Goal: Task Accomplishment & Management: Manage account settings

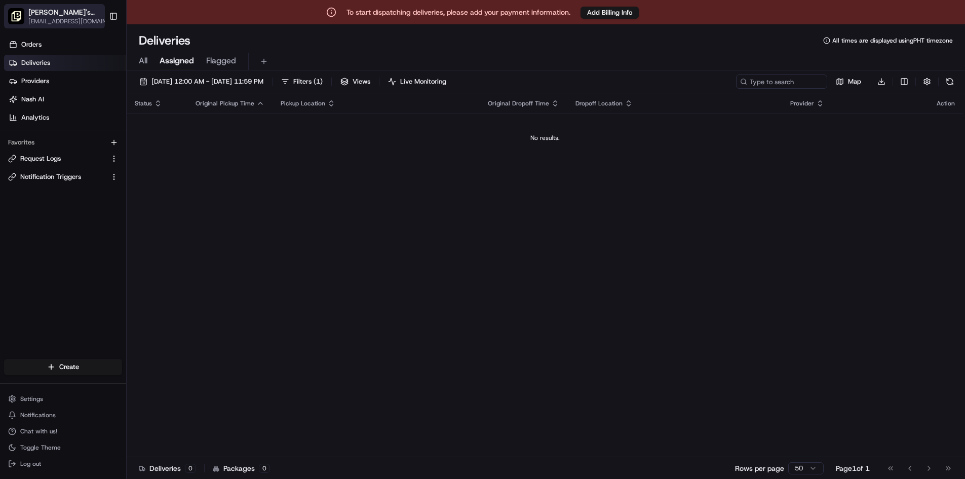
click at [107, 12] on icon "button" at bounding box center [110, 12] width 7 height 7
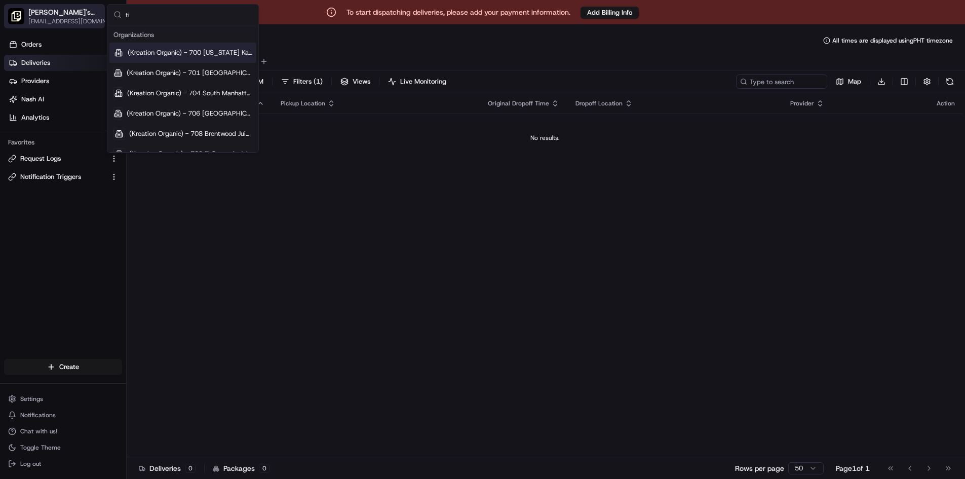
type input "tio"
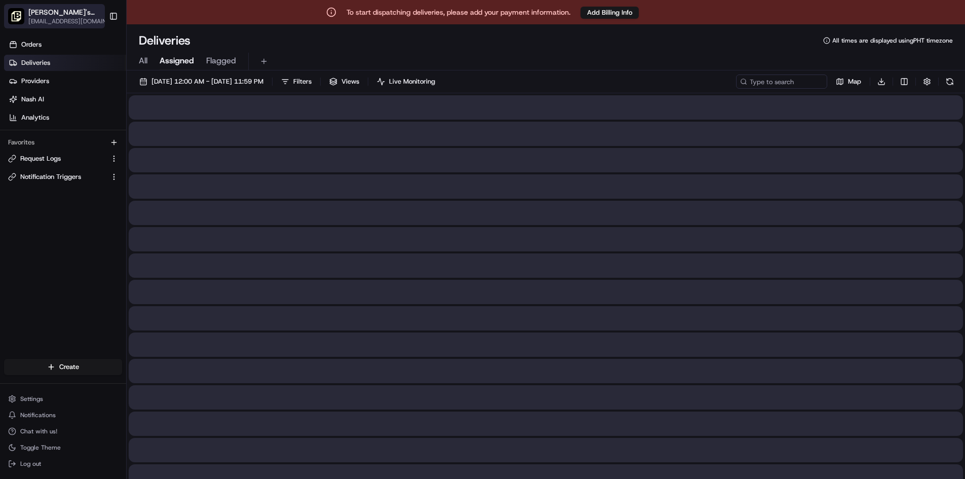
click at [107, 13] on icon "button" at bounding box center [110, 12] width 7 height 7
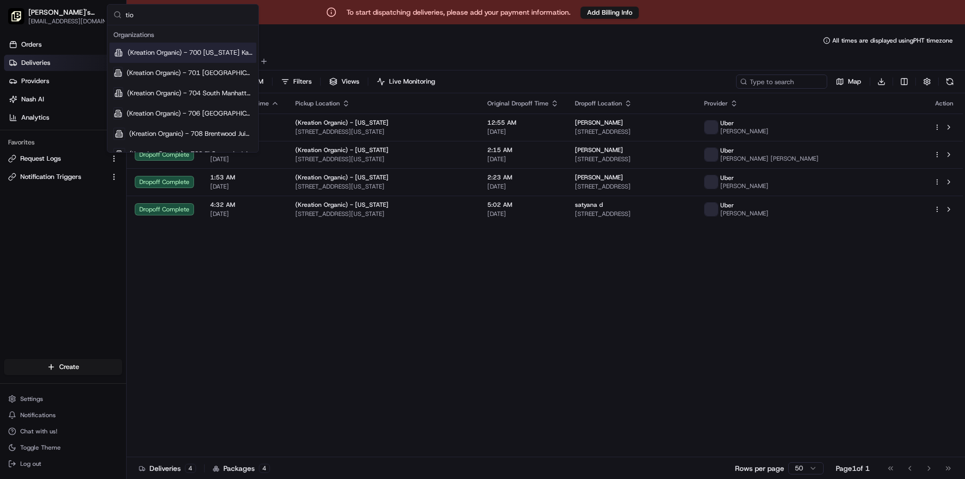
click at [179, 12] on input "tio" at bounding box center [189, 15] width 127 height 20
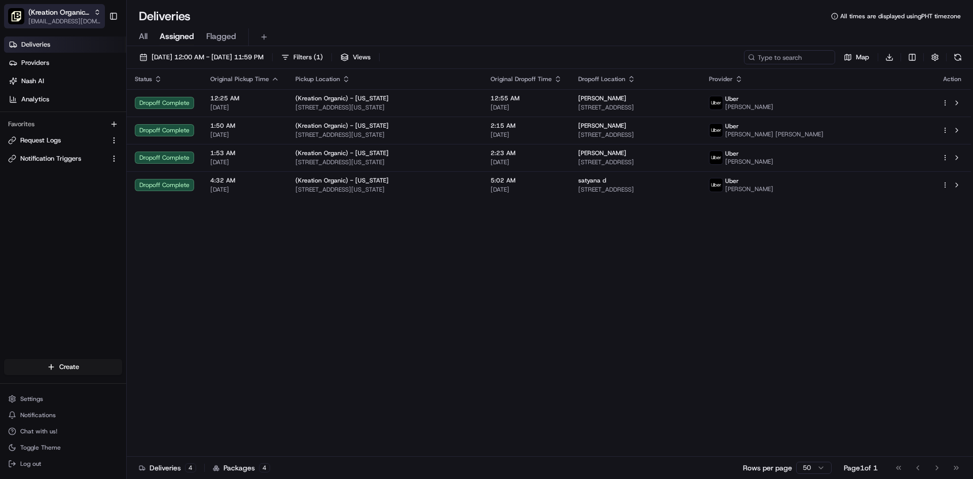
click at [89, 17] on span "(Kreation Organic) - 700 [US_STATE] Kafe & Juicery" at bounding box center [58, 12] width 61 height 10
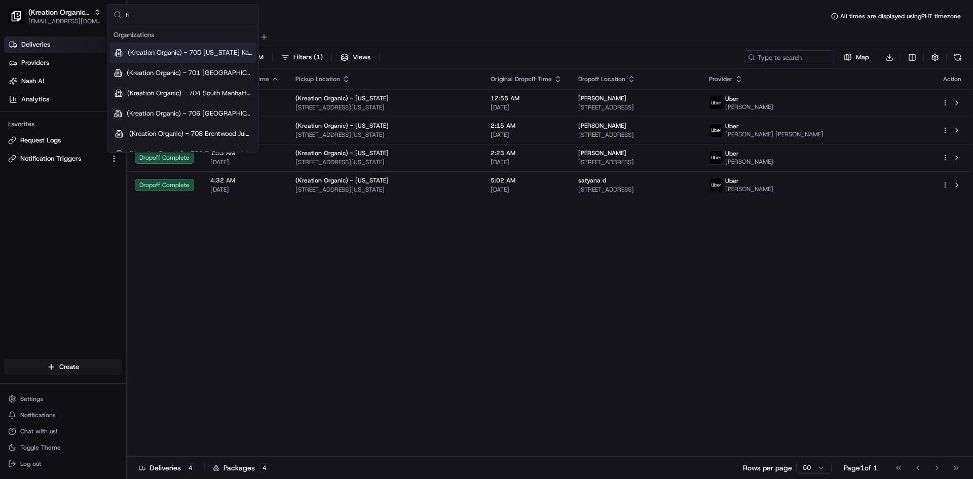
click at [172, 20] on input "ti" at bounding box center [189, 15] width 127 height 20
type input "t"
type input "[PERSON_NAME]"
click at [457, 17] on div "Deliveries All times are displayed using PHT timezone" at bounding box center [550, 16] width 846 height 16
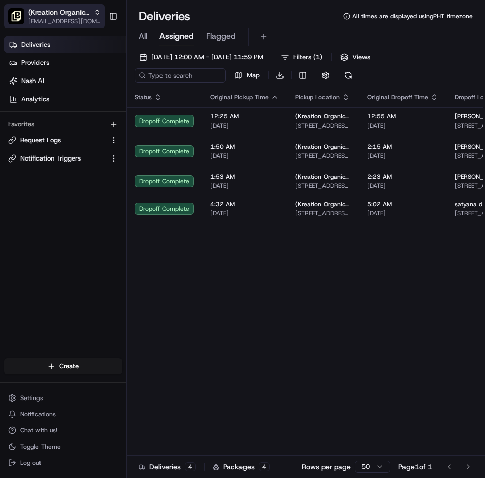
click at [92, 12] on div "(Kreation Organic) - 700 [US_STATE] Kafe & Juicery" at bounding box center [64, 12] width 72 height 10
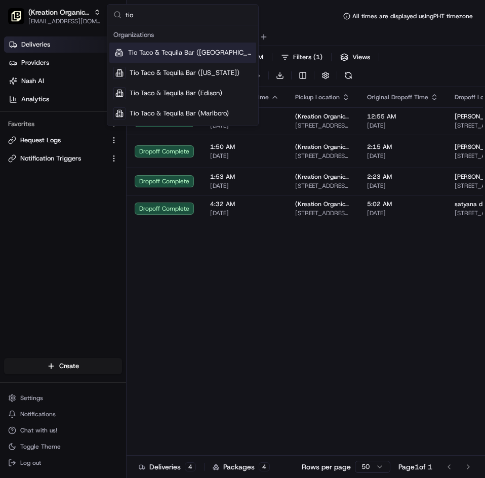
type input "tio"
click at [178, 48] on span "Tio Taco & Tequila Bar ([GEOGRAPHIC_DATA])" at bounding box center [190, 52] width 124 height 9
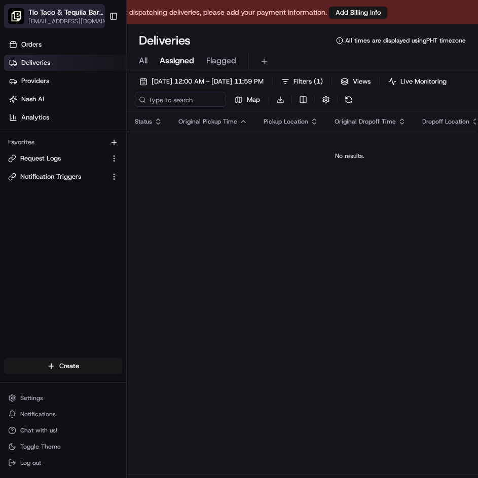
click at [107, 15] on icon "button" at bounding box center [110, 12] width 7 height 7
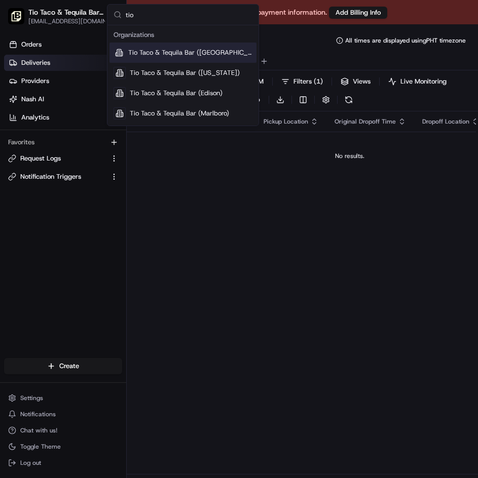
click at [144, 18] on input "tio" at bounding box center [189, 15] width 127 height 20
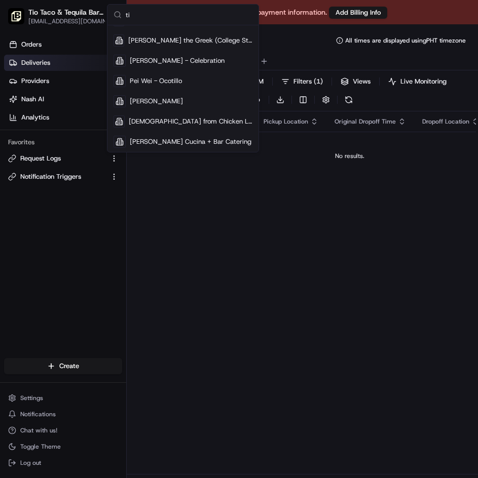
type input "t"
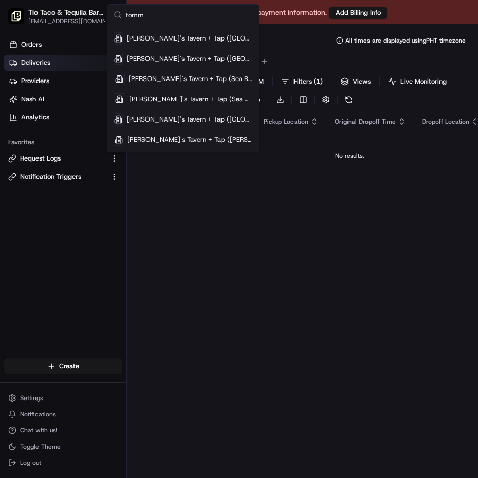
scroll to position [176, 0]
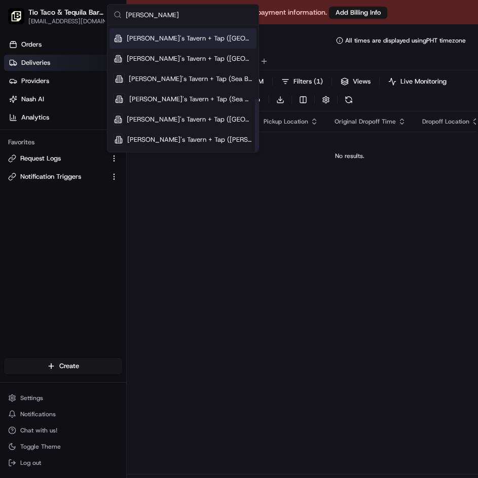
type input "[PERSON_NAME]"
click at [172, 39] on span "[PERSON_NAME]'s Tavern + Tap ([GEOGRAPHIC_DATA])" at bounding box center [190, 38] width 126 height 9
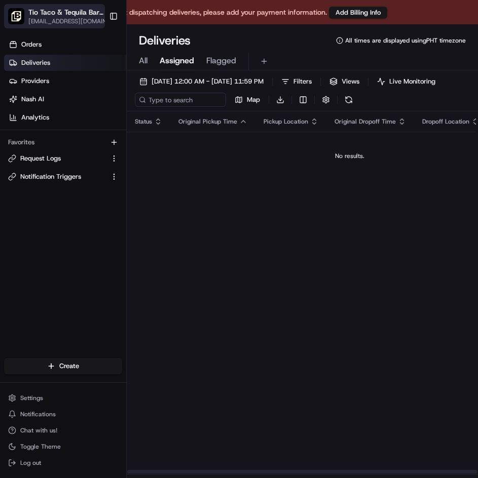
click at [93, 13] on div "Tio Taco & Tequila Bar ([GEOGRAPHIC_DATA])" at bounding box center [71, 12] width 86 height 10
click at [107, 13] on icon "button" at bounding box center [110, 12] width 7 height 7
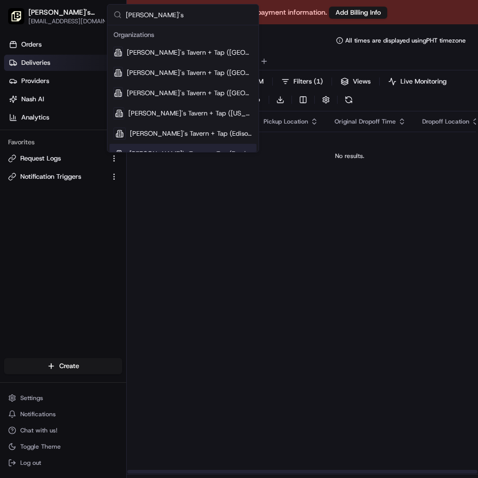
type input "[PERSON_NAME]'s"
click at [280, 324] on div "Status Original Pickup Time Pickup Location Original Dropoff Time Dropoff Locat…" at bounding box center [349, 292] width 445 height 363
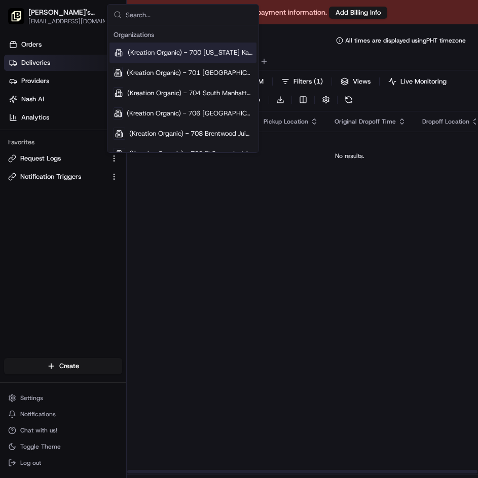
scroll to position [13815, 0]
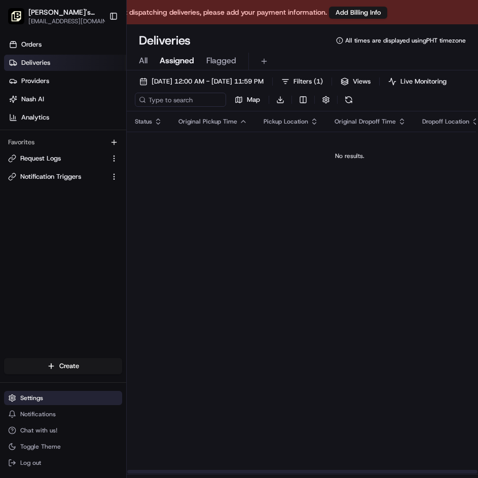
click at [34, 401] on span "Settings" at bounding box center [31, 398] width 23 height 8
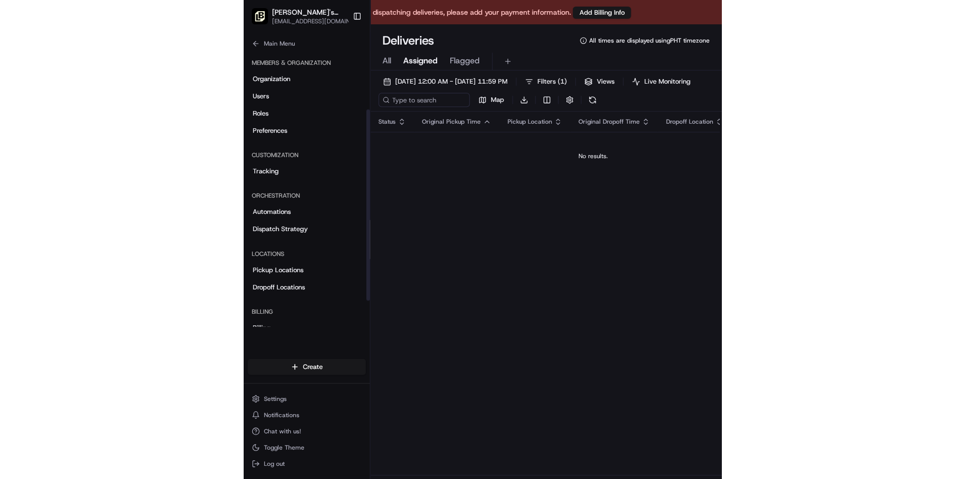
scroll to position [123, 0]
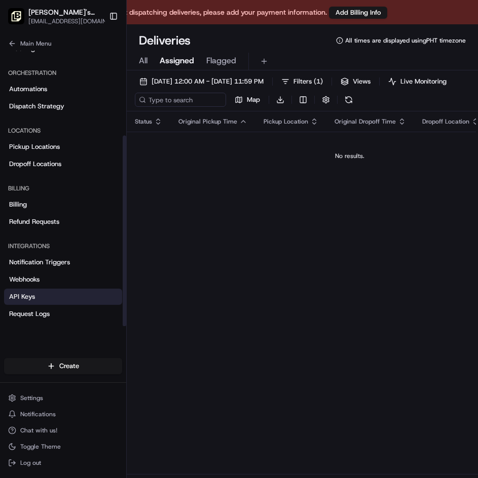
click at [65, 302] on link "API Keys" at bounding box center [63, 297] width 118 height 16
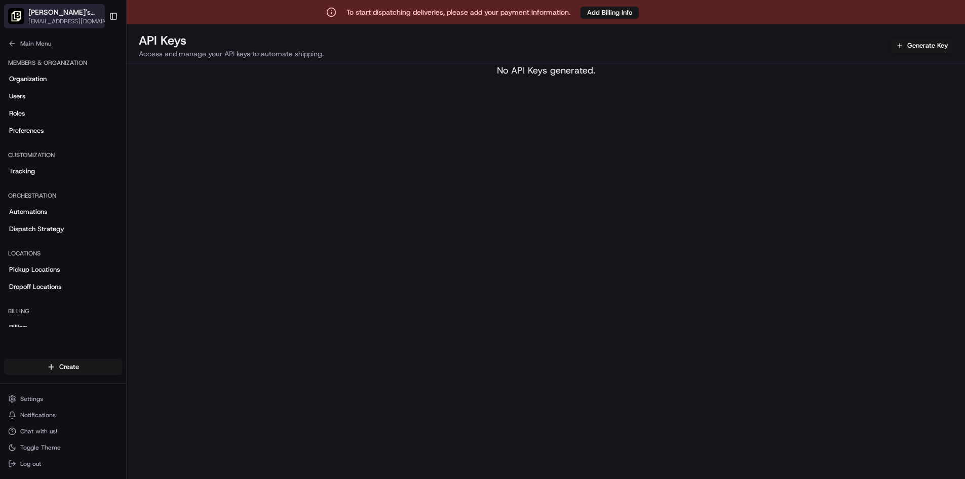
click at [103, 17] on button "[PERSON_NAME]'s Tavern + Tap ([GEOGRAPHIC_DATA]) [EMAIL_ADDRESS][DOMAIN_NAME]" at bounding box center [54, 16] width 101 height 24
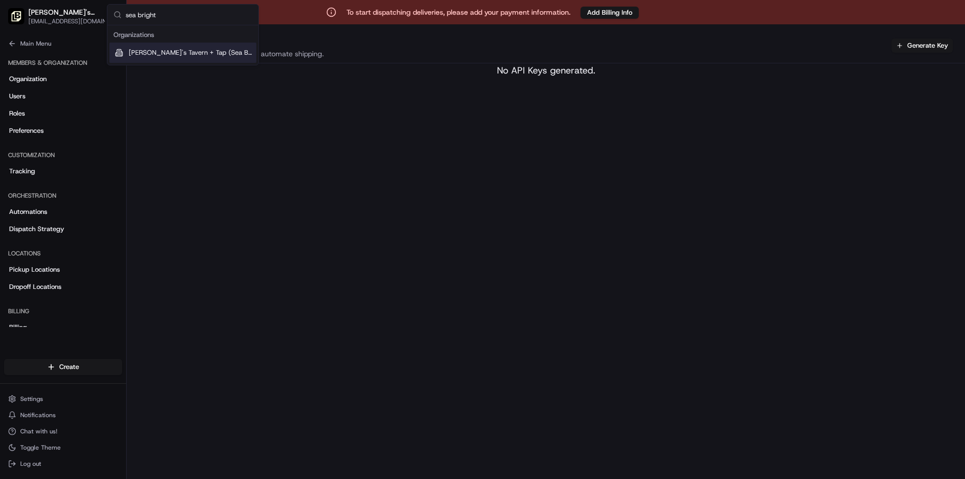
type input "sea bright"
click at [164, 54] on span "[PERSON_NAME]'s Tavern + Tap (Sea Bright)" at bounding box center [191, 52] width 124 height 9
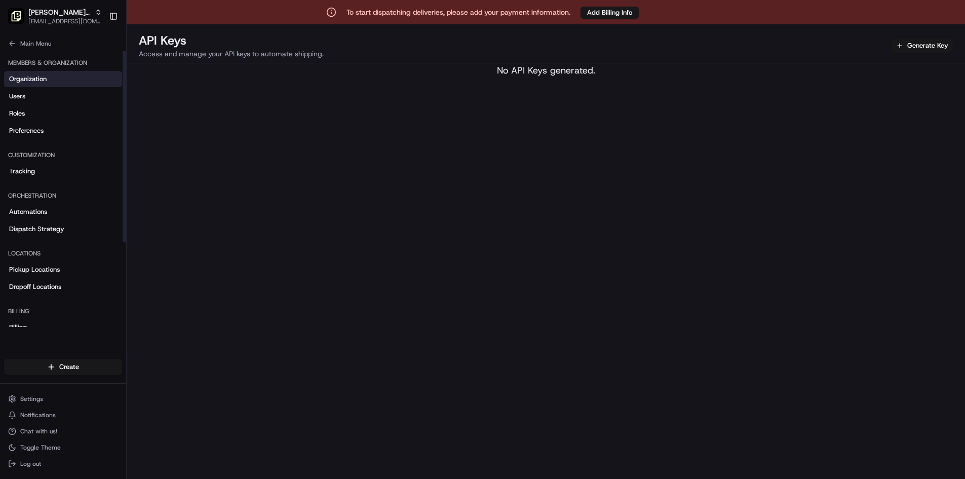
click at [36, 78] on span "Organization" at bounding box center [27, 78] width 37 height 9
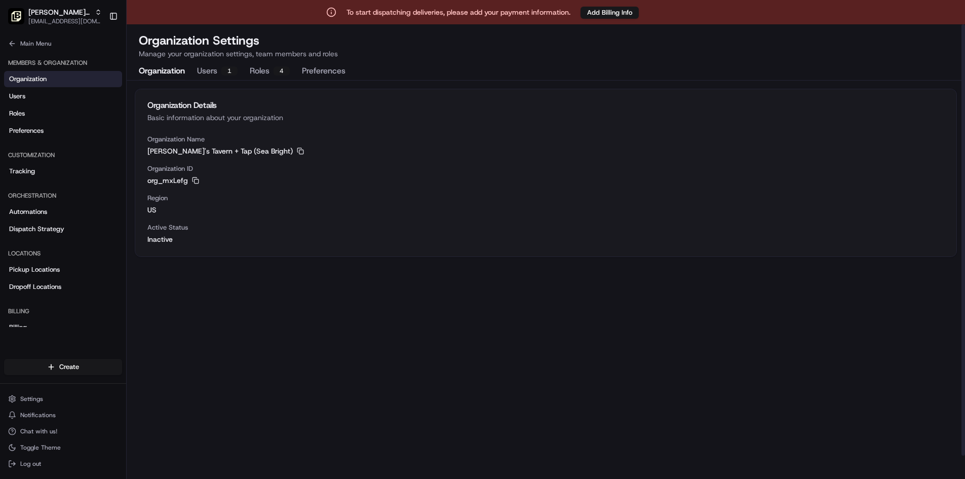
click at [209, 74] on button "Users 1" at bounding box center [217, 71] width 41 height 17
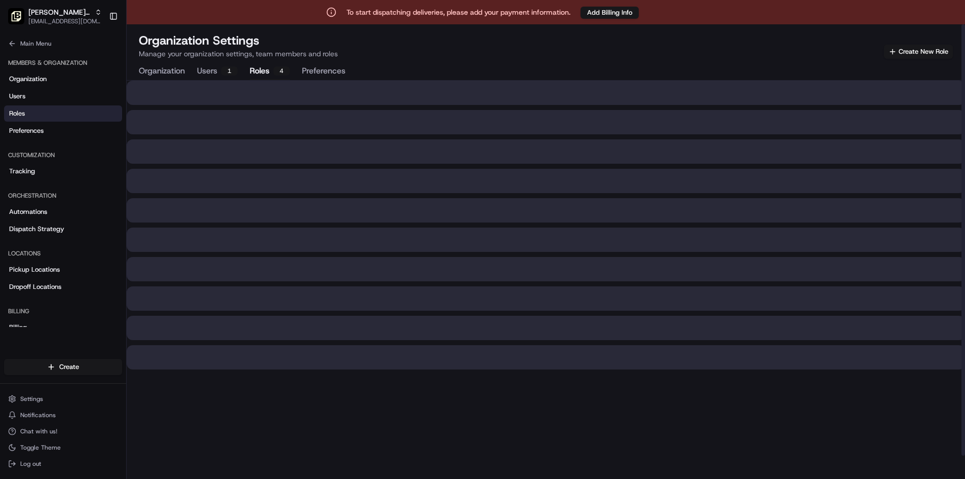
click at [253, 72] on button "Roles 4" at bounding box center [270, 71] width 40 height 17
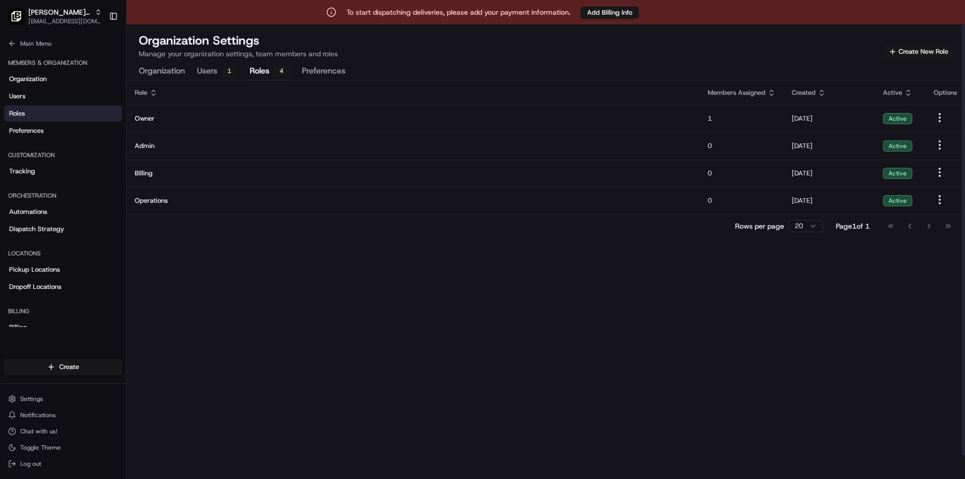
click at [216, 72] on button "Users 1" at bounding box center [217, 71] width 41 height 17
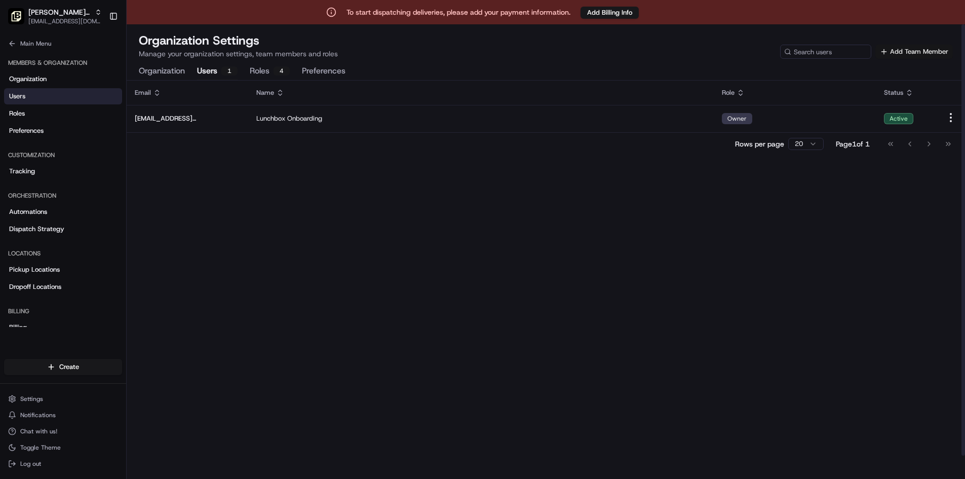
click at [485, 53] on button "Add Team Member" at bounding box center [915, 52] width 78 height 14
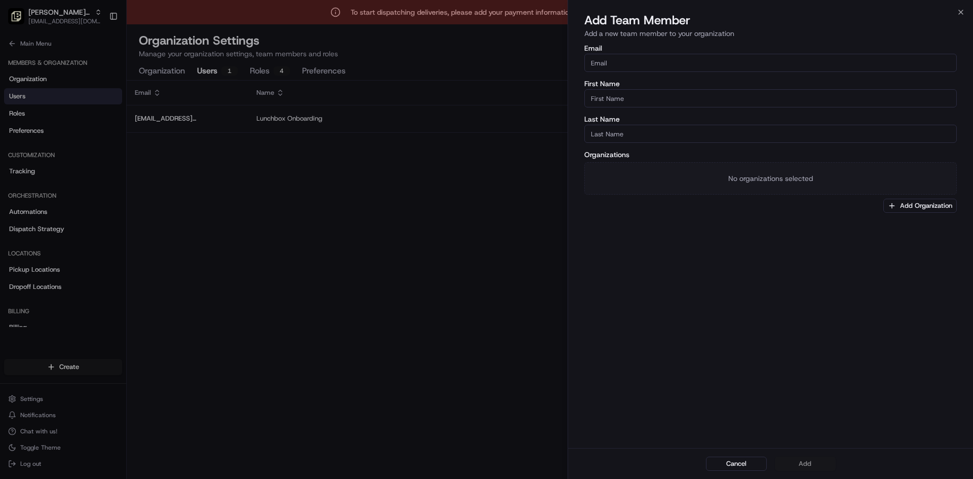
click at [485, 65] on input "Email" at bounding box center [770, 63] width 372 height 18
paste input "[PERSON_NAME][EMAIL_ADDRESS][DOMAIN_NAME]"
type input "[PERSON_NAME][EMAIL_ADDRESS][DOMAIN_NAME]"
type input "[PERSON_NAME]"
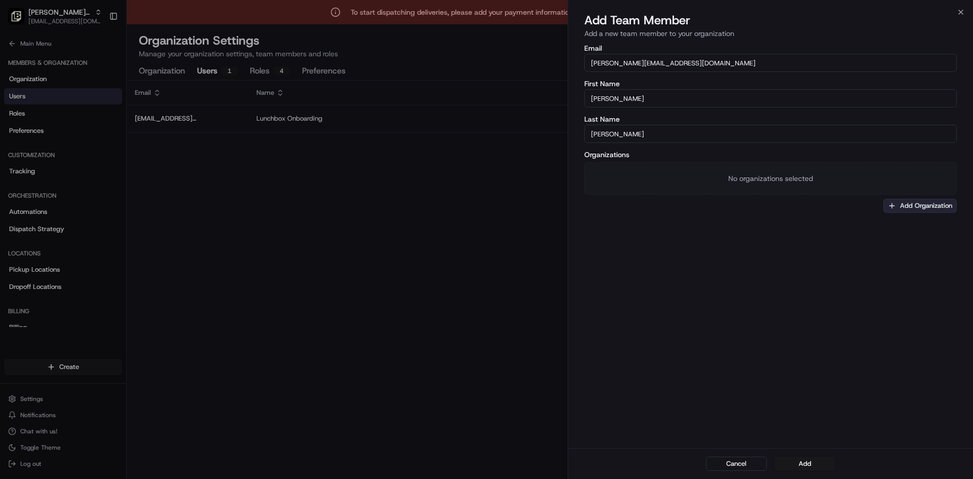
click at [485, 206] on button "Add Organization" at bounding box center [919, 206] width 73 height 14
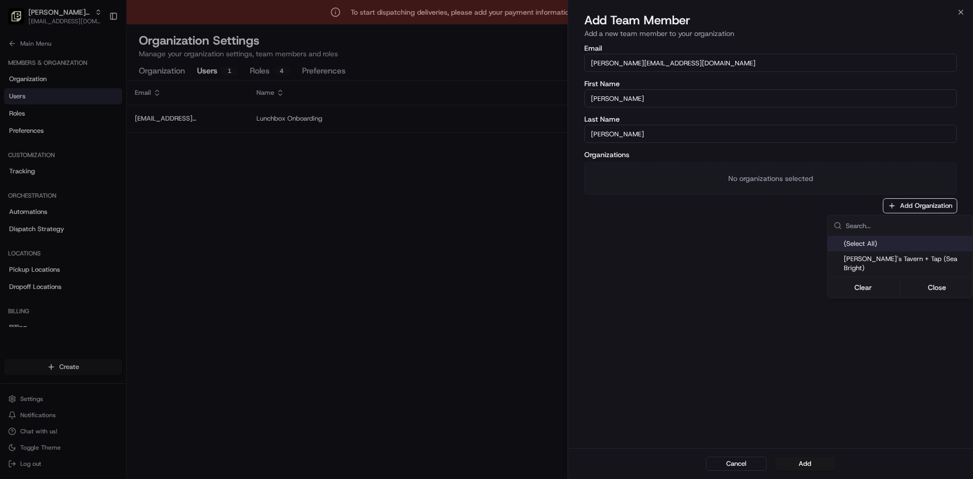
click at [485, 244] on div "(Select All)" at bounding box center [899, 243] width 145 height 15
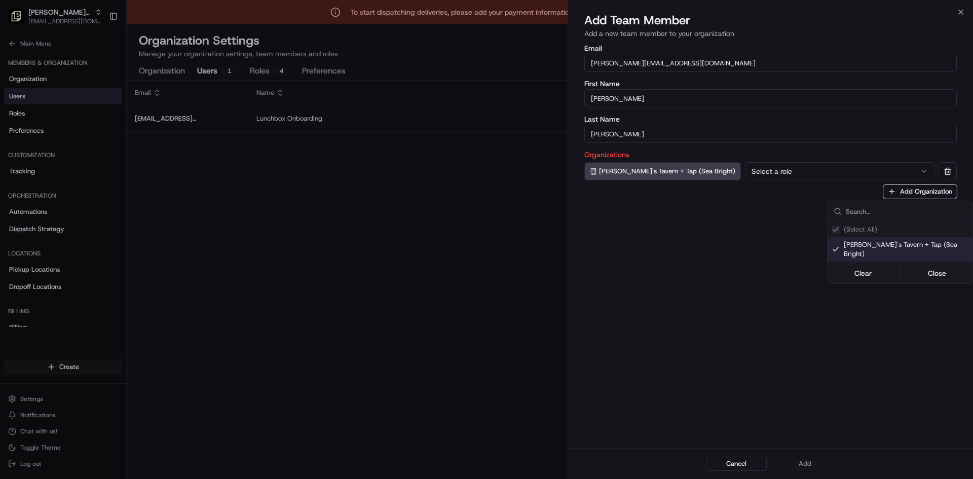
click at [485, 174] on div at bounding box center [486, 239] width 973 height 479
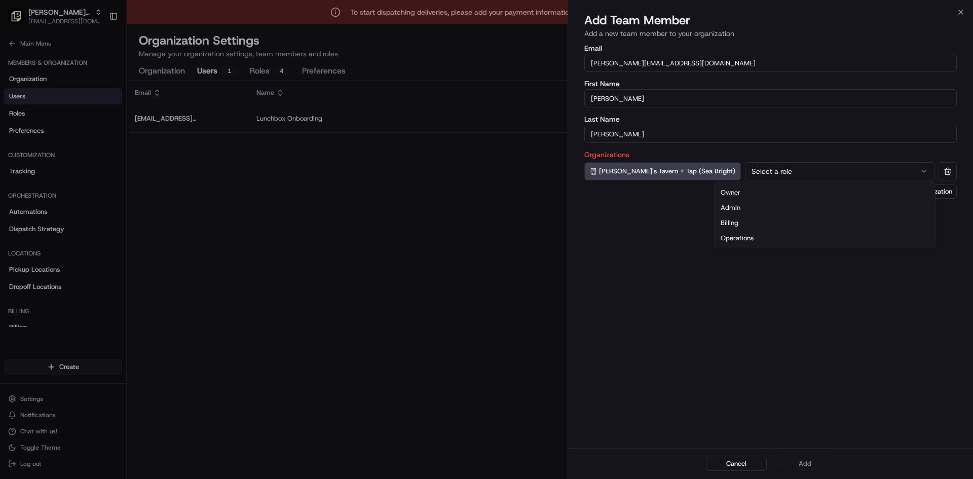
click at [485, 172] on button "Select a role" at bounding box center [840, 171] width 190 height 18
drag, startPoint x: 807, startPoint y: 464, endPoint x: 807, endPoint y: 449, distance: 14.7
click at [485, 464] on button "Add" at bounding box center [805, 464] width 61 height 14
click at [485, 171] on button "Owner" at bounding box center [840, 171] width 190 height 18
click at [485, 465] on button "Add" at bounding box center [805, 464] width 61 height 14
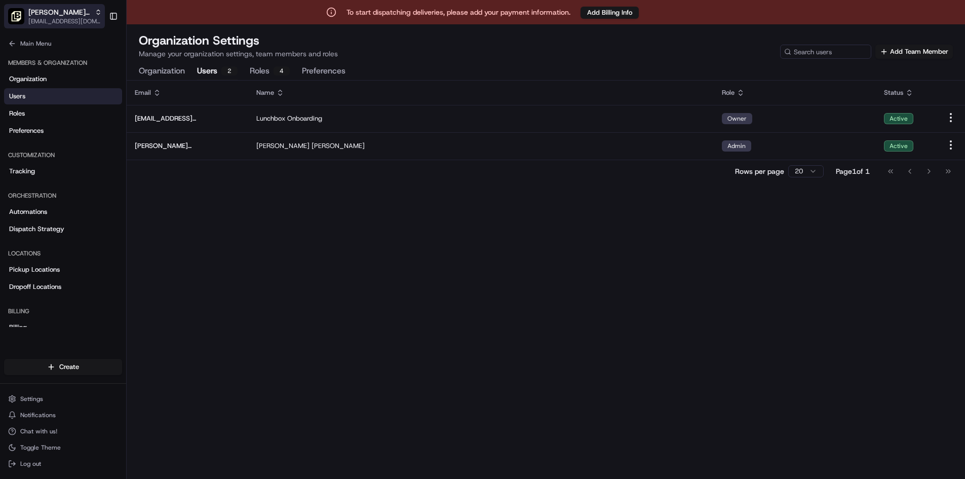
click at [96, 14] on icon "button" at bounding box center [98, 12] width 7 height 7
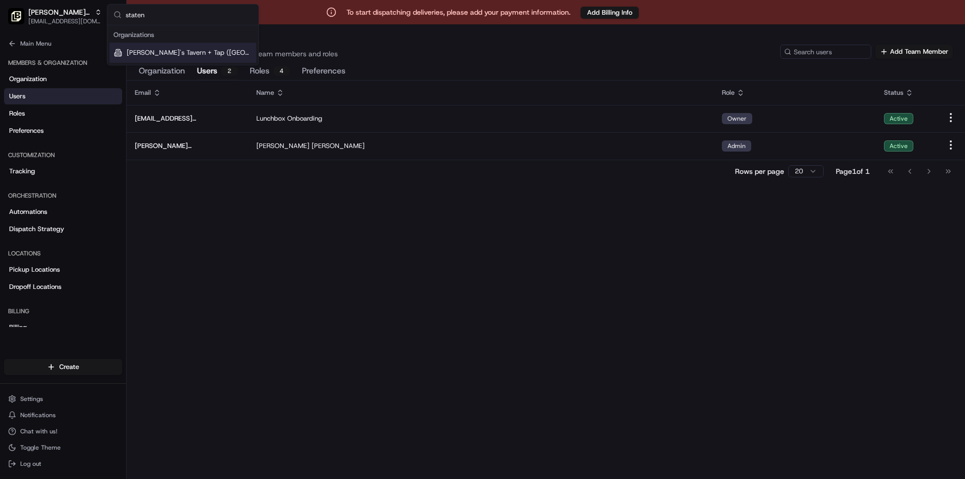
type input "staten"
click at [148, 50] on span "[PERSON_NAME]'s Tavern + Tap ([GEOGRAPHIC_DATA])" at bounding box center [190, 52] width 126 height 9
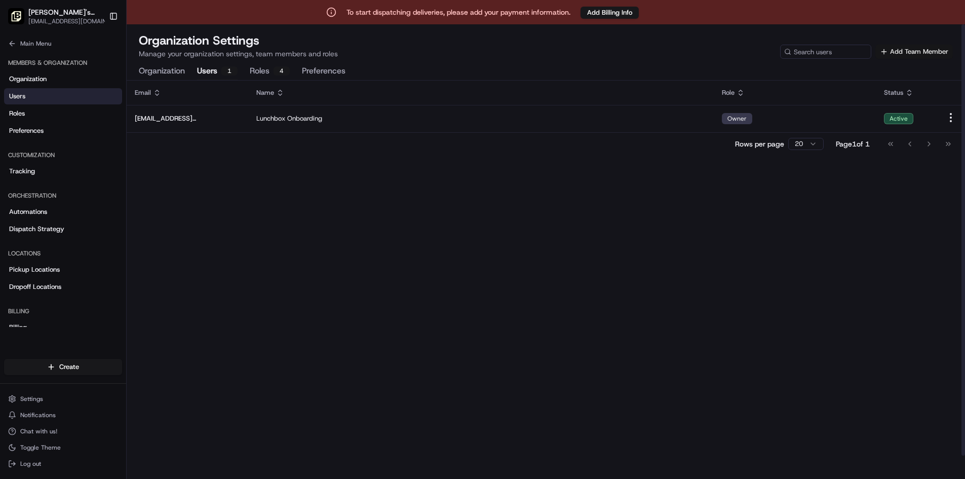
click at [485, 47] on button "Add Team Member" at bounding box center [915, 52] width 78 height 14
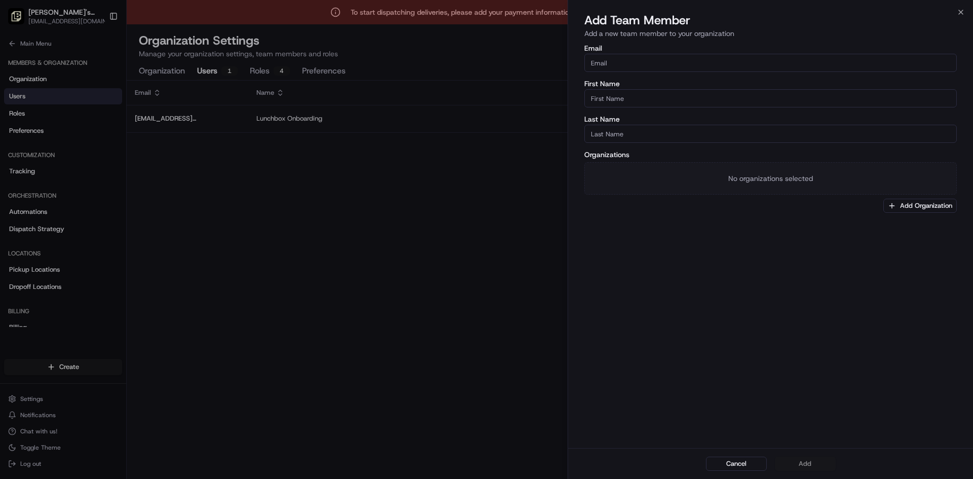
click at [485, 65] on input "Email" at bounding box center [770, 63] width 372 height 18
paste input "[PERSON_NAME][EMAIL_ADDRESS][DOMAIN_NAME]"
type input "[PERSON_NAME][EMAIL_ADDRESS][DOMAIN_NAME]"
type input "[PERSON_NAME]"
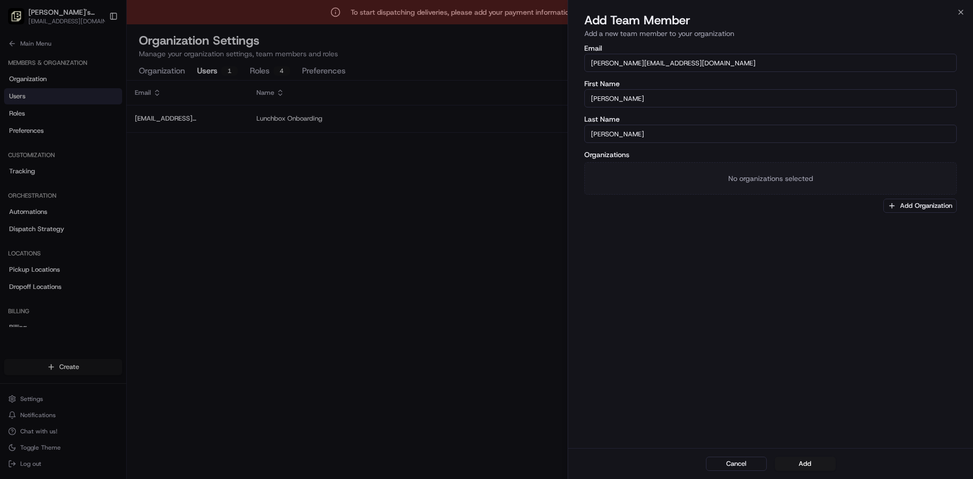
click at [485, 280] on div "Email [PERSON_NAME][EMAIL_ADDRESS][DOMAIN_NAME] First Name [PERSON_NAME] Last N…" at bounding box center [770, 245] width 405 height 405
click at [485, 207] on button "Add Organization" at bounding box center [919, 206] width 73 height 14
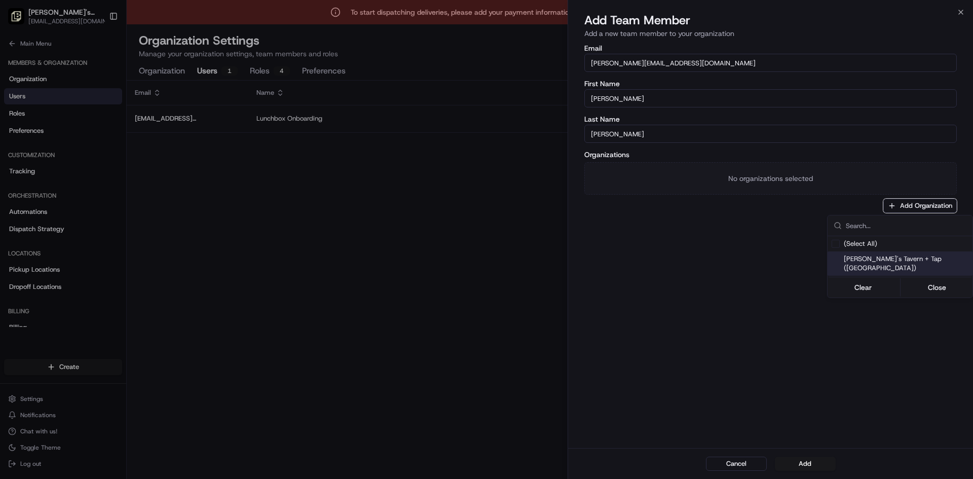
click at [485, 265] on div "[PERSON_NAME]'s Tavern + Tap ([GEOGRAPHIC_DATA])" at bounding box center [899, 263] width 145 height 24
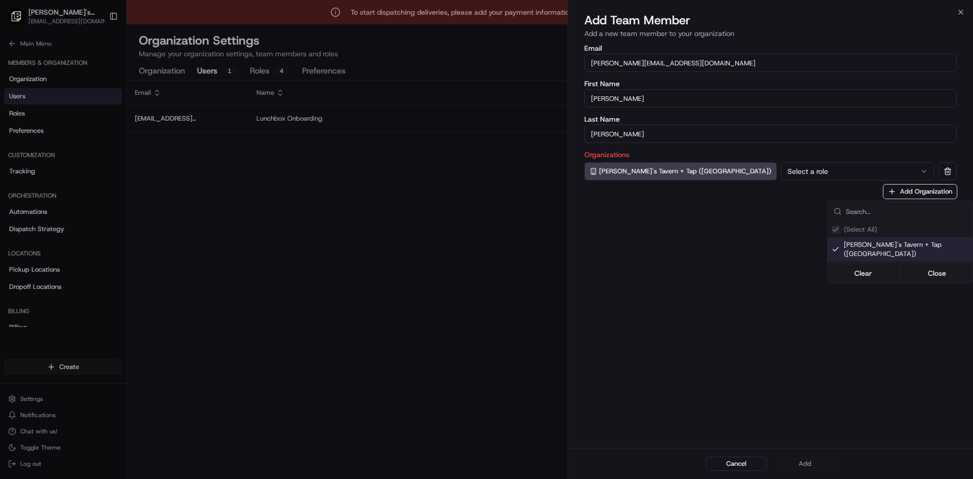
click at [485, 175] on div at bounding box center [486, 239] width 973 height 479
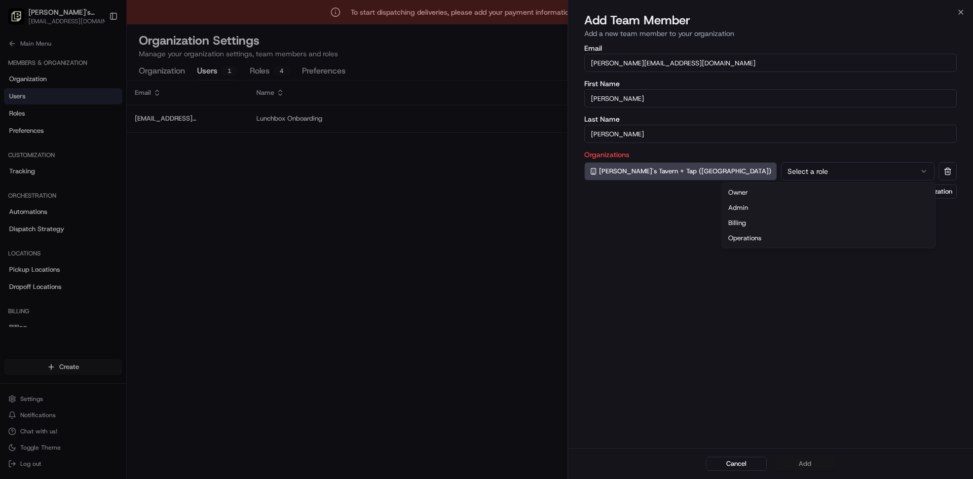
click at [485, 175] on button "Select a role" at bounding box center [858, 171] width 154 height 18
click at [485, 465] on button "Add" at bounding box center [805, 464] width 61 height 14
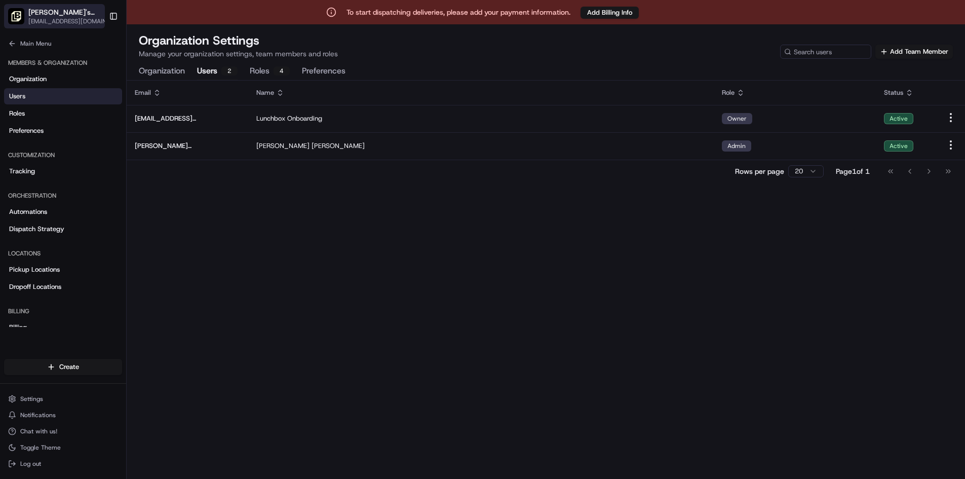
click at [107, 13] on icon "button" at bounding box center [110, 12] width 7 height 7
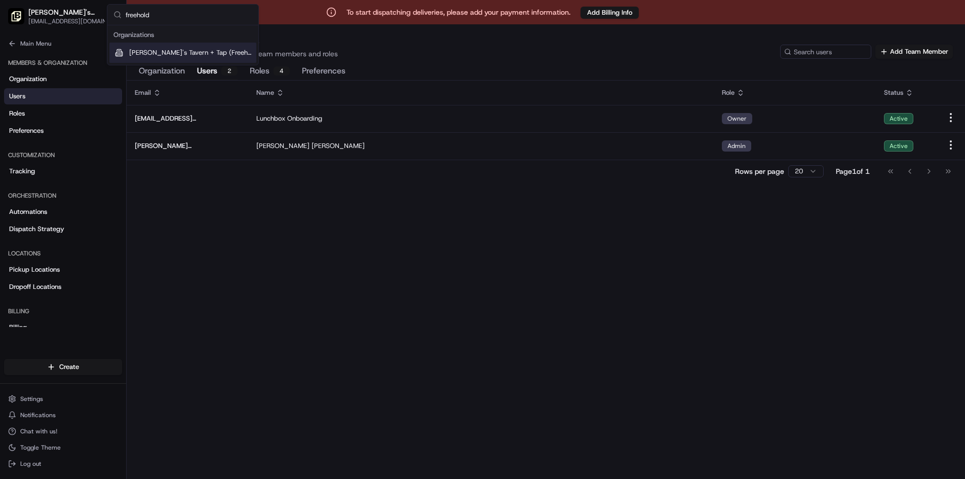
type input "freehold"
click at [169, 50] on span "[PERSON_NAME]'s Tavern + Tap (Freehold)" at bounding box center [190, 52] width 123 height 9
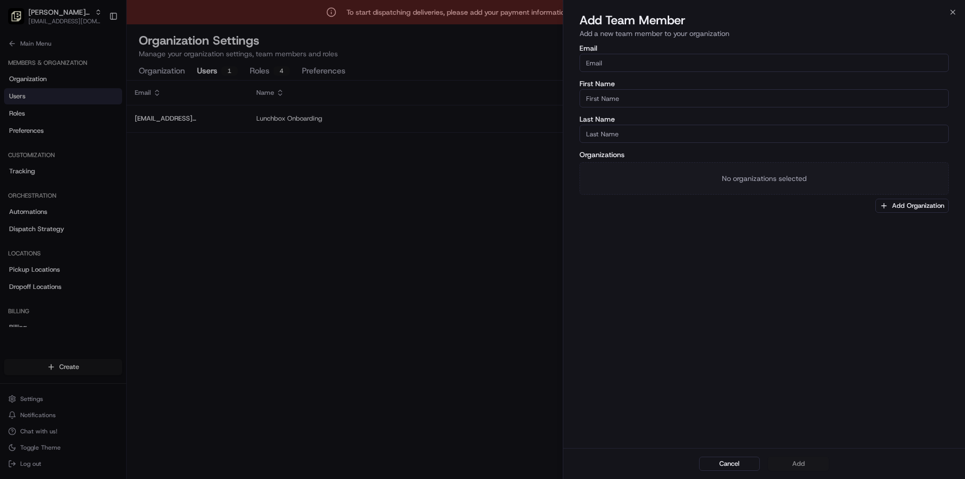
click at [485, 49] on body "To start dispatching deliveries, please add your payment information. Add Billi…" at bounding box center [482, 239] width 965 height 479
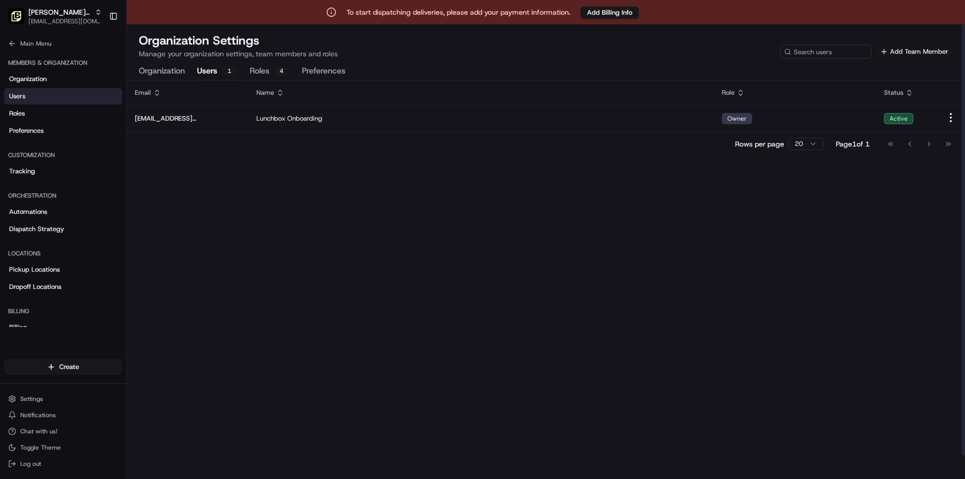
click at [485, 49] on button "Add Team Member" at bounding box center [915, 52] width 78 height 14
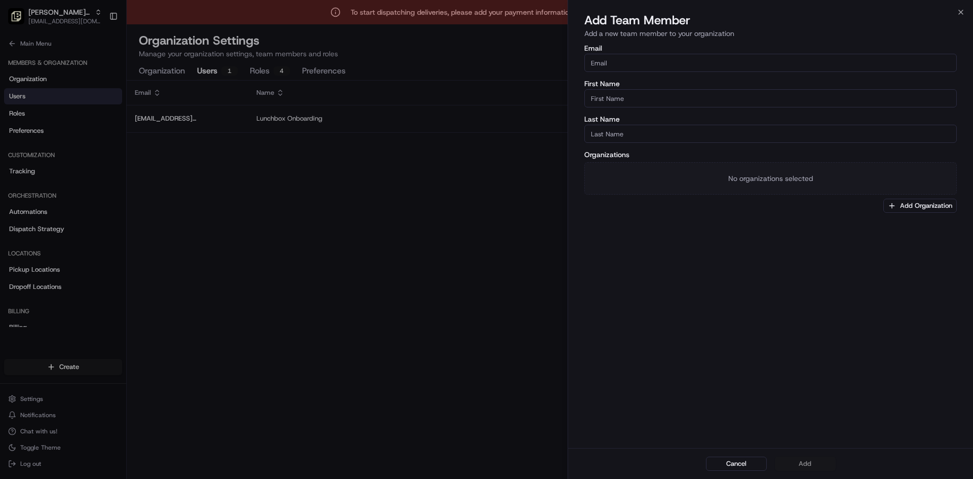
click at [485, 62] on input "Email" at bounding box center [770, 63] width 372 height 18
paste input "[PERSON_NAME][EMAIL_ADDRESS][DOMAIN_NAME]"
type input "[PERSON_NAME][EMAIL_ADDRESS][DOMAIN_NAME]"
type input "[PERSON_NAME]"
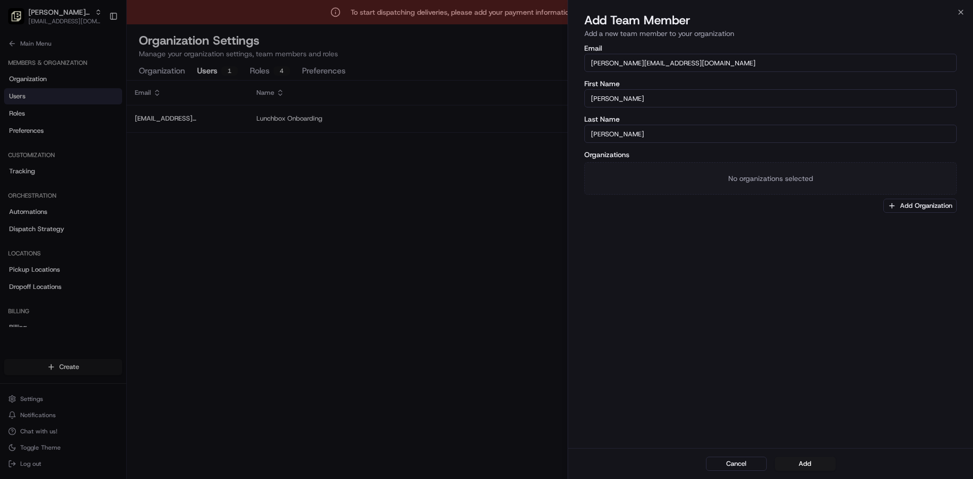
click at [485, 292] on div "Email [PERSON_NAME][EMAIL_ADDRESS][DOMAIN_NAME] First Name [PERSON_NAME] Last N…" at bounding box center [770, 245] width 405 height 405
click at [485, 203] on button "Add Organization" at bounding box center [919, 206] width 73 height 14
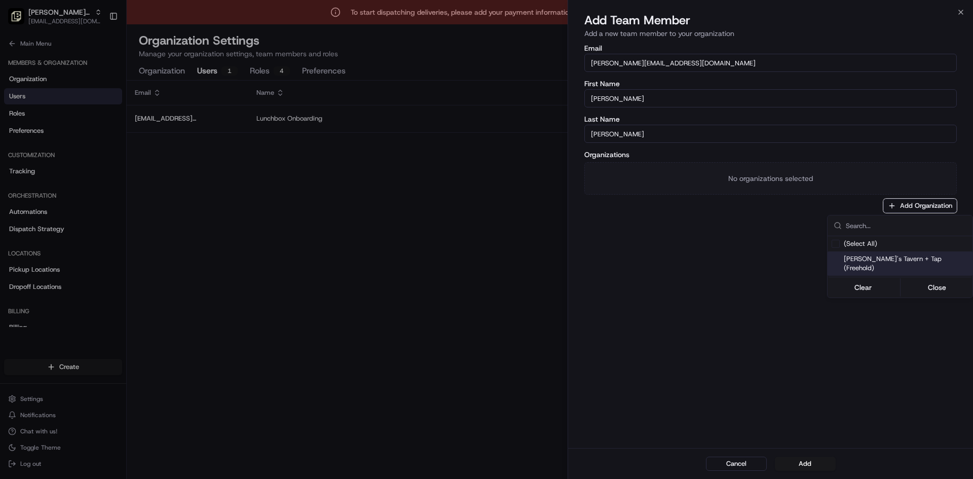
click at [485, 257] on span "[PERSON_NAME]'s Tavern + Tap (Freehold)" at bounding box center [906, 263] width 125 height 18
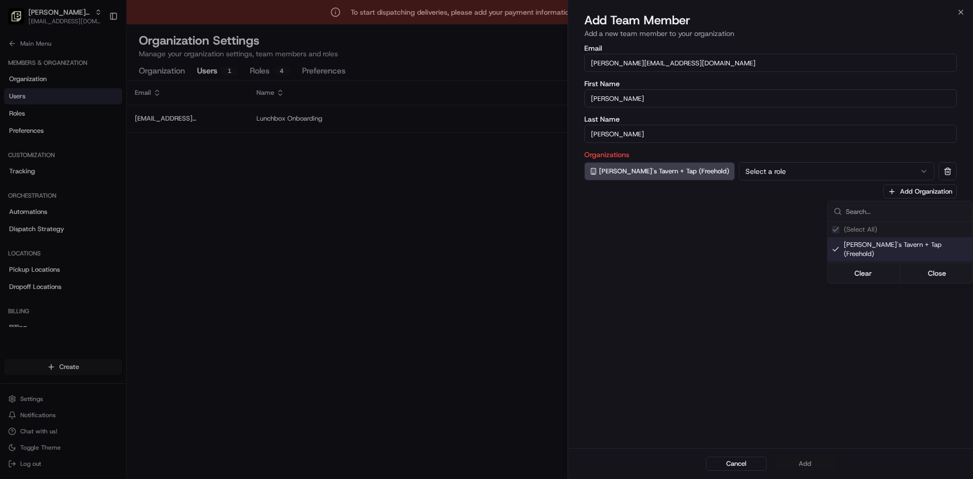
click at [485, 177] on div at bounding box center [486, 239] width 973 height 479
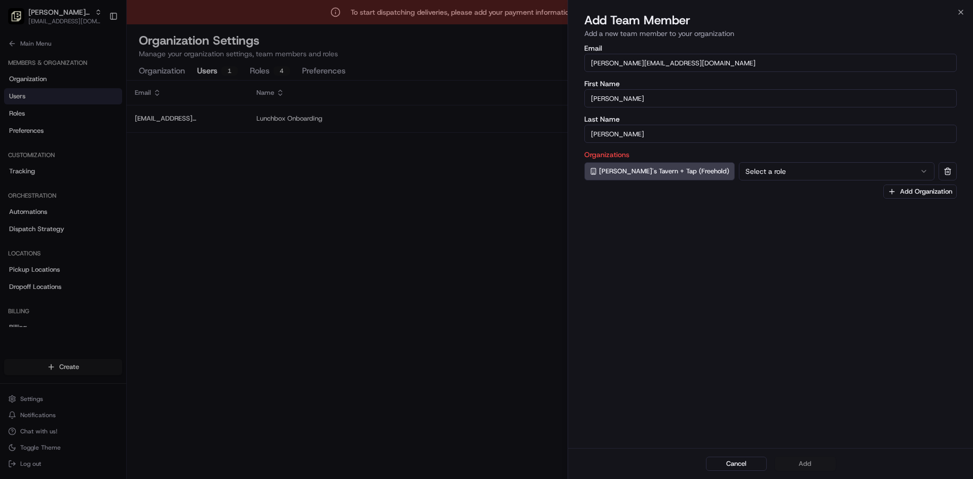
click at [485, 175] on button "Select a role" at bounding box center [837, 171] width 196 height 18
click at [485, 458] on button "Add" at bounding box center [805, 464] width 61 height 14
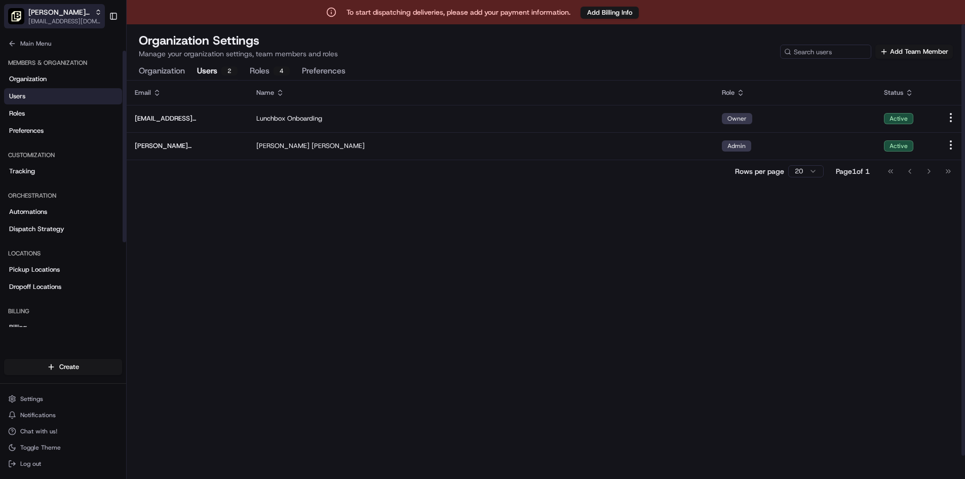
click at [90, 8] on div "[PERSON_NAME]'s Tavern + Tap (Freehold)" at bounding box center [64, 12] width 73 height 10
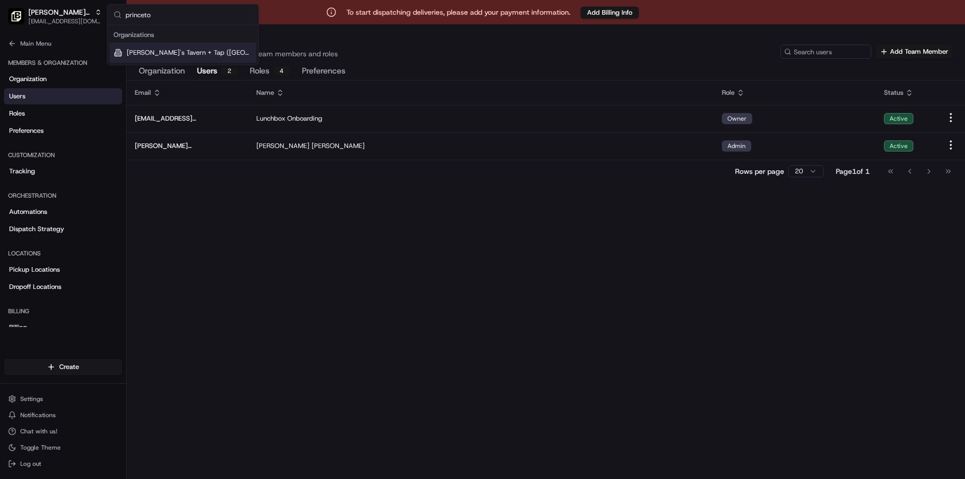
type input "[GEOGRAPHIC_DATA]"
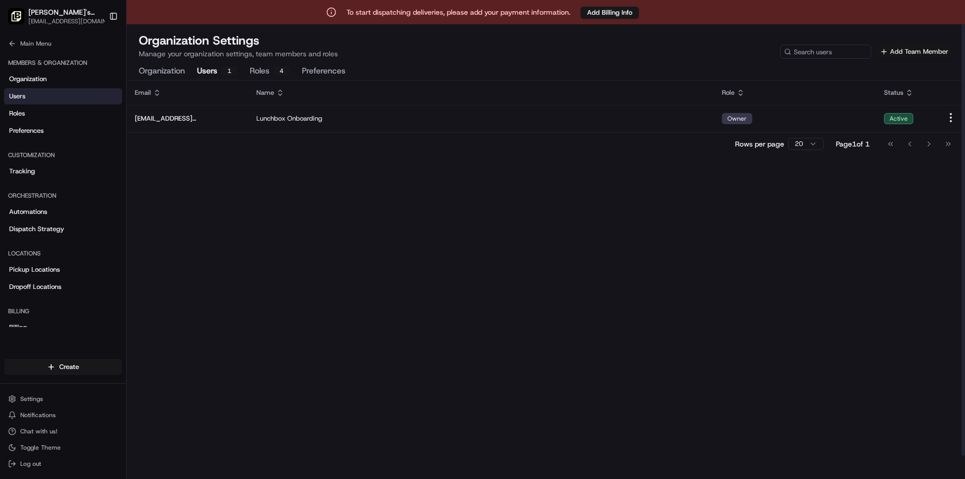
click at [485, 52] on button "Add Team Member" at bounding box center [915, 52] width 78 height 14
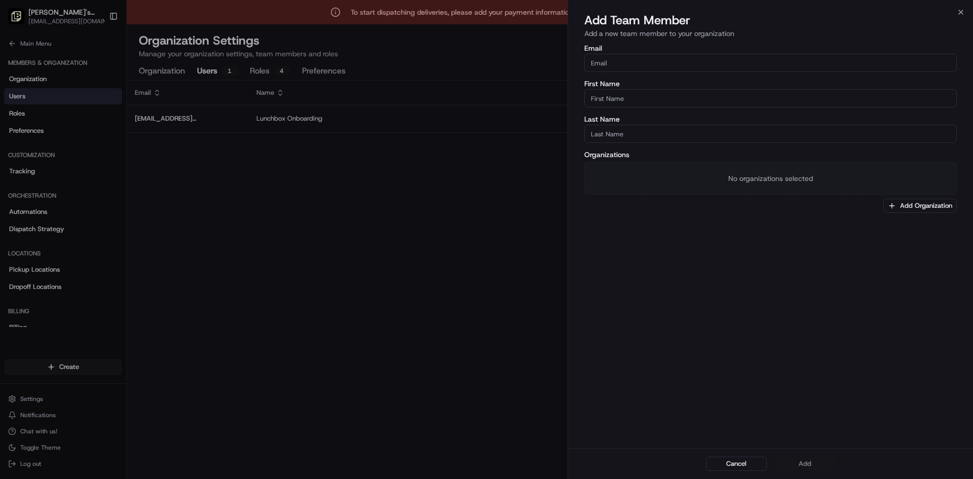
click at [485, 60] on input "Email" at bounding box center [770, 63] width 372 height 18
paste input "[PERSON_NAME][EMAIL_ADDRESS][DOMAIN_NAME]"
type input "[PERSON_NAME][EMAIL_ADDRESS][DOMAIN_NAME]"
type input "[PERSON_NAME]"
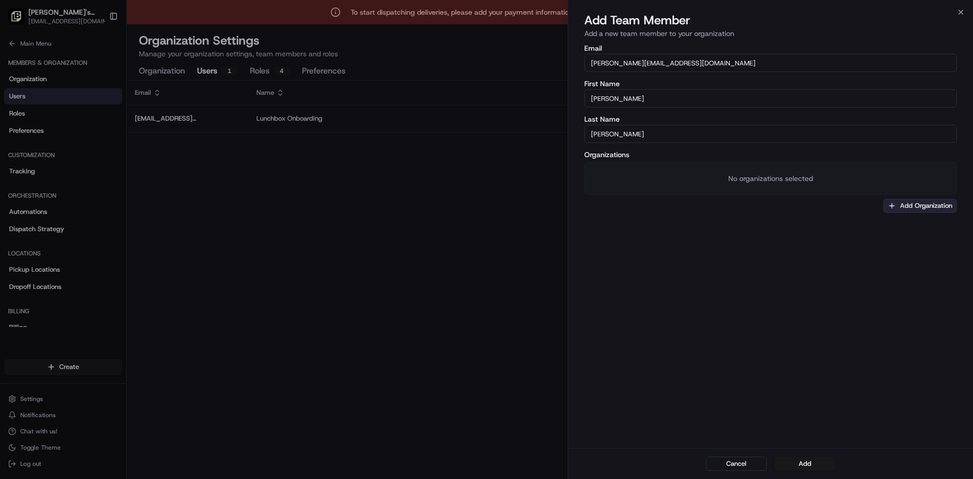
click at [485, 205] on button "Add Organization" at bounding box center [919, 206] width 73 height 14
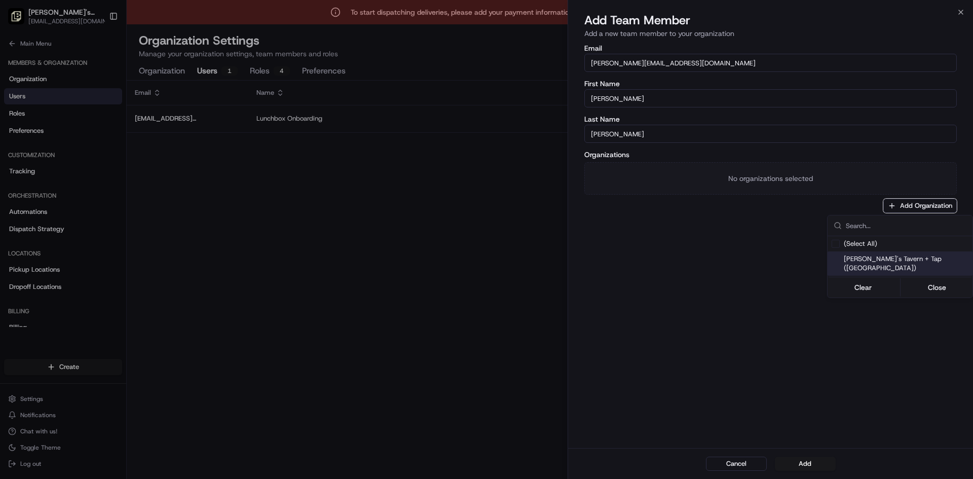
click at [485, 260] on span "[PERSON_NAME]'s Tavern + Tap ([GEOGRAPHIC_DATA])" at bounding box center [906, 263] width 125 height 18
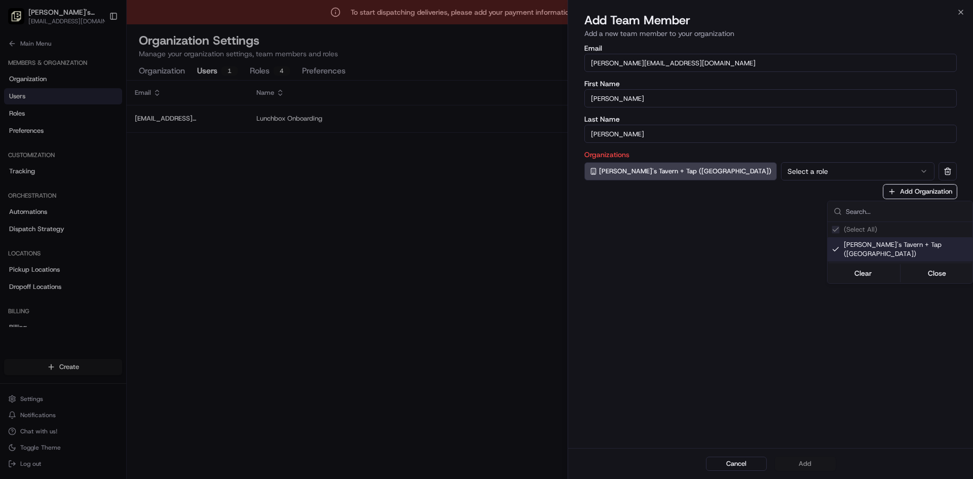
click at [485, 172] on div at bounding box center [486, 239] width 973 height 479
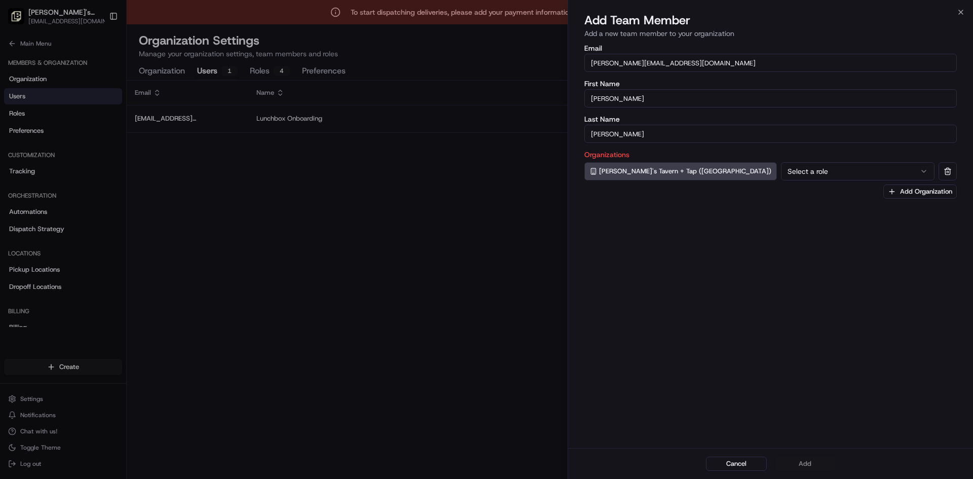
click at [485, 172] on button "Select a role" at bounding box center [858, 171] width 154 height 18
click at [485, 459] on button "Add" at bounding box center [805, 464] width 61 height 14
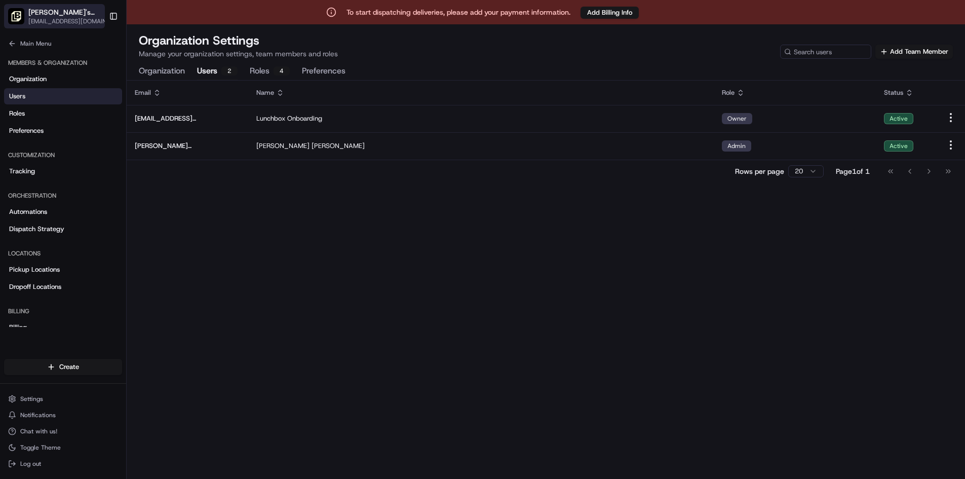
click at [107, 15] on icon "button" at bounding box center [110, 12] width 7 height 7
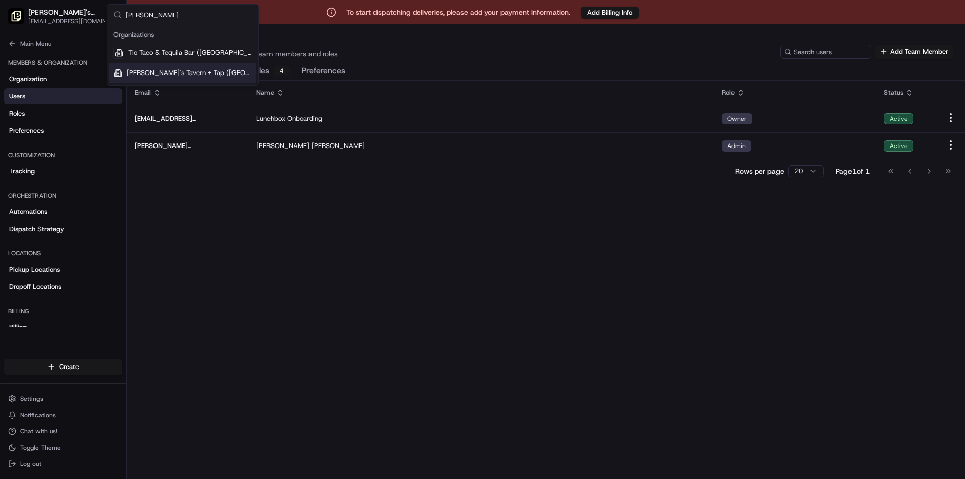
type input "[PERSON_NAME]"
click at [161, 73] on span "[PERSON_NAME]'s Tavern + Tap ([GEOGRAPHIC_DATA])" at bounding box center [190, 72] width 126 height 9
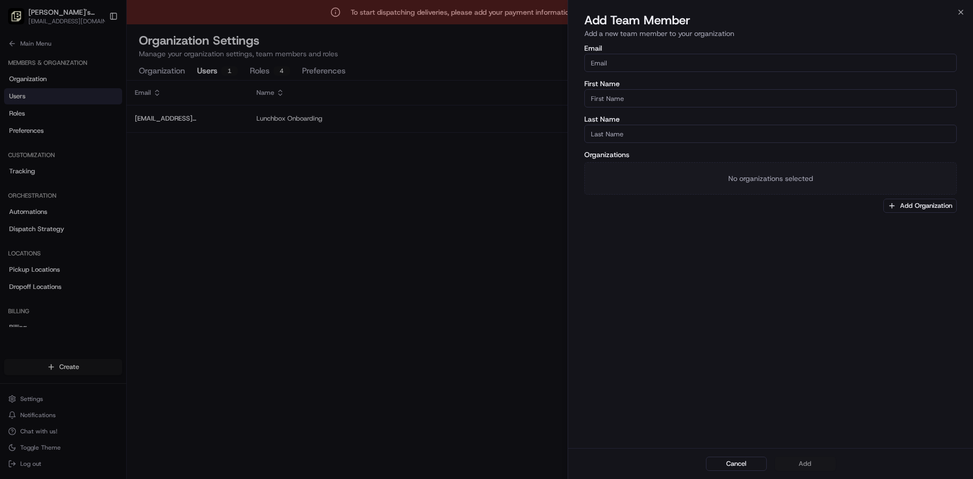
click at [485, 56] on input "Email" at bounding box center [770, 63] width 372 height 18
paste input "[PERSON_NAME][EMAIL_ADDRESS][DOMAIN_NAME]"
type input "[PERSON_NAME][EMAIL_ADDRESS][DOMAIN_NAME]"
type input "[PERSON_NAME]"
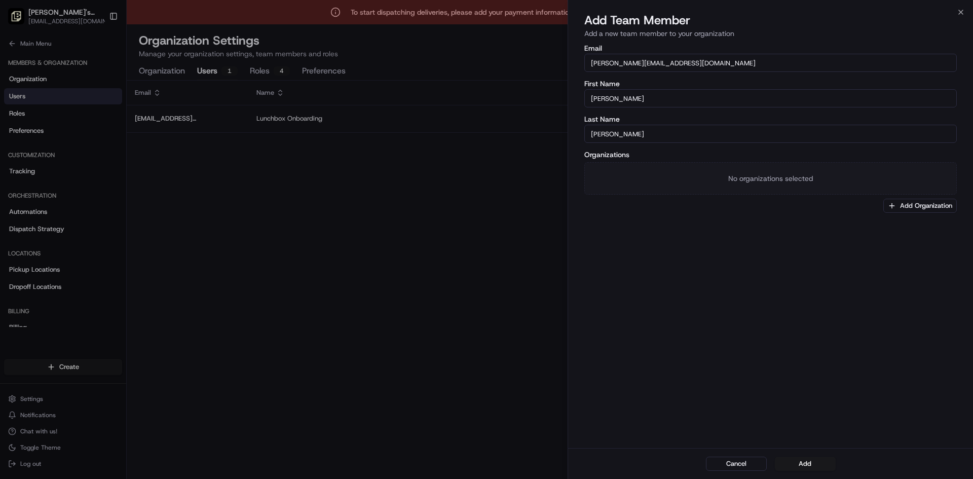
click at [485, 264] on div "Email [PERSON_NAME][EMAIL_ADDRESS][DOMAIN_NAME] First Name [PERSON_NAME] Last N…" at bounding box center [770, 245] width 405 height 405
click at [485, 203] on button "Add Organization" at bounding box center [919, 206] width 73 height 14
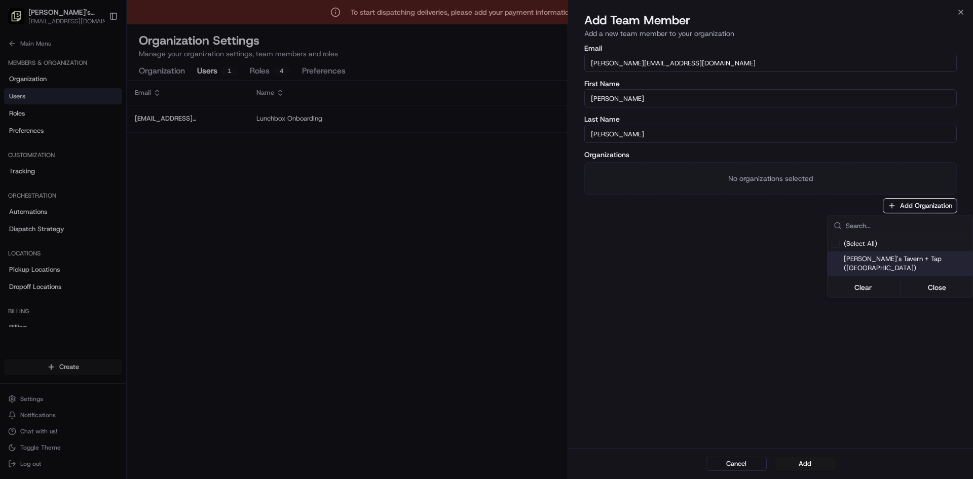
click at [485, 277] on div "Suggestions" at bounding box center [899, 277] width 143 height 1
click at [485, 260] on span "[PERSON_NAME]'s Tavern + Tap ([GEOGRAPHIC_DATA])" at bounding box center [906, 263] width 125 height 18
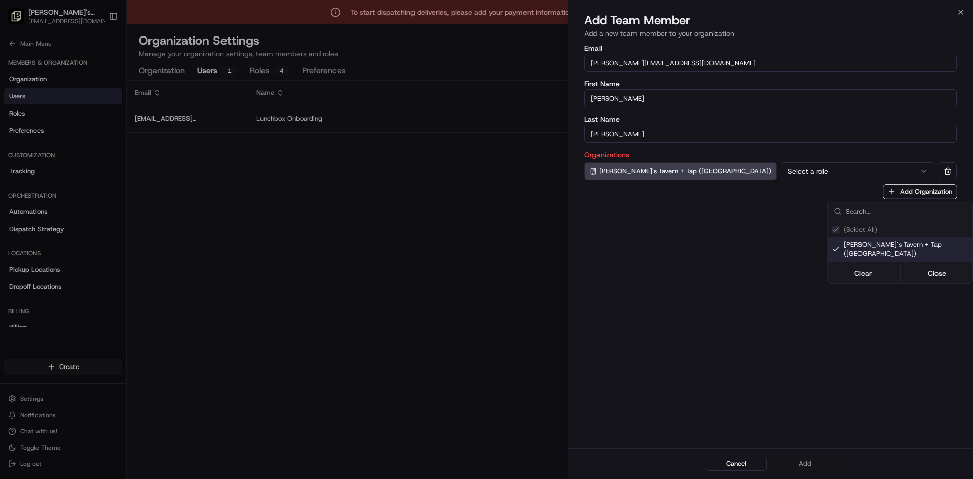
click at [485, 169] on div at bounding box center [486, 239] width 973 height 479
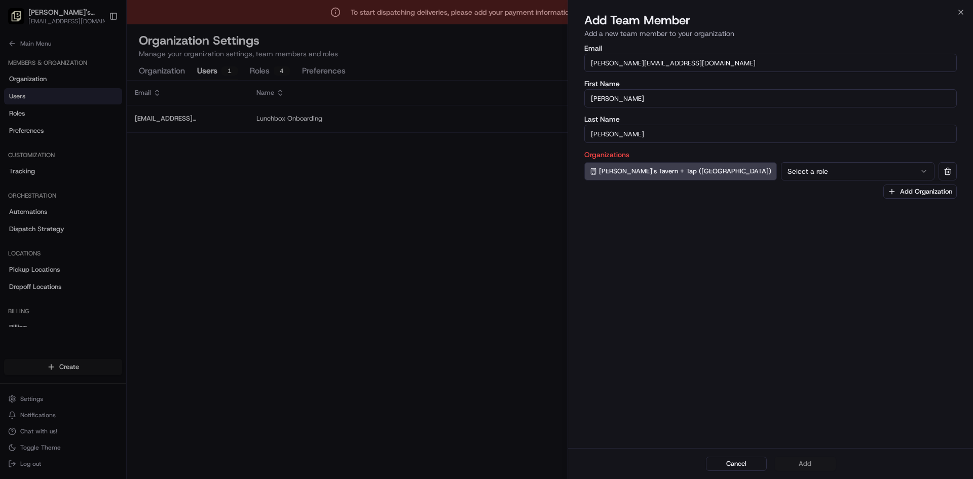
click at [485, 169] on button "Select a role" at bounding box center [858, 171] width 154 height 18
click at [485, 461] on button "Add" at bounding box center [805, 464] width 61 height 14
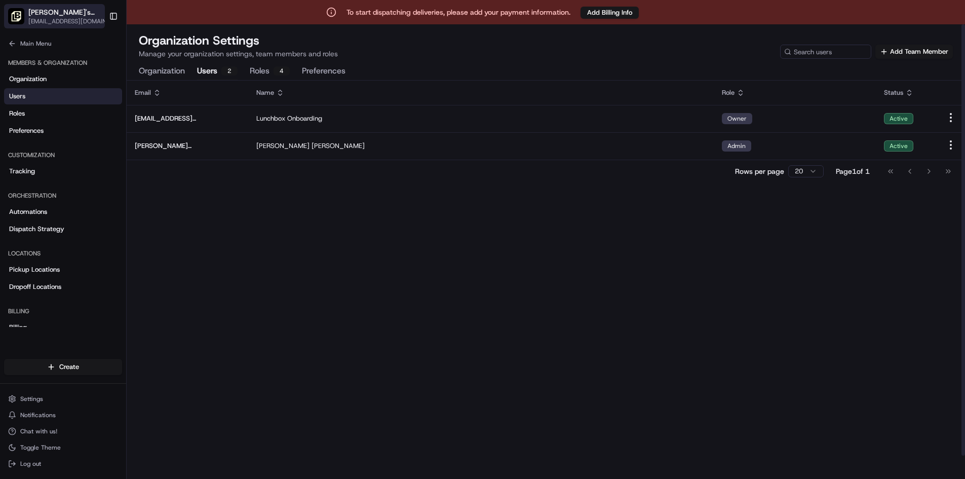
click at [107, 13] on icon "button" at bounding box center [110, 12] width 7 height 7
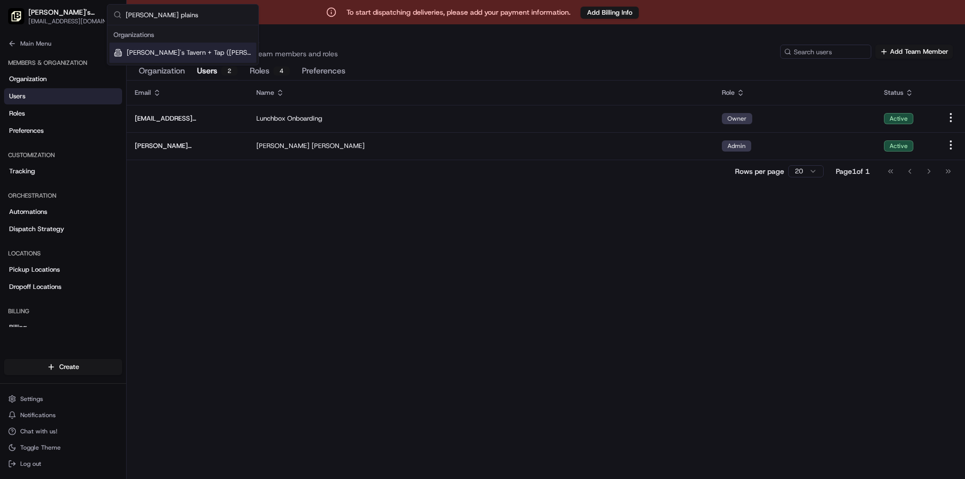
type input "[PERSON_NAME] plains"
click at [195, 57] on span "[PERSON_NAME]'s Tavern + Tap ([PERSON_NAME][GEOGRAPHIC_DATA])" at bounding box center [190, 52] width 126 height 9
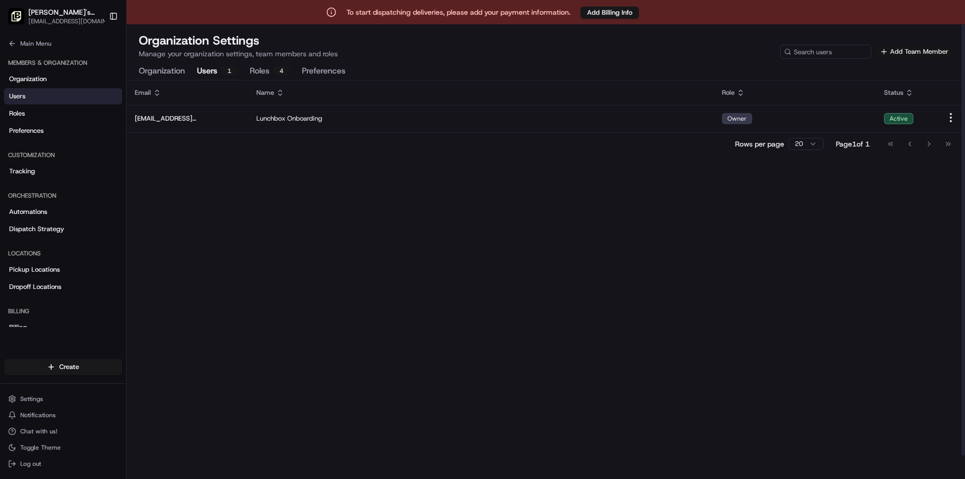
click at [485, 49] on button "Add Team Member" at bounding box center [915, 52] width 78 height 14
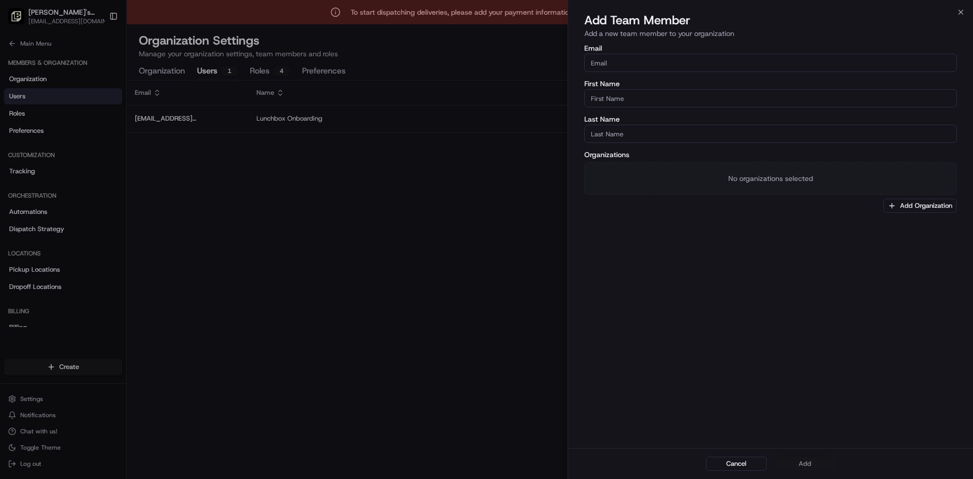
click at [485, 62] on input "Email" at bounding box center [770, 63] width 372 height 18
paste input "[PERSON_NAME][EMAIL_ADDRESS][DOMAIN_NAME]"
type input "[PERSON_NAME][EMAIL_ADDRESS][DOMAIN_NAME]"
type input "[PERSON_NAME]"
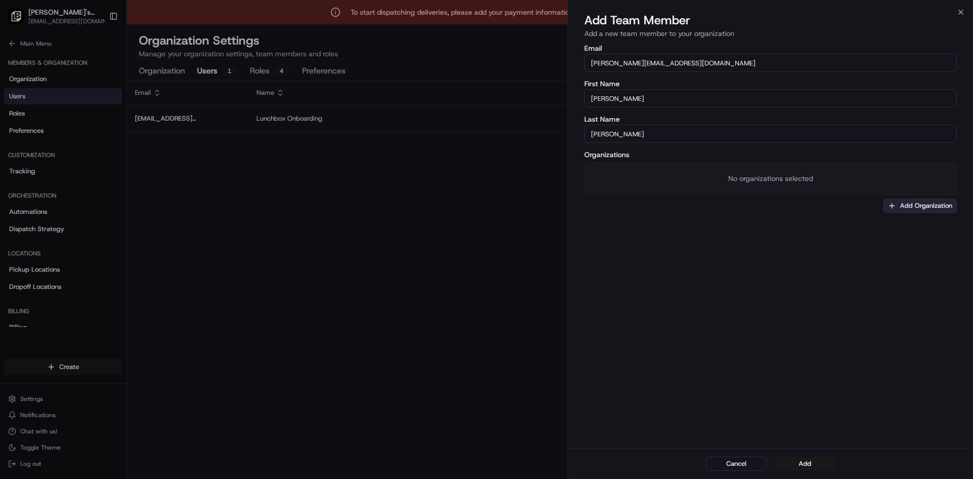
click at [485, 202] on button "Add Organization" at bounding box center [919, 206] width 73 height 14
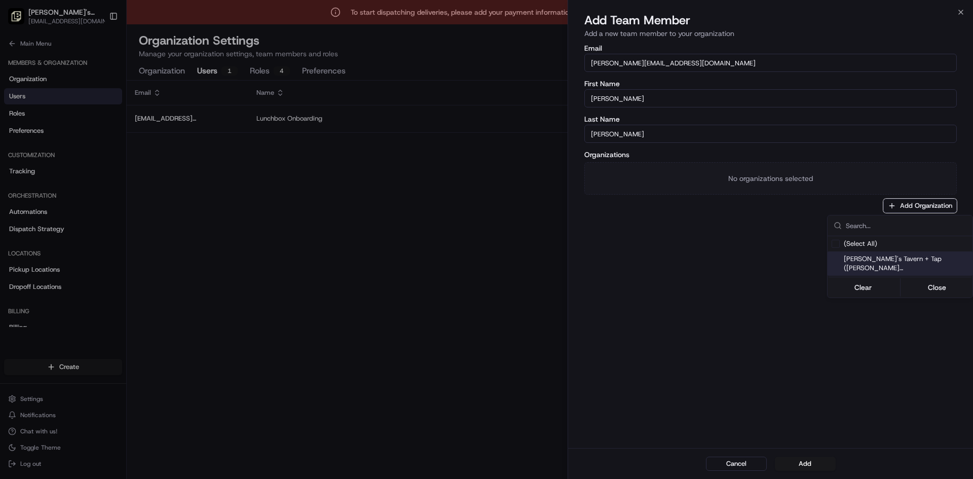
click at [485, 258] on span "[PERSON_NAME]'s Tavern + Tap ([PERSON_NAME][GEOGRAPHIC_DATA])" at bounding box center [906, 263] width 125 height 18
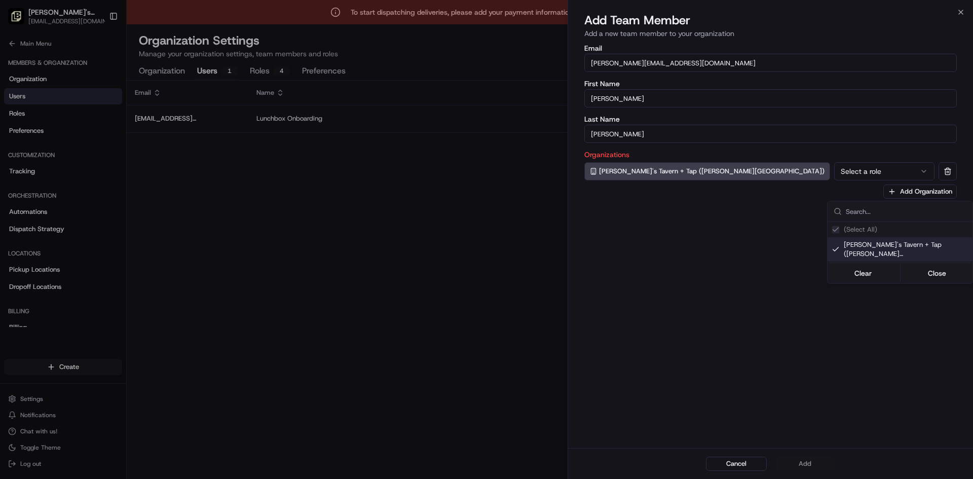
click at [485, 168] on div at bounding box center [486, 239] width 973 height 479
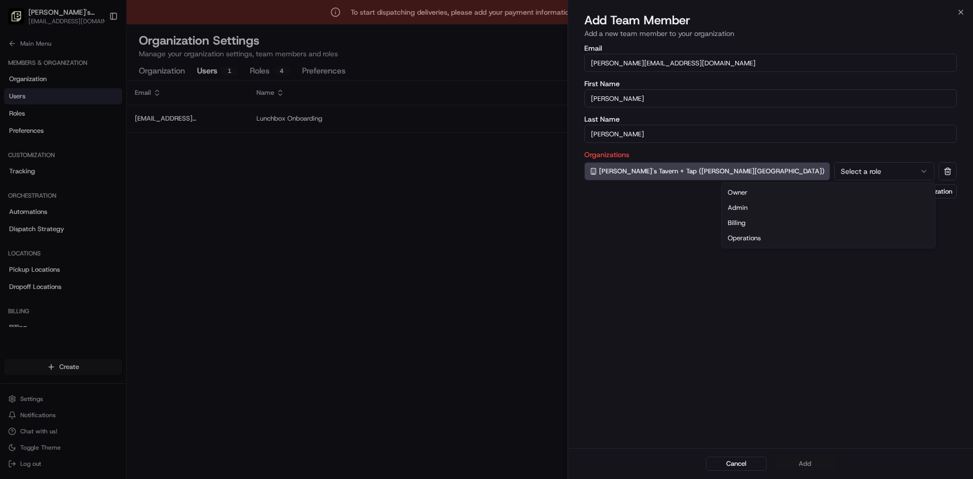
click at [485, 171] on button "Select a role" at bounding box center [884, 171] width 100 height 18
click at [485, 461] on button "Add" at bounding box center [805, 464] width 61 height 14
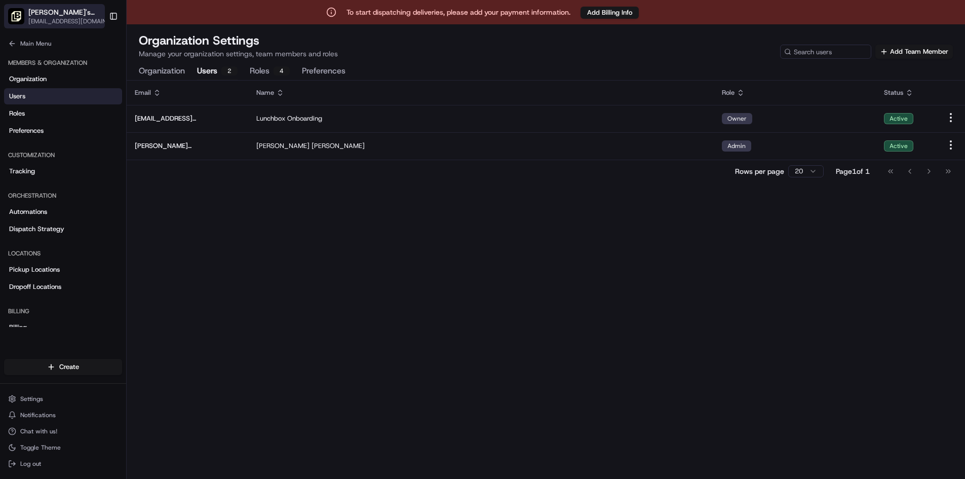
click at [93, 11] on div "[PERSON_NAME]'s Tavern + Tap ([PERSON_NAME][GEOGRAPHIC_DATA])" at bounding box center [70, 12] width 84 height 10
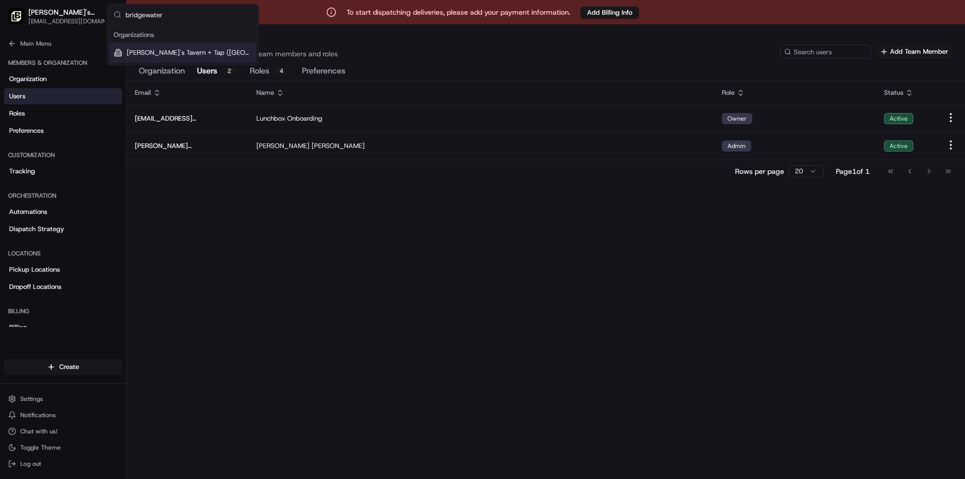
type input "bridgewater"
click at [193, 55] on span "[PERSON_NAME]'s Tavern + Tap ([GEOGRAPHIC_DATA])" at bounding box center [190, 52] width 126 height 9
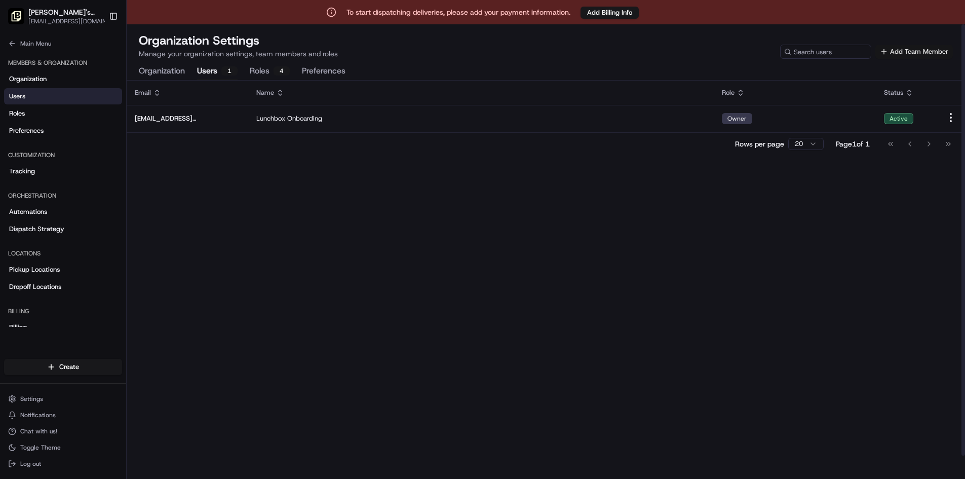
click at [485, 51] on button "Add Team Member" at bounding box center [915, 52] width 78 height 14
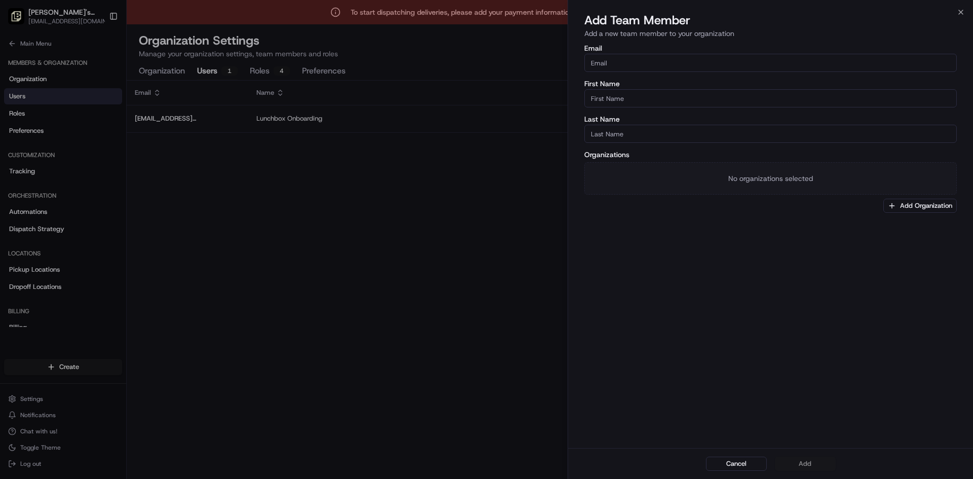
click at [485, 60] on input "Email" at bounding box center [770, 63] width 372 height 18
paste input "[PERSON_NAME][EMAIL_ADDRESS][DOMAIN_NAME]"
type input "[PERSON_NAME][EMAIL_ADDRESS][DOMAIN_NAME]"
type input "[PERSON_NAME]"
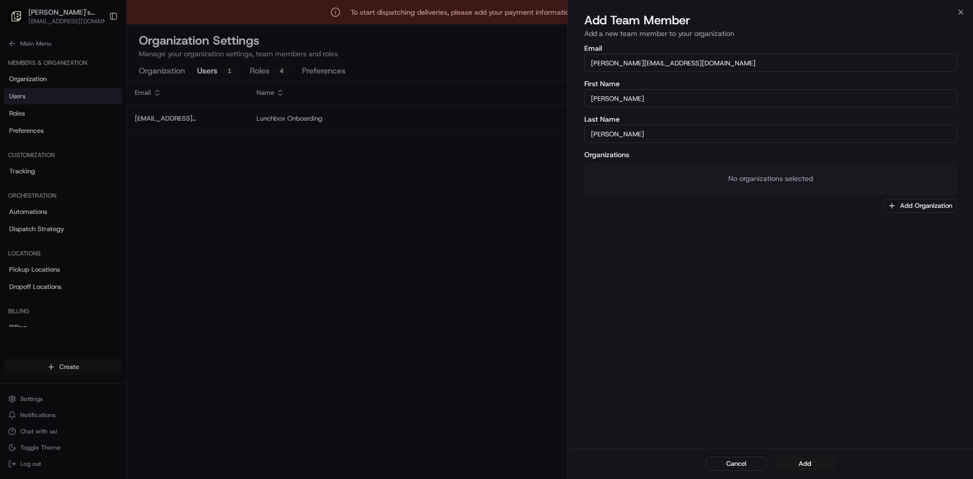
click at [485, 199] on button "Add Organization" at bounding box center [919, 206] width 73 height 14
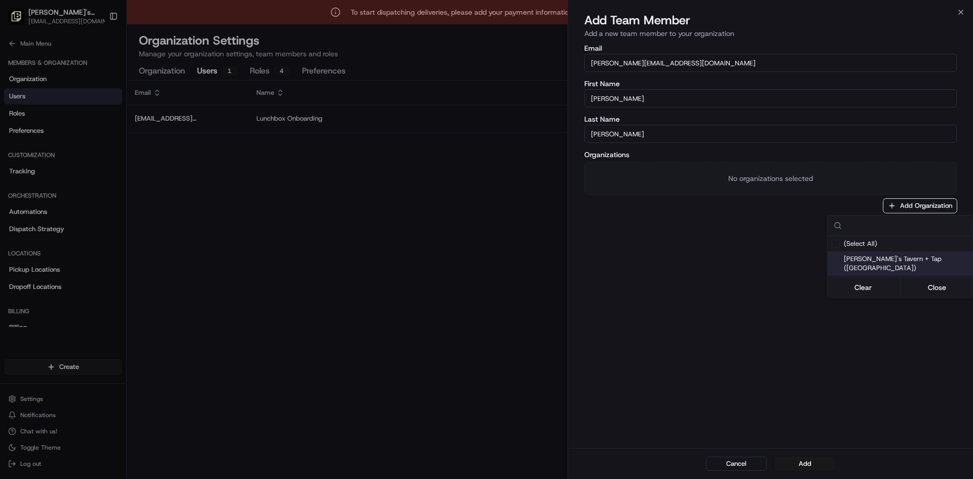
click at [485, 261] on span "[PERSON_NAME]'s Tavern + Tap ([GEOGRAPHIC_DATA])" at bounding box center [906, 263] width 125 height 18
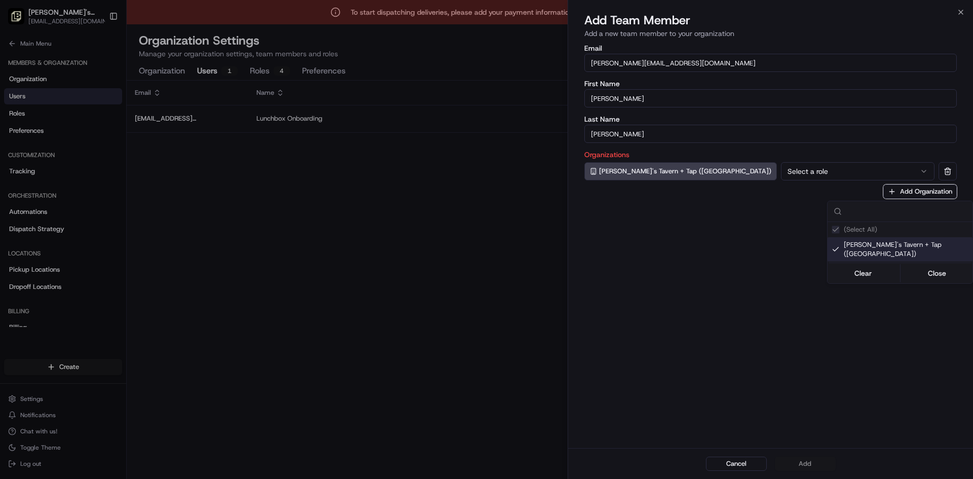
click at [485, 178] on div at bounding box center [486, 239] width 973 height 479
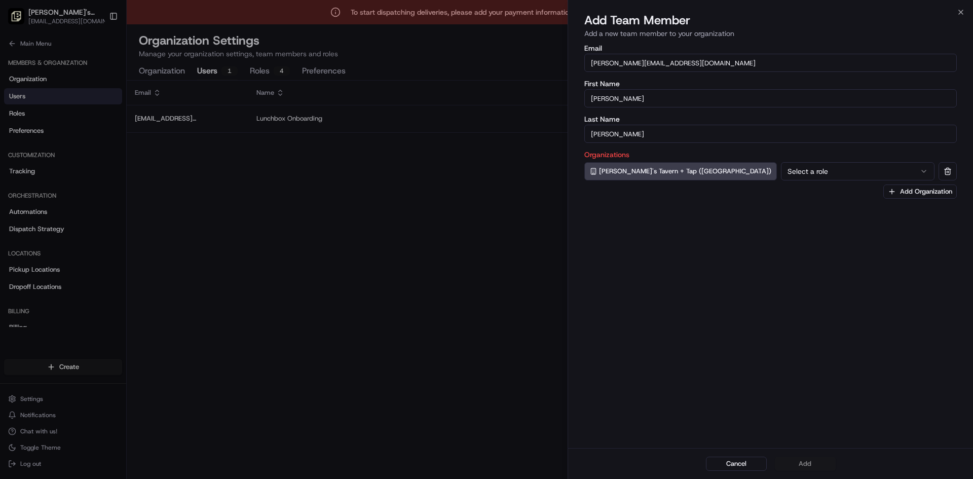
click at [485, 177] on button "Select a role" at bounding box center [858, 171] width 154 height 18
click at [485, 462] on button "Add" at bounding box center [805, 464] width 61 height 14
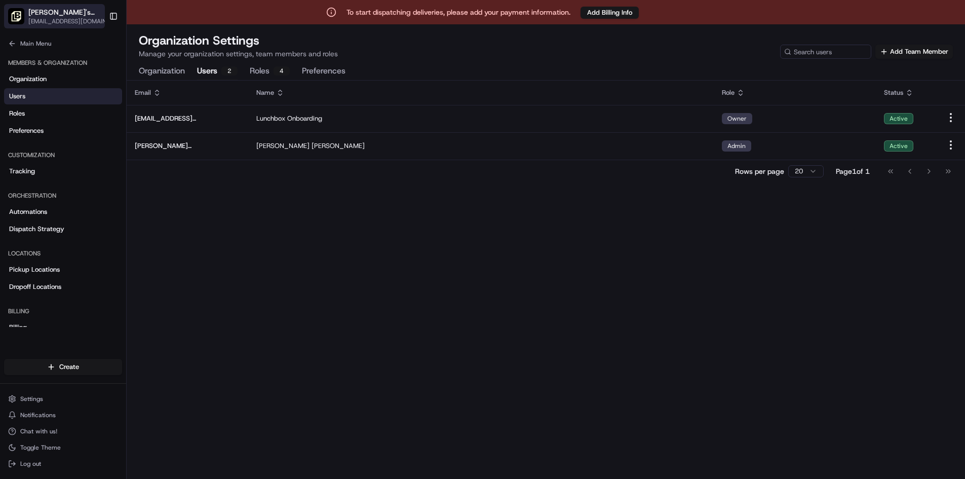
click at [91, 14] on div "[PERSON_NAME]'s Tavern + Tap ([GEOGRAPHIC_DATA])" at bounding box center [71, 12] width 86 height 10
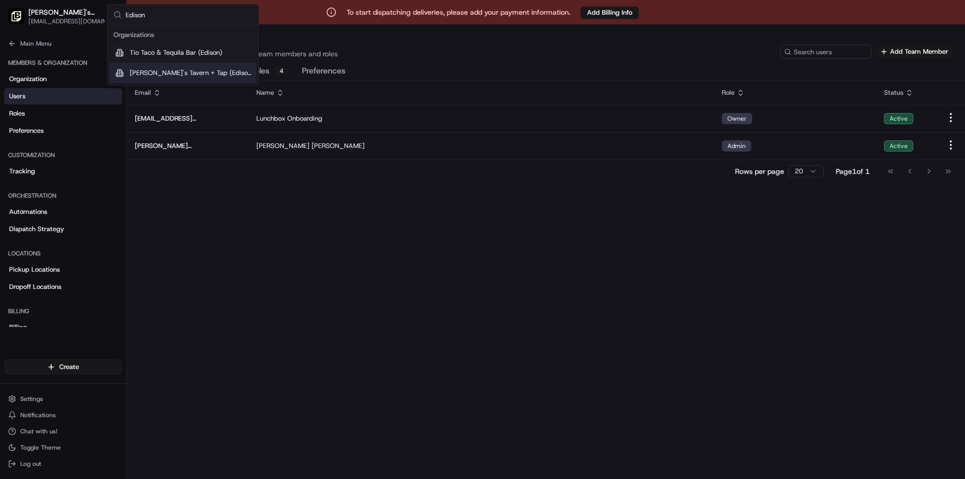
type input "Edison"
click at [177, 69] on span "[PERSON_NAME]'s Tavern + Tap (Edison)" at bounding box center [191, 72] width 123 height 9
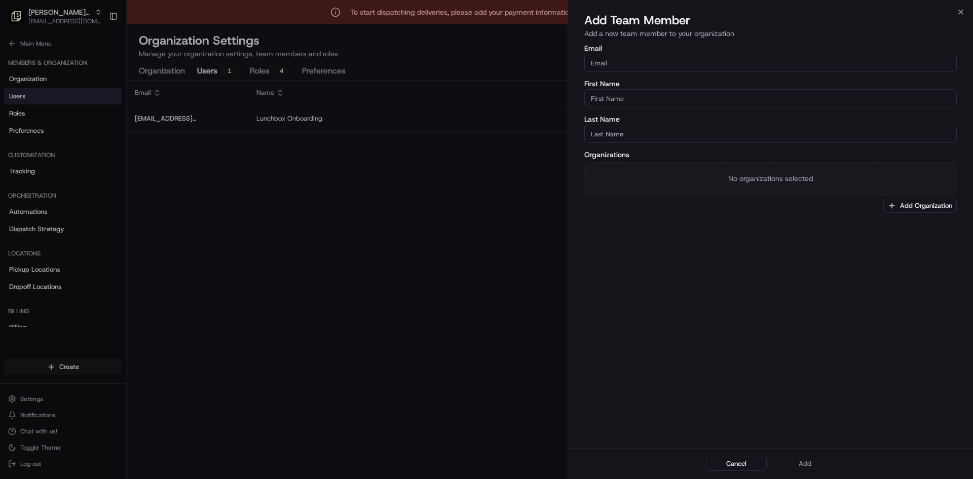
click at [485, 63] on input "Email" at bounding box center [770, 63] width 372 height 18
paste input "[PERSON_NAME][EMAIL_ADDRESS][DOMAIN_NAME]"
type input "[PERSON_NAME][EMAIL_ADDRESS][DOMAIN_NAME]"
type input "[PERSON_NAME]"
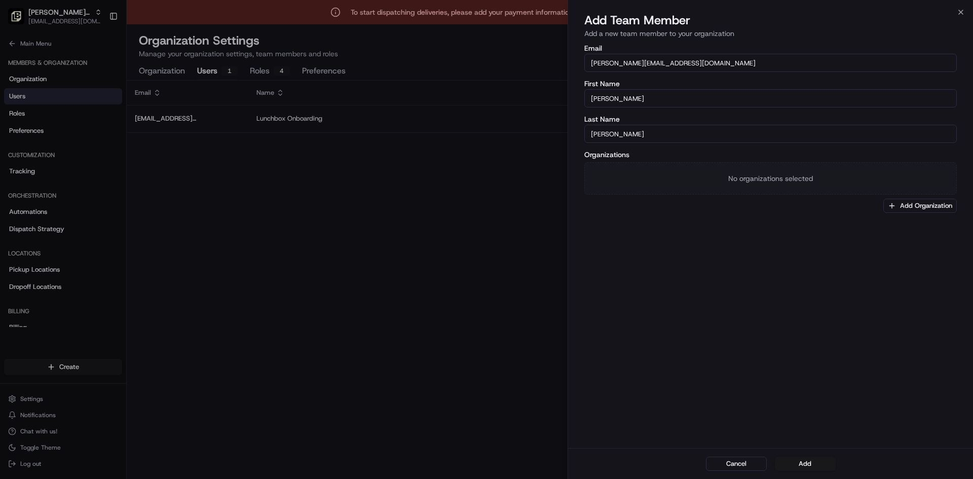
click at [485, 199] on button "Add Organization" at bounding box center [919, 206] width 73 height 14
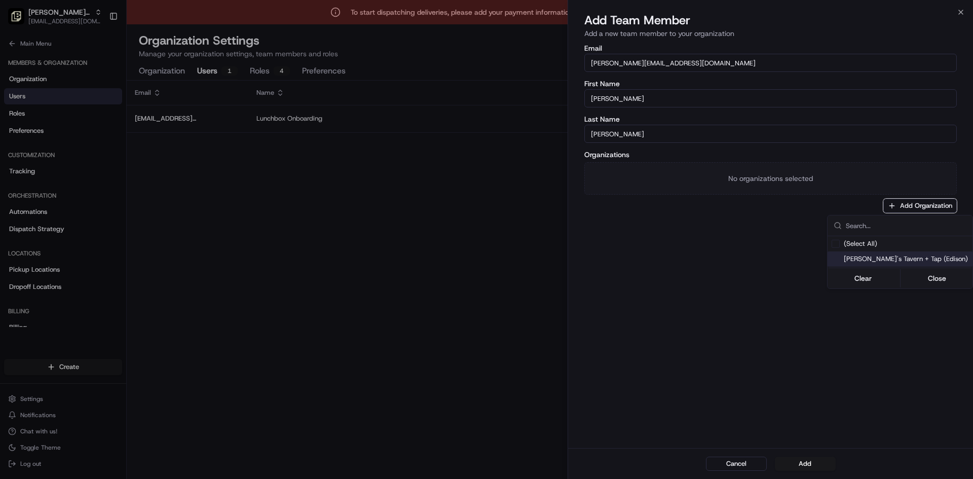
click at [485, 259] on span "[PERSON_NAME]'s Tavern + Tap (Edison)" at bounding box center [906, 258] width 125 height 9
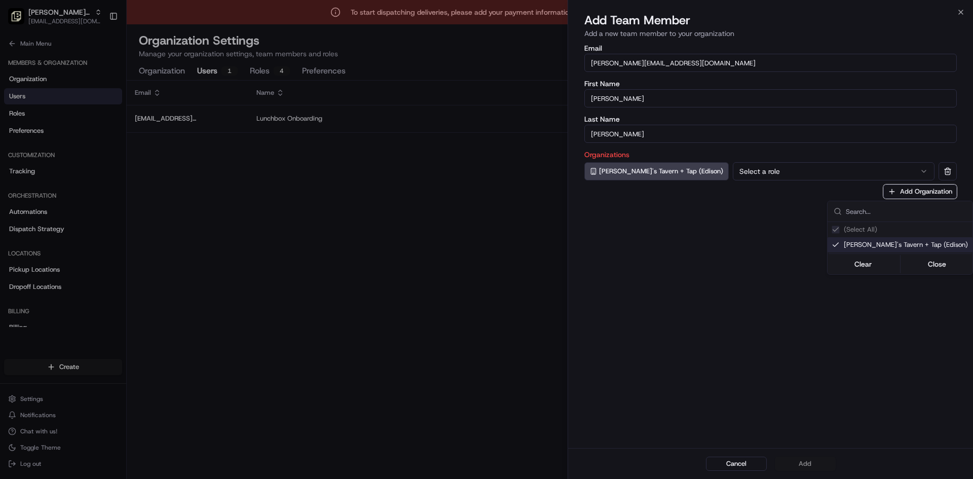
click at [485, 177] on div at bounding box center [486, 239] width 973 height 479
click at [485, 172] on button "Select a role" at bounding box center [834, 171] width 202 height 18
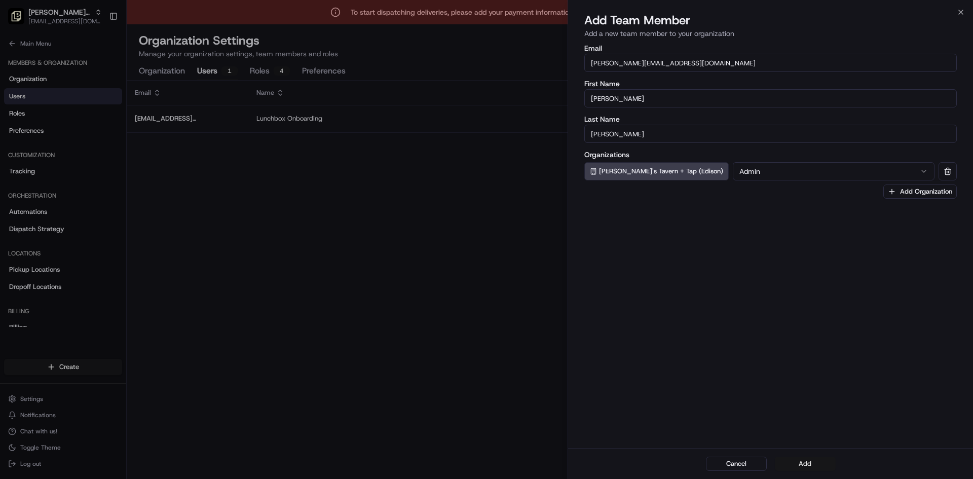
click at [485, 464] on button "Add" at bounding box center [805, 464] width 61 height 14
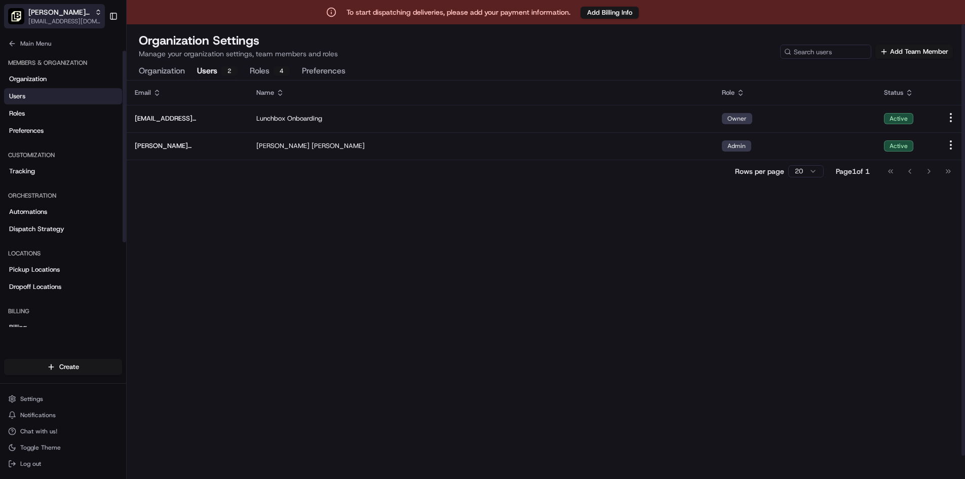
click at [73, 12] on span "[PERSON_NAME]'s Tavern + Tap (Edison)" at bounding box center [59, 12] width 62 height 10
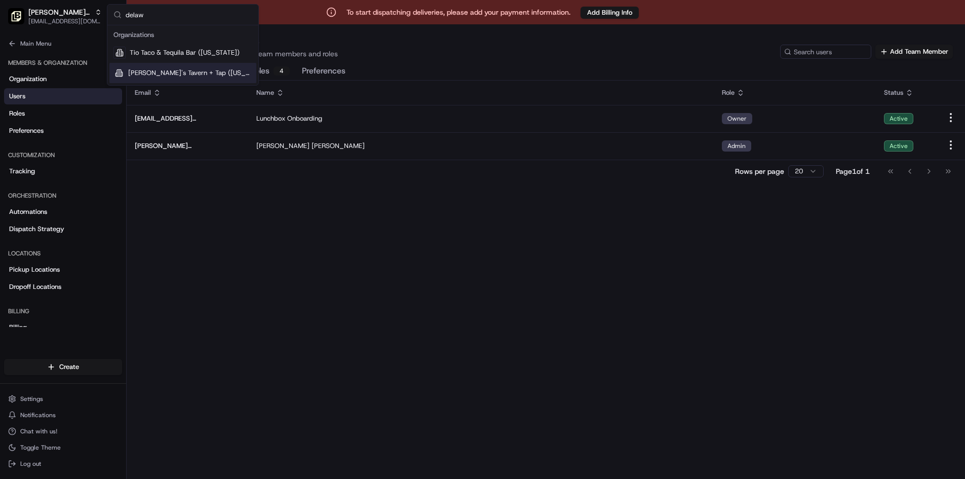
type input "delaw"
click at [162, 75] on span "[PERSON_NAME]'s Tavern + Tap ([US_STATE])" at bounding box center [190, 72] width 124 height 9
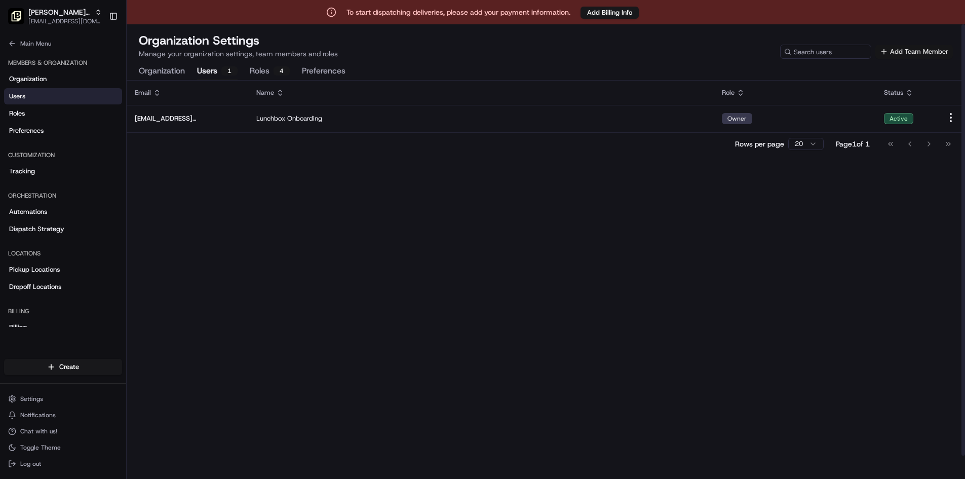
click at [485, 53] on button "Add Team Member" at bounding box center [915, 52] width 78 height 14
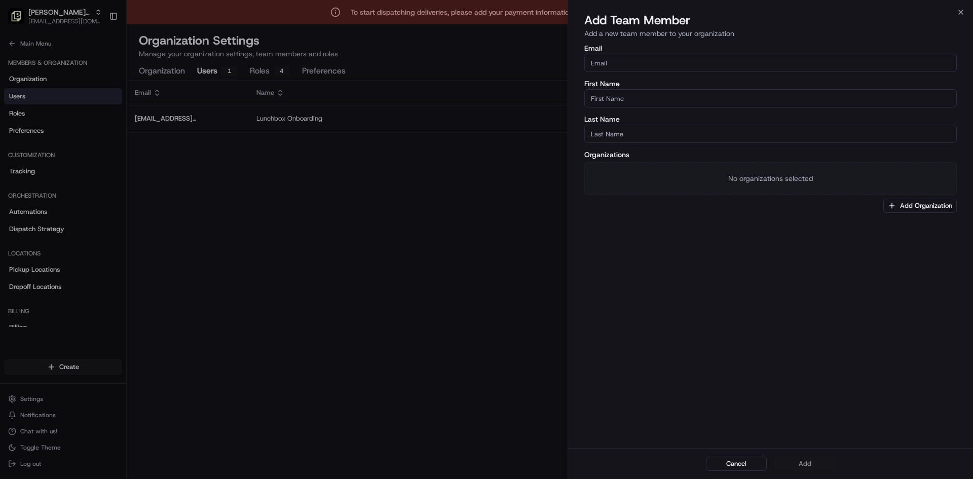
click at [485, 64] on input "Email" at bounding box center [770, 63] width 372 height 18
paste input "[PERSON_NAME][EMAIL_ADDRESS][DOMAIN_NAME]"
type input "[PERSON_NAME][EMAIL_ADDRESS][DOMAIN_NAME]"
type input "[PERSON_NAME]"
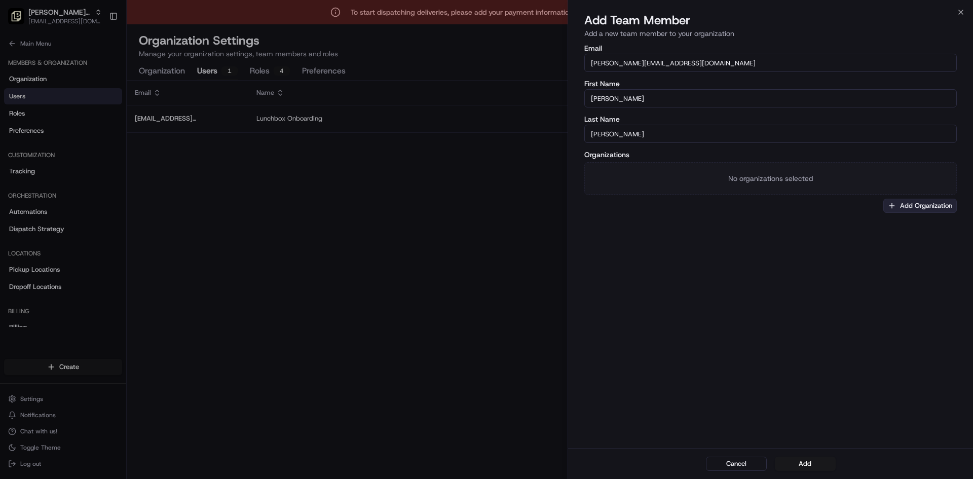
click at [485, 210] on button "Add Organization" at bounding box center [919, 206] width 73 height 14
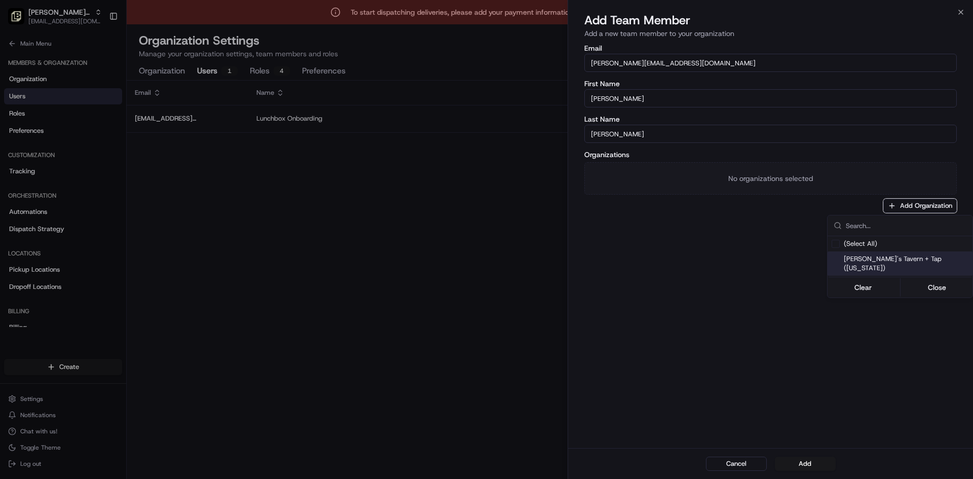
click at [485, 259] on span "[PERSON_NAME]'s Tavern + Tap ([US_STATE])" at bounding box center [906, 263] width 125 height 18
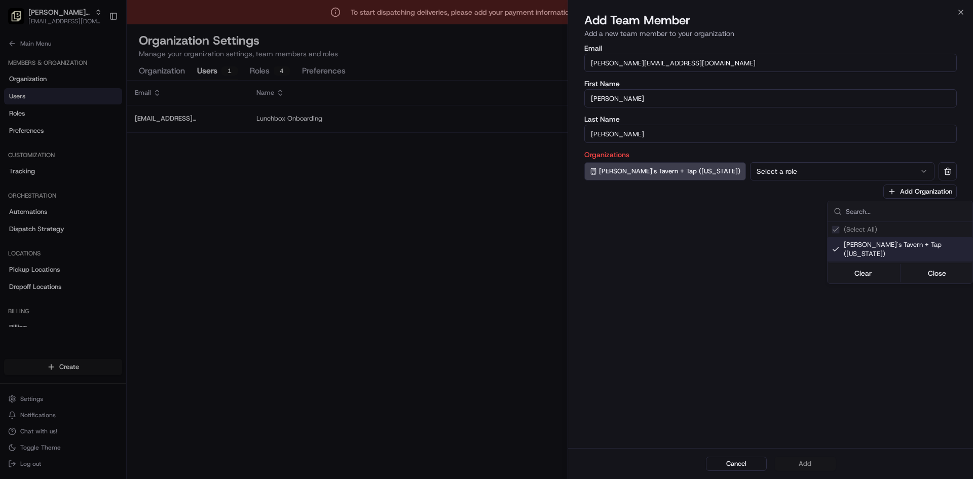
click at [485, 176] on div at bounding box center [486, 239] width 973 height 479
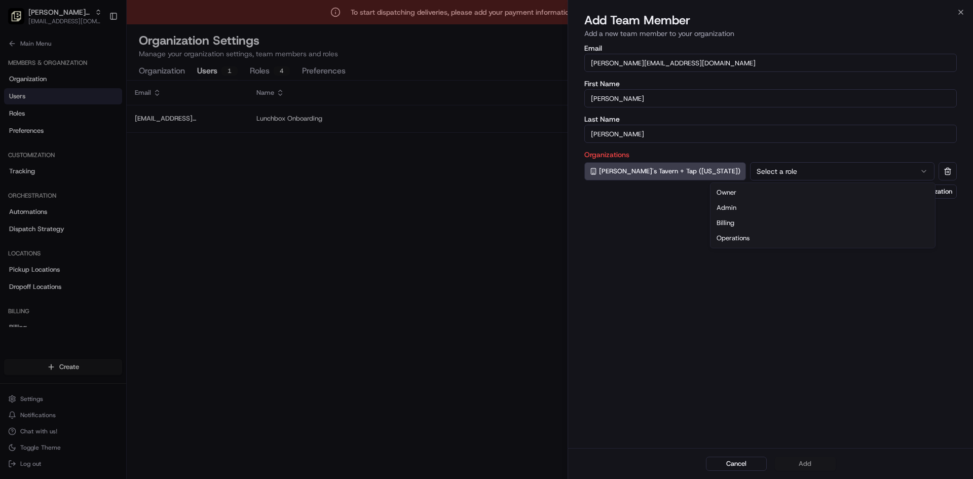
click at [485, 175] on button "Select a role" at bounding box center [842, 171] width 184 height 18
click at [485, 180] on div "Organizations [PERSON_NAME]'s Tavern + Tap ([US_STATE]) Billing Add Organization" at bounding box center [770, 175] width 372 height 48
click at [485, 178] on button "Billing" at bounding box center [842, 171] width 184 height 18
click at [485, 457] on button "Add" at bounding box center [805, 464] width 61 height 14
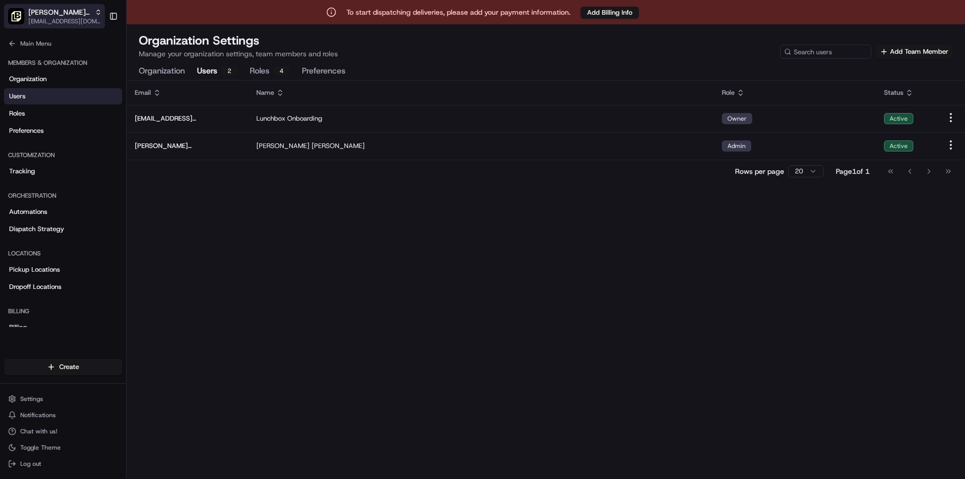
click at [98, 13] on icon "button" at bounding box center [98, 12] width 7 height 7
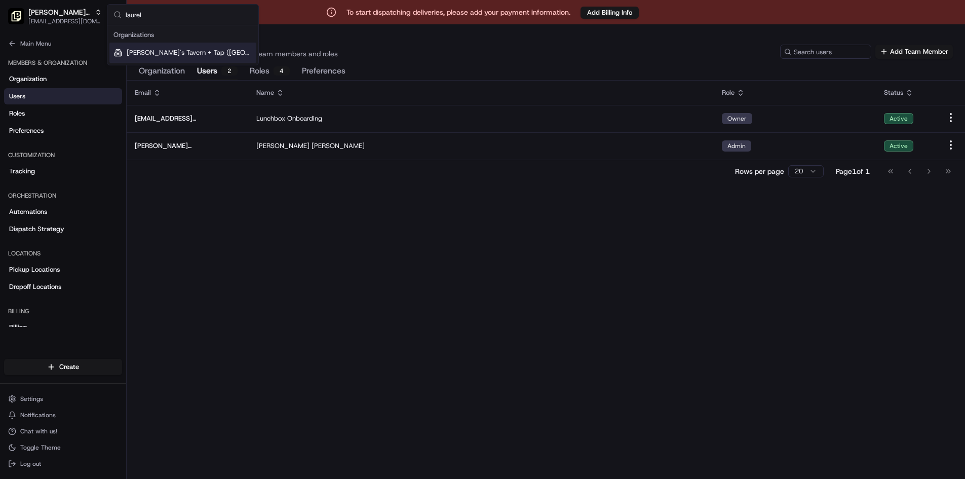
type input "laurel"
click at [152, 56] on span "[PERSON_NAME]'s Tavern + Tap ([GEOGRAPHIC_DATA])" at bounding box center [190, 52] width 126 height 9
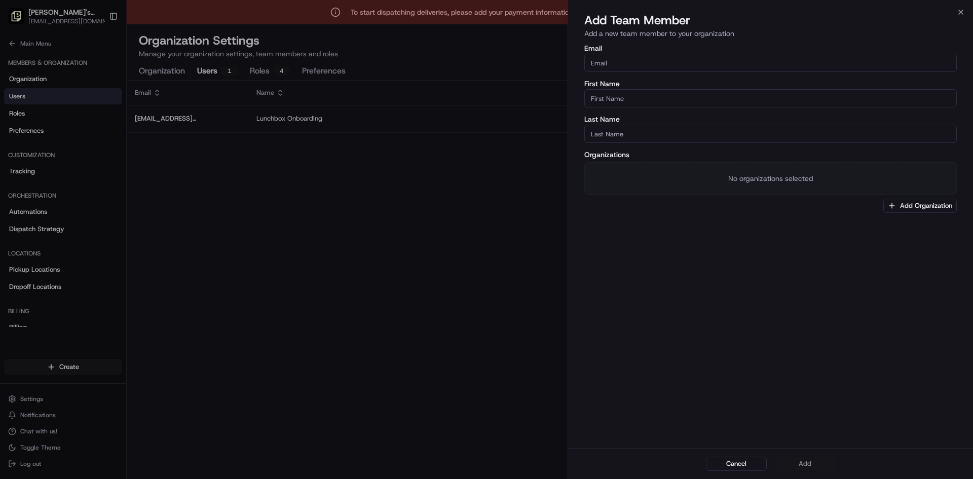
click at [485, 61] on input "Email" at bounding box center [770, 63] width 372 height 18
paste input "[PERSON_NAME][EMAIL_ADDRESS][DOMAIN_NAME]"
type input "[PERSON_NAME][EMAIL_ADDRESS][DOMAIN_NAME]"
type input "[PERSON_NAME]"
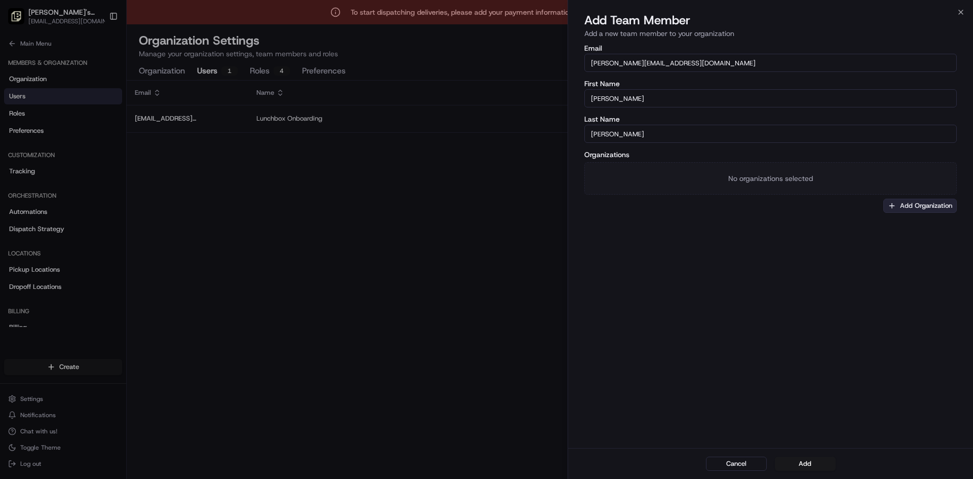
click at [485, 202] on button "Add Organization" at bounding box center [919, 206] width 73 height 14
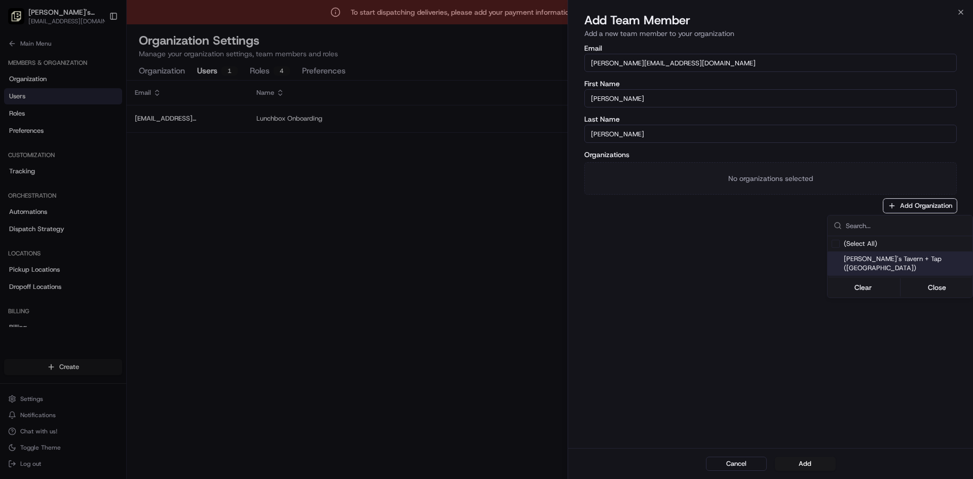
click at [485, 255] on span "[PERSON_NAME]'s Tavern + Tap ([GEOGRAPHIC_DATA])" at bounding box center [906, 263] width 125 height 18
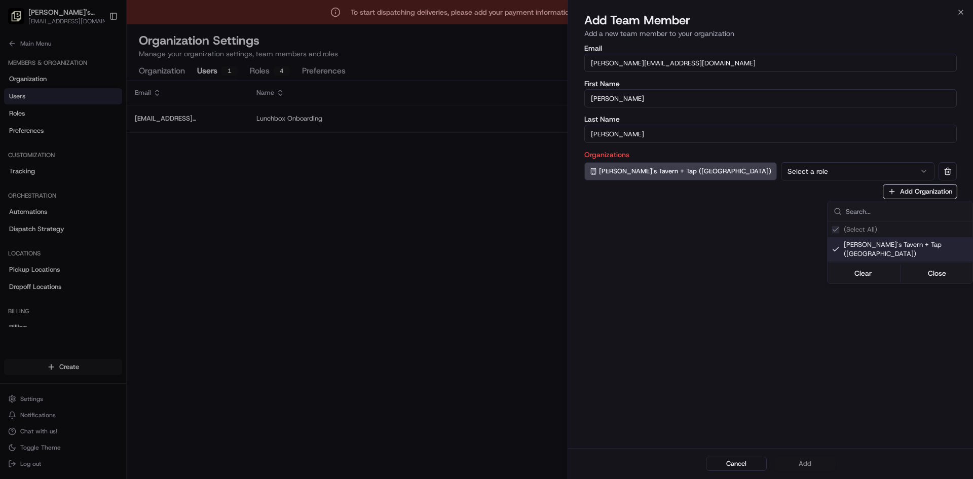
click at [485, 163] on div at bounding box center [486, 239] width 973 height 479
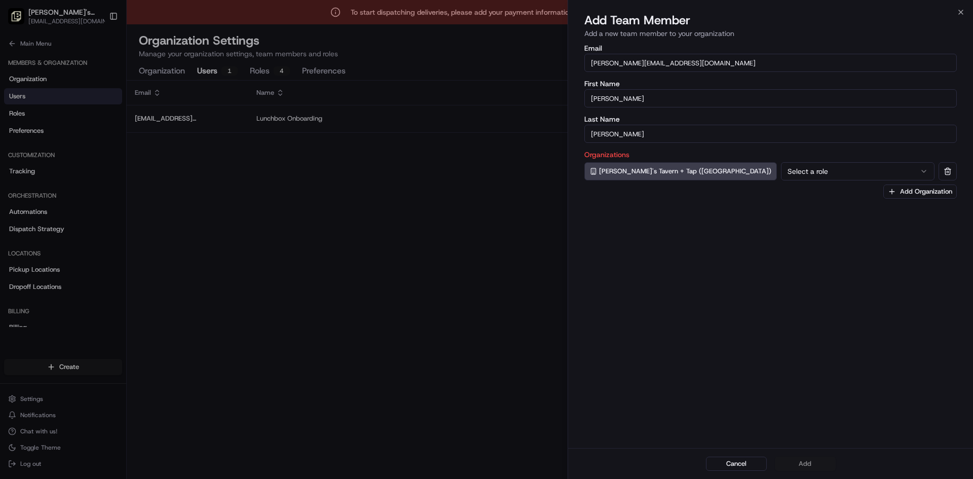
click at [485, 173] on button "Select a role" at bounding box center [858, 171] width 154 height 18
click at [485, 466] on button "Add" at bounding box center [805, 464] width 61 height 14
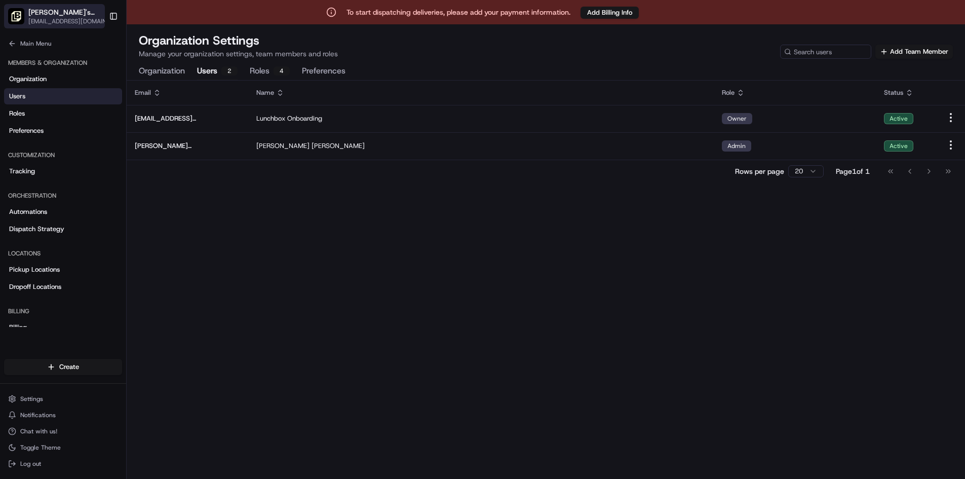
click at [72, 19] on span "[EMAIL_ADDRESS][DOMAIN_NAME]" at bounding box center [71, 21] width 86 height 8
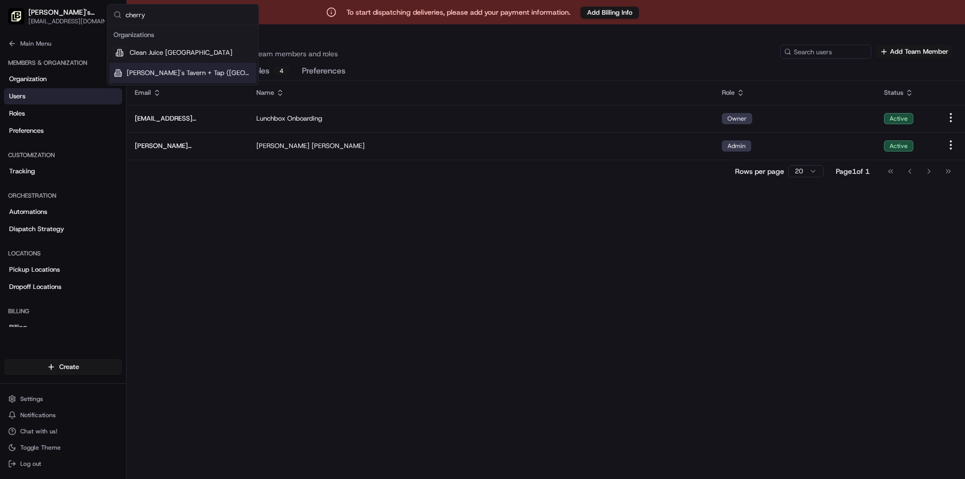
type input "cherry"
click at [214, 72] on span "[PERSON_NAME]'s Tavern + Tap ([GEOGRAPHIC_DATA])" at bounding box center [190, 72] width 126 height 9
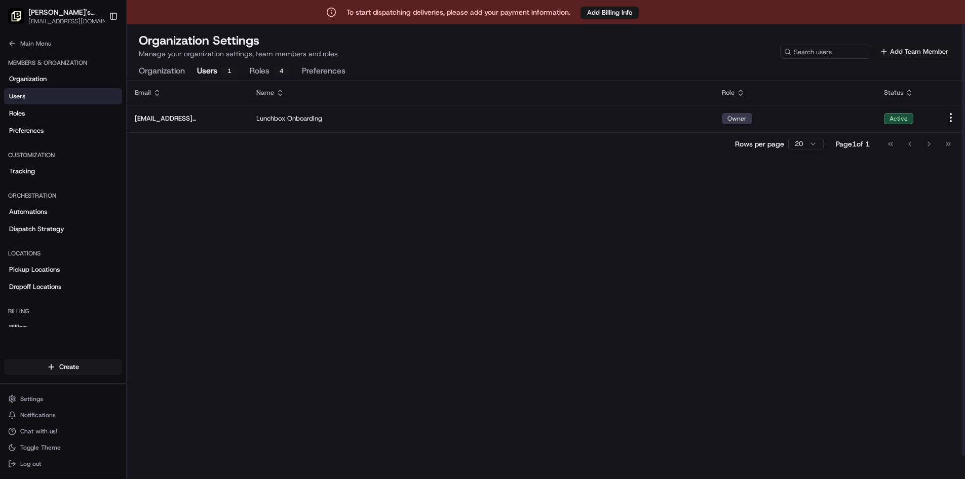
click at [485, 56] on button "Add Team Member" at bounding box center [915, 52] width 78 height 14
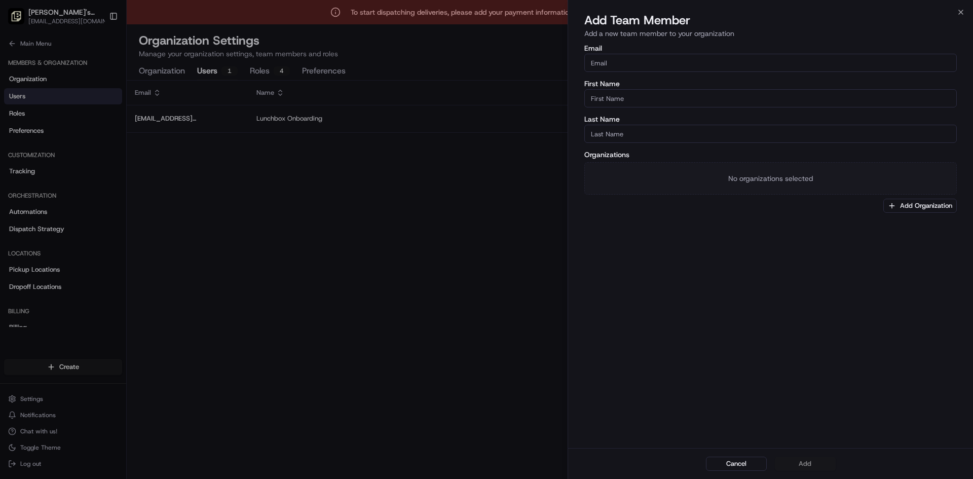
click at [485, 66] on input "Email" at bounding box center [770, 63] width 372 height 18
paste input "[PERSON_NAME][EMAIL_ADDRESS][DOMAIN_NAME]"
type input "[PERSON_NAME][EMAIL_ADDRESS][DOMAIN_NAME]"
type input "[PERSON_NAME]"
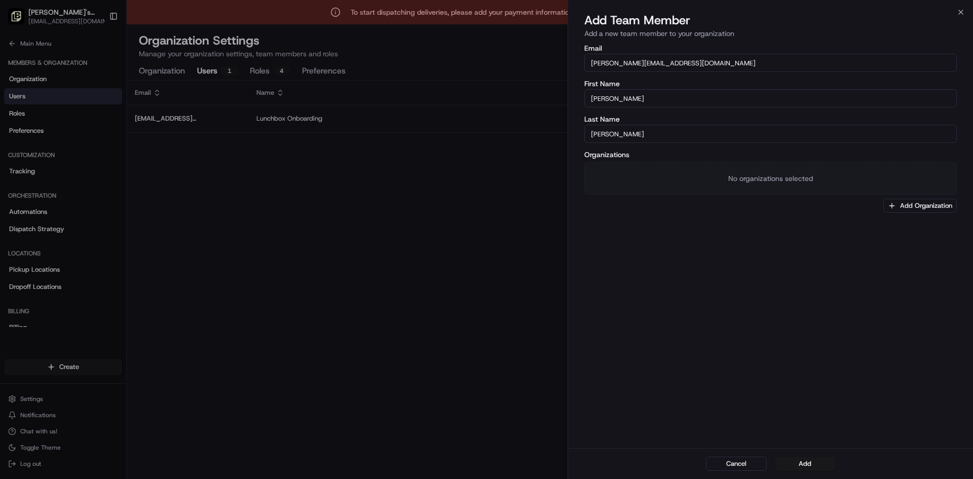
click at [485, 199] on button "Add Organization" at bounding box center [919, 206] width 73 height 14
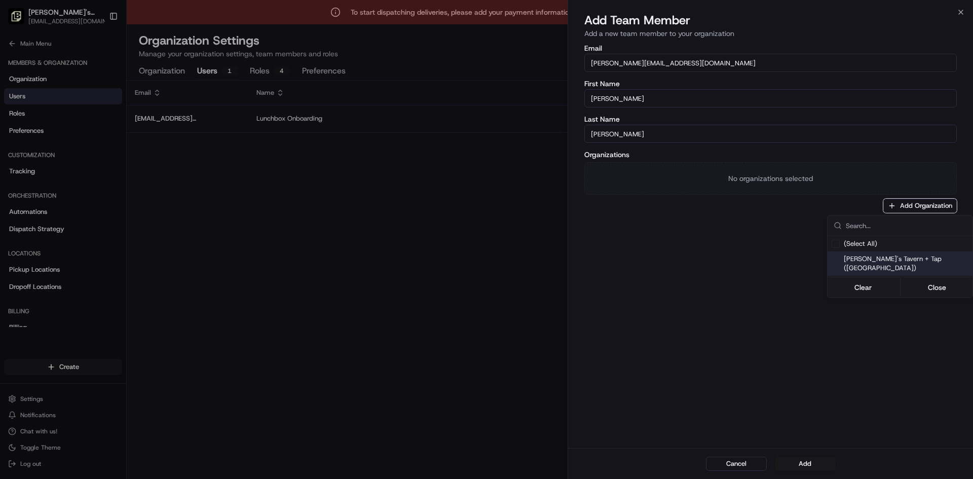
click at [485, 258] on span "[PERSON_NAME]'s Tavern + Tap ([GEOGRAPHIC_DATA])" at bounding box center [906, 263] width 125 height 18
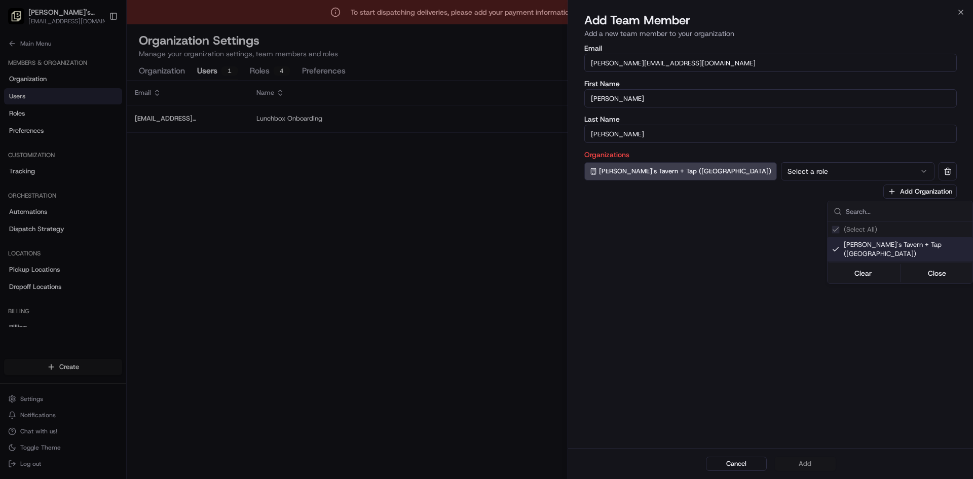
click at [485, 171] on div at bounding box center [486, 239] width 973 height 479
click at [485, 171] on button "Select a role" at bounding box center [858, 171] width 154 height 18
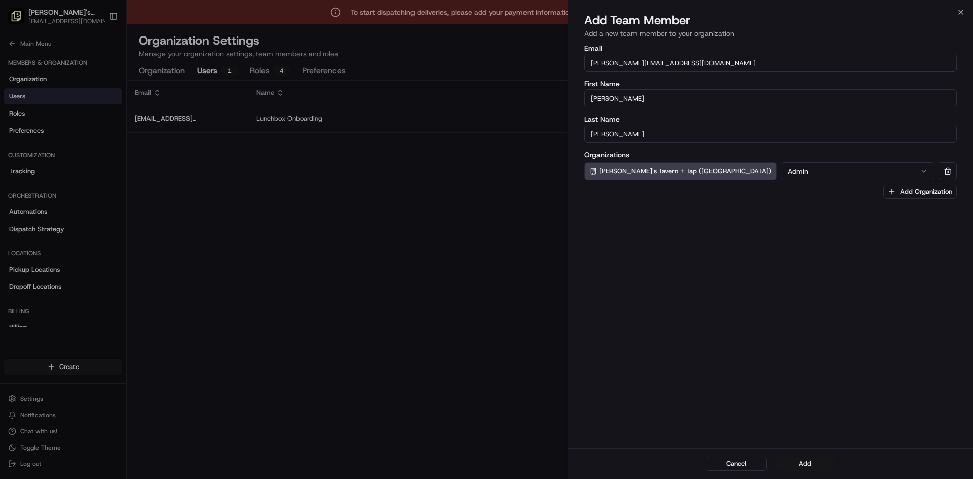
click at [485, 460] on button "Add" at bounding box center [805, 464] width 61 height 14
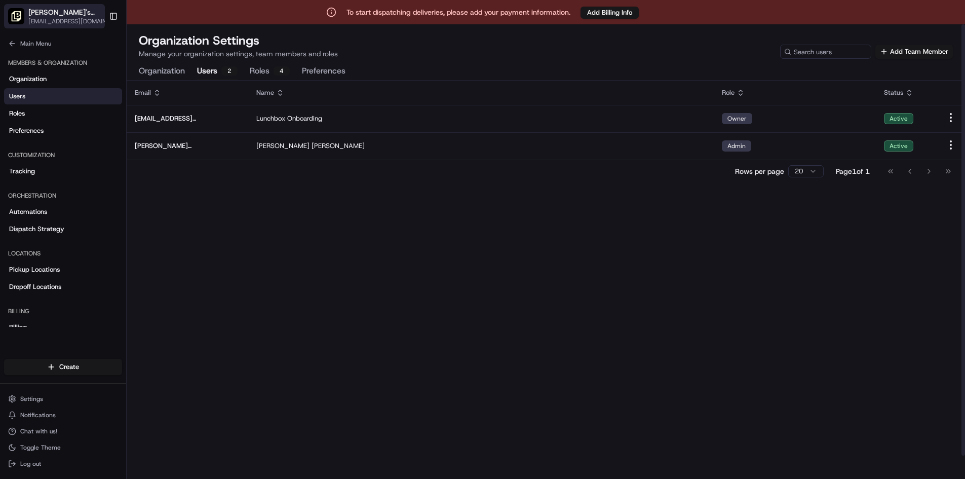
click at [58, 17] on span "[EMAIL_ADDRESS][DOMAIN_NAME]" at bounding box center [71, 21] width 86 height 8
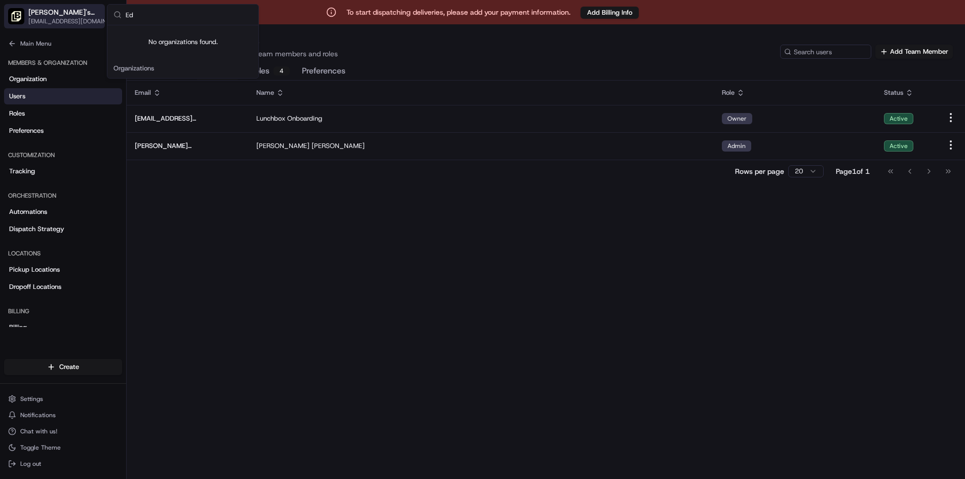
type input "E"
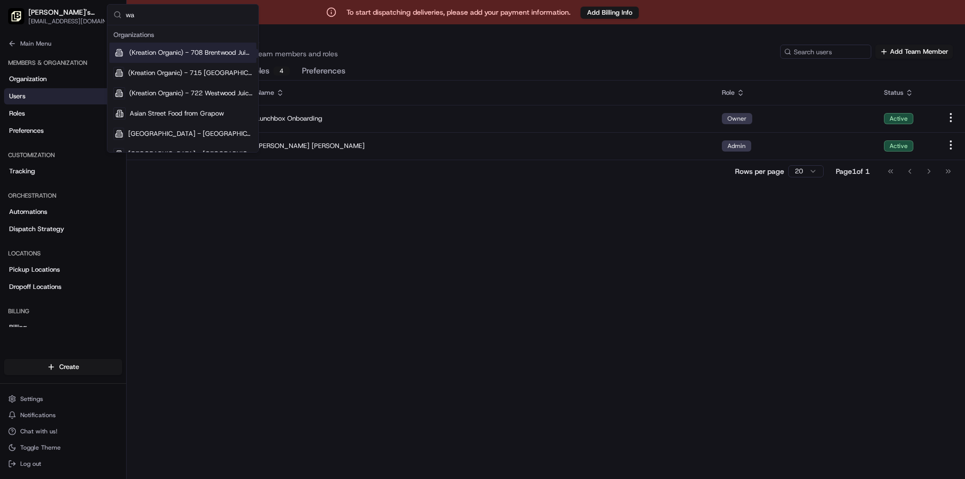
type input "w"
type input "e"
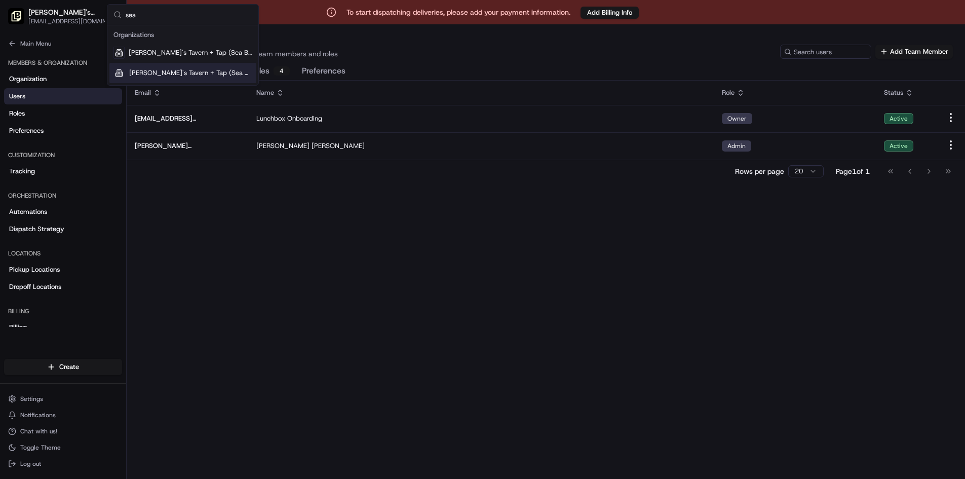
type input "sea"
click at [166, 75] on span "[PERSON_NAME]'s Tavern + Tap (Sea Girt)" at bounding box center [190, 72] width 123 height 9
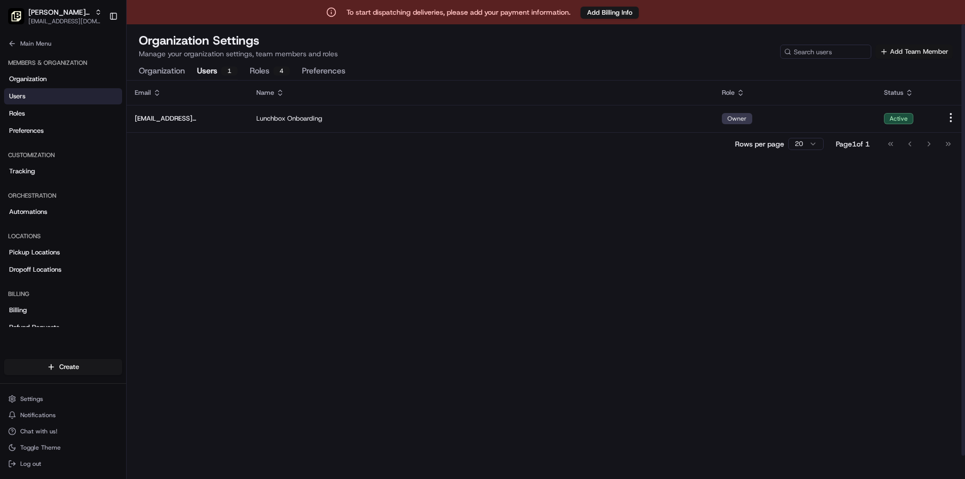
click at [485, 51] on button "Add Team Member" at bounding box center [915, 52] width 78 height 14
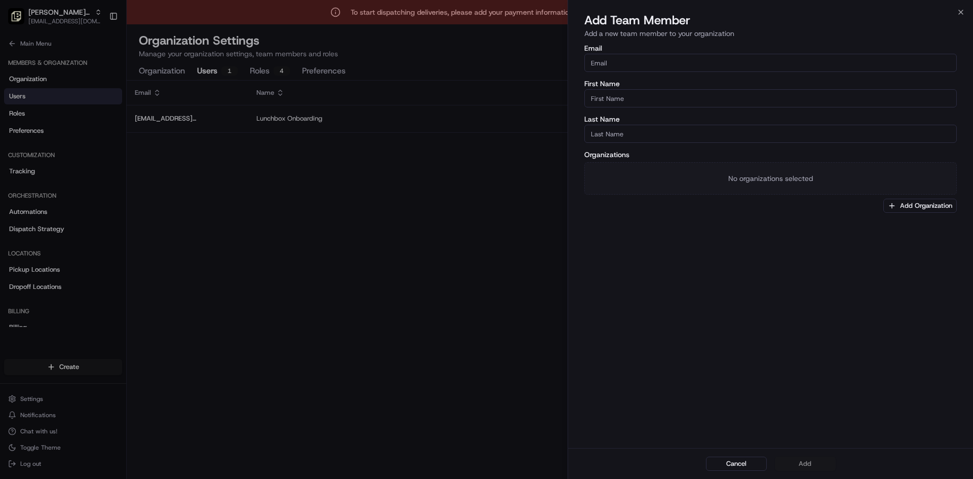
click at [485, 59] on input "Email" at bounding box center [770, 63] width 372 height 18
paste input "[PERSON_NAME][EMAIL_ADDRESS][DOMAIN_NAME]"
type input "[PERSON_NAME][EMAIL_ADDRESS][DOMAIN_NAME]"
type input "[PERSON_NAME]"
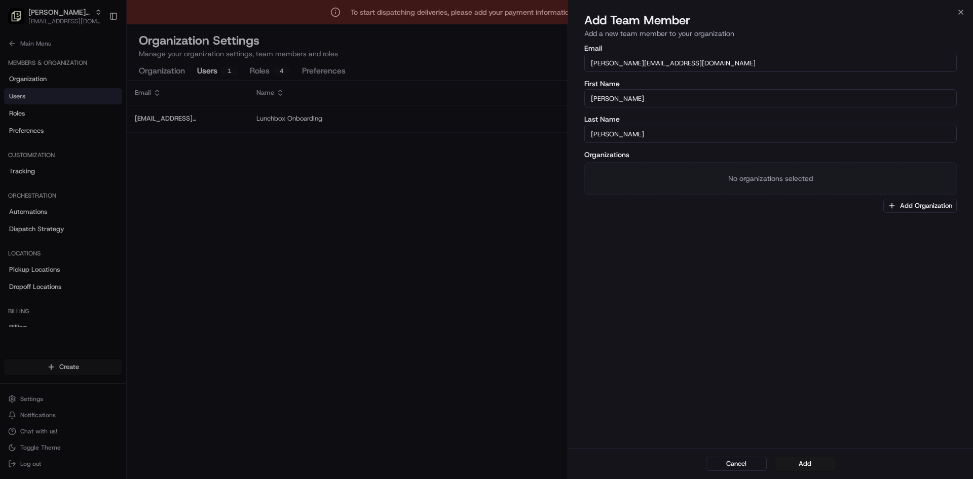
click at [485, 284] on div "Email [PERSON_NAME][EMAIL_ADDRESS][DOMAIN_NAME] First Name [PERSON_NAME] Last N…" at bounding box center [770, 245] width 405 height 405
click at [485, 206] on button "Add Organization" at bounding box center [919, 206] width 73 height 14
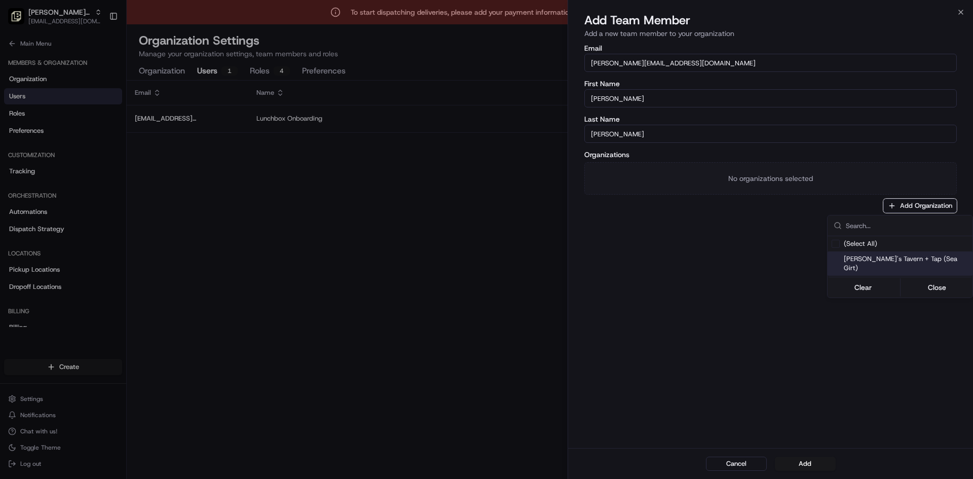
click at [485, 262] on span "[PERSON_NAME]'s Tavern + Tap (Sea Girt)" at bounding box center [906, 263] width 125 height 18
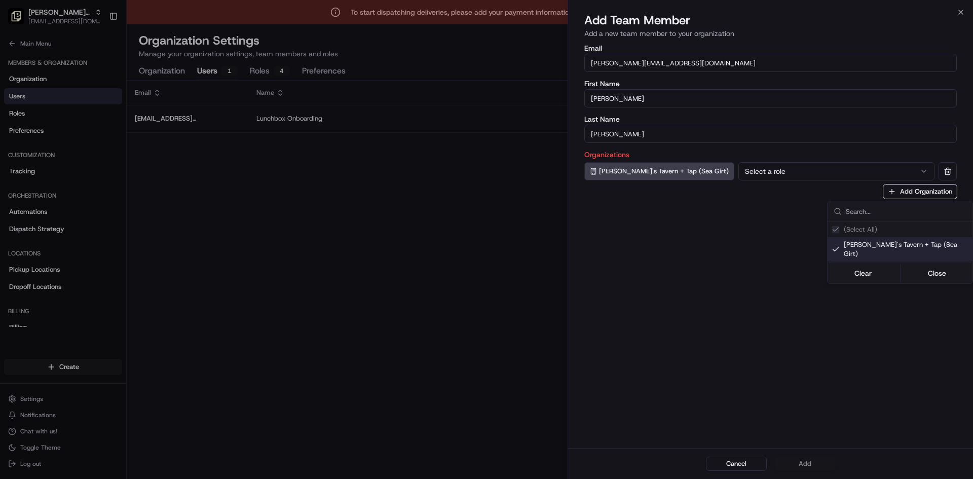
click at [485, 179] on div at bounding box center [486, 239] width 973 height 479
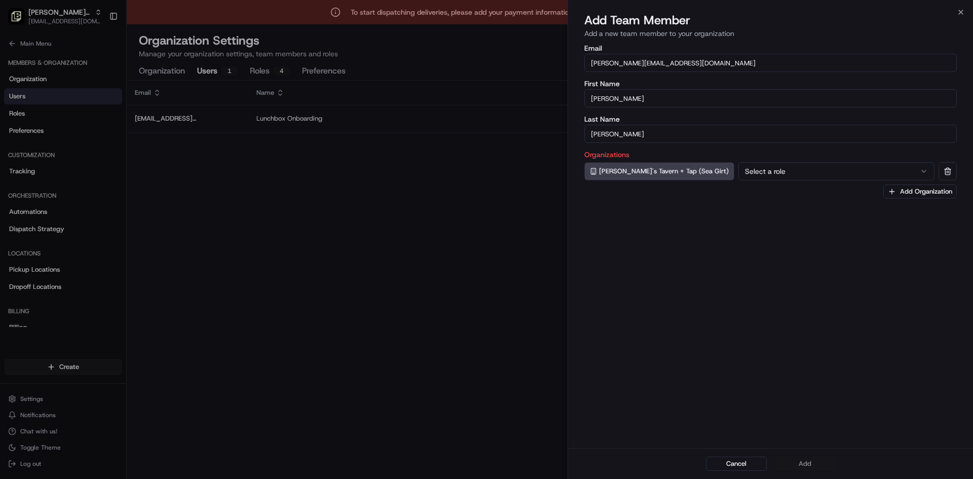
click at [485, 166] on button "Select a role" at bounding box center [836, 171] width 196 height 18
click at [485, 461] on button "Add" at bounding box center [805, 464] width 61 height 14
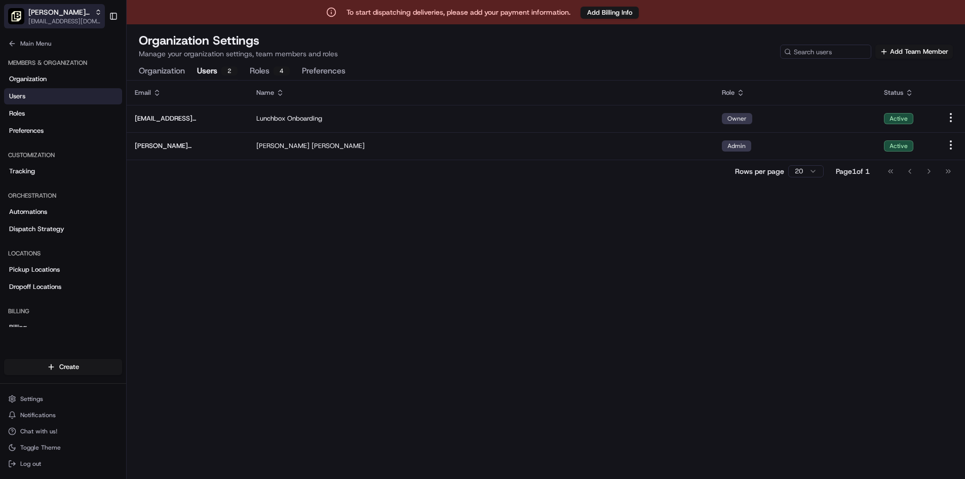
click at [96, 10] on icon "button" at bounding box center [98, 12] width 7 height 7
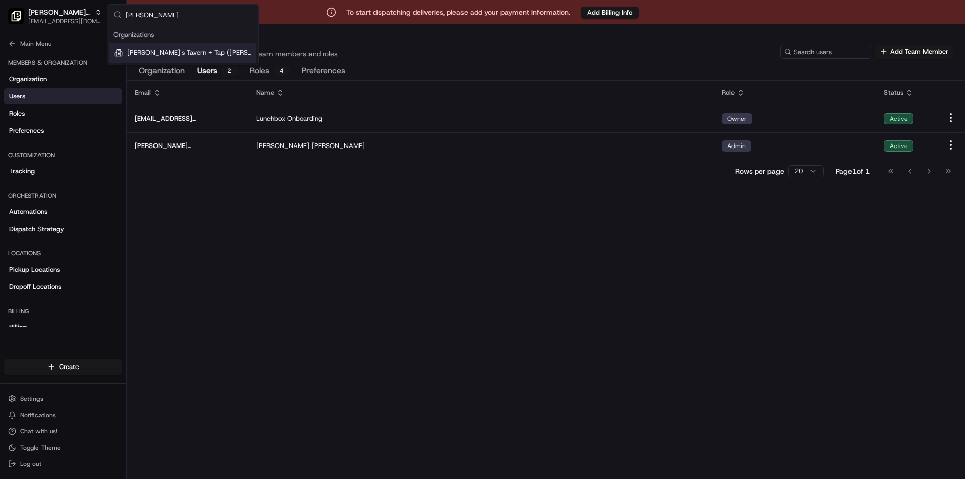
type input "[PERSON_NAME]"
click at [182, 51] on span "[PERSON_NAME]'s Tavern + Tap ([PERSON_NAME])" at bounding box center [189, 52] width 125 height 9
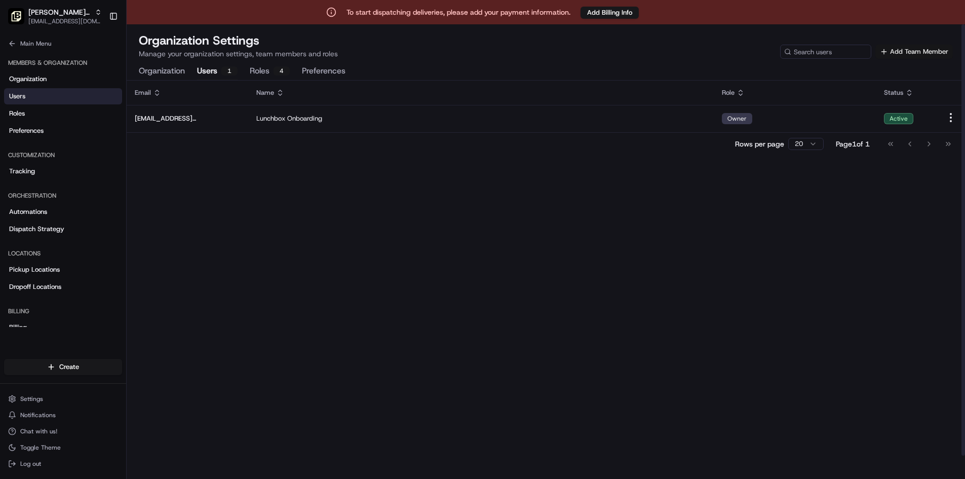
click at [485, 51] on button "Add Team Member" at bounding box center [915, 52] width 78 height 14
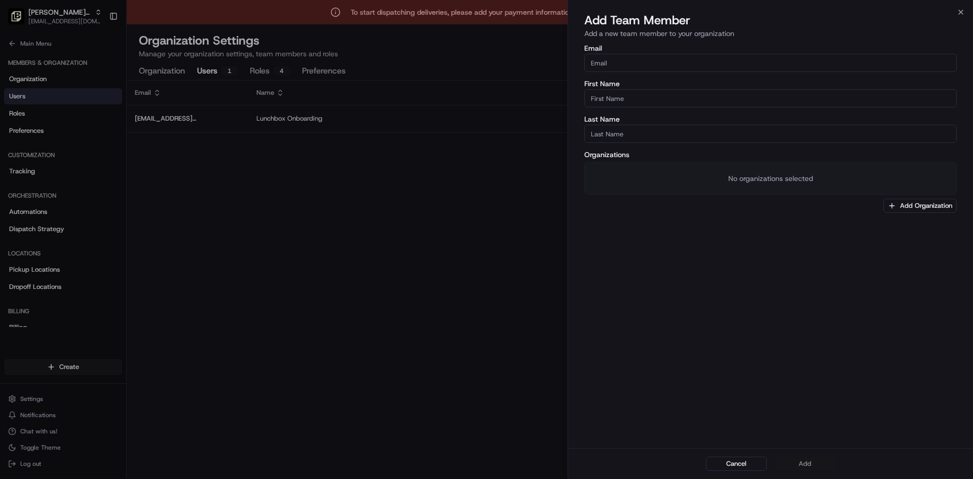
click at [485, 63] on input "Email" at bounding box center [770, 63] width 372 height 18
paste input "[PERSON_NAME][EMAIL_ADDRESS][DOMAIN_NAME]"
type input "[PERSON_NAME][EMAIL_ADDRESS][DOMAIN_NAME]"
type input "[PERSON_NAME]"
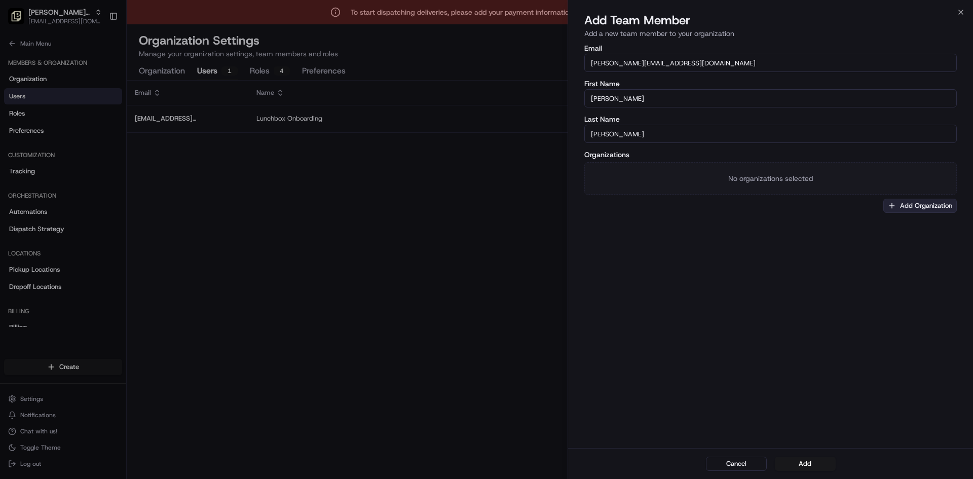
click at [485, 202] on button "Add Organization" at bounding box center [919, 206] width 73 height 14
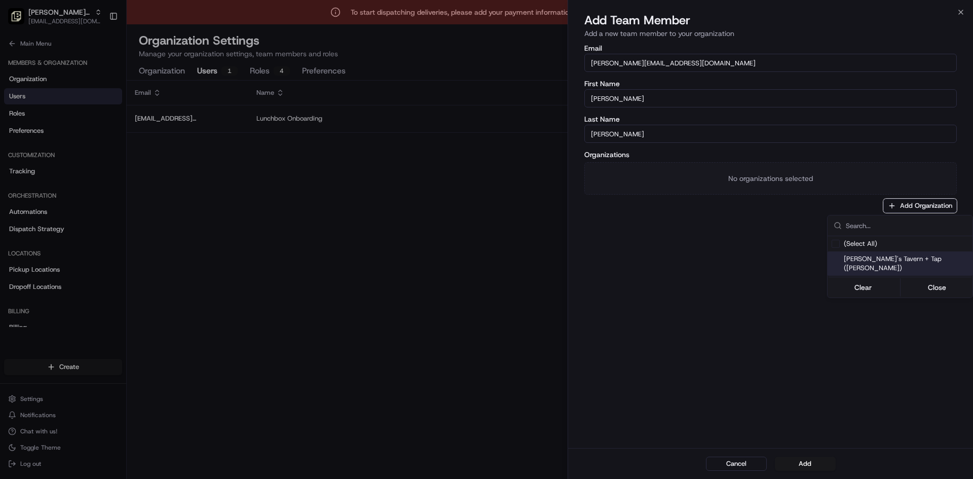
click at [485, 263] on div "[PERSON_NAME]'s Tavern + Tap ([PERSON_NAME])" at bounding box center [899, 263] width 145 height 24
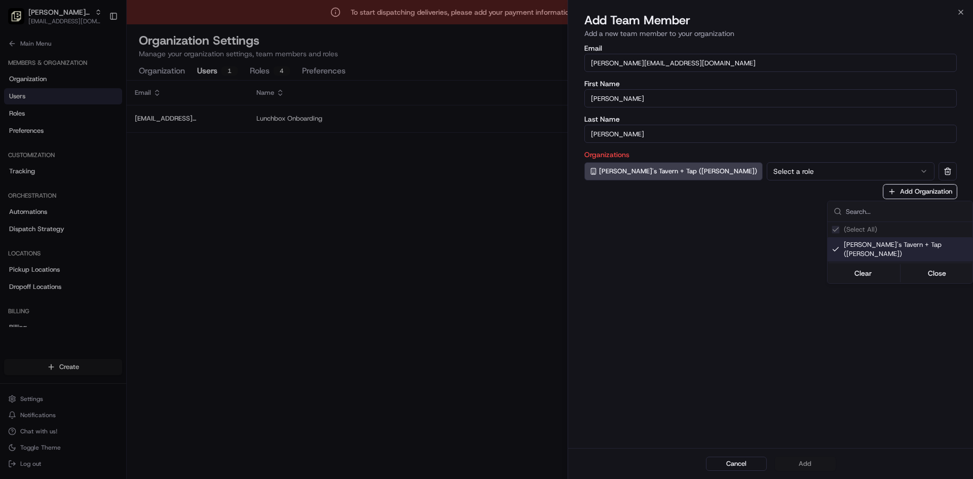
click at [485, 170] on div at bounding box center [486, 239] width 973 height 479
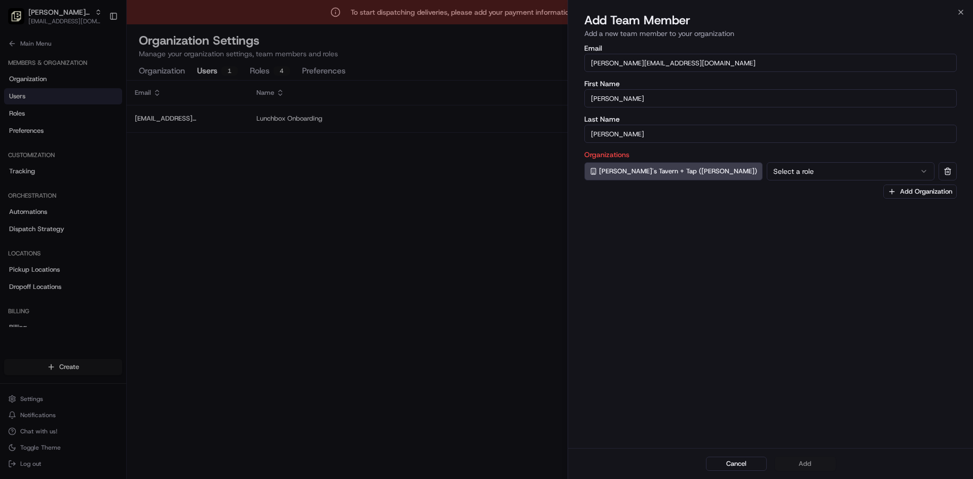
click at [485, 170] on button "Select a role" at bounding box center [851, 171] width 168 height 18
click at [485, 466] on button "Add" at bounding box center [805, 464] width 61 height 14
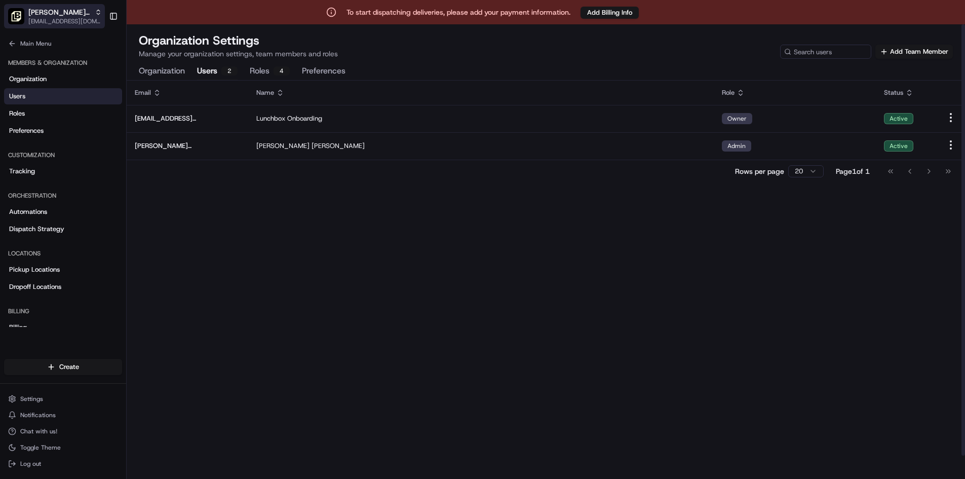
click at [63, 8] on span "[PERSON_NAME]'s Tavern + Tap ([PERSON_NAME])" at bounding box center [59, 12] width 62 height 10
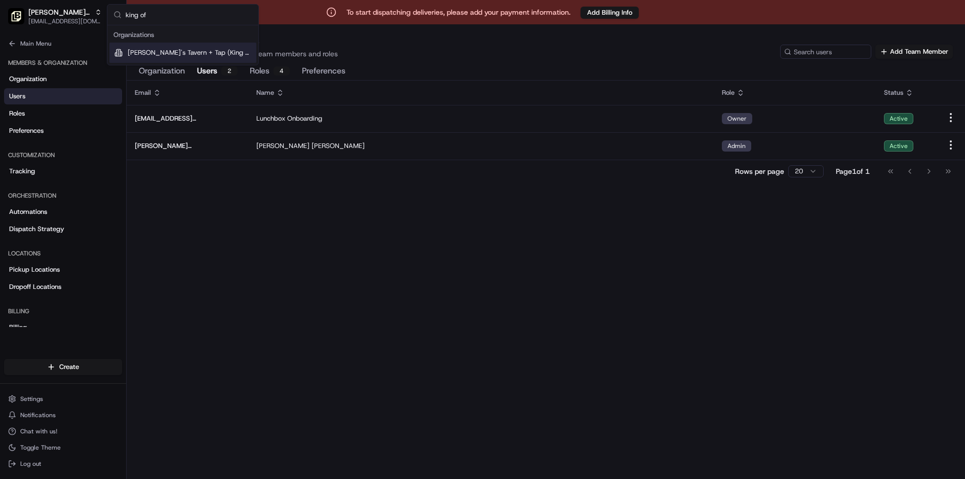
type input "king of"
click at [153, 47] on div "[PERSON_NAME]'s Tavern + Tap (King of Prussia)" at bounding box center [182, 53] width 147 height 20
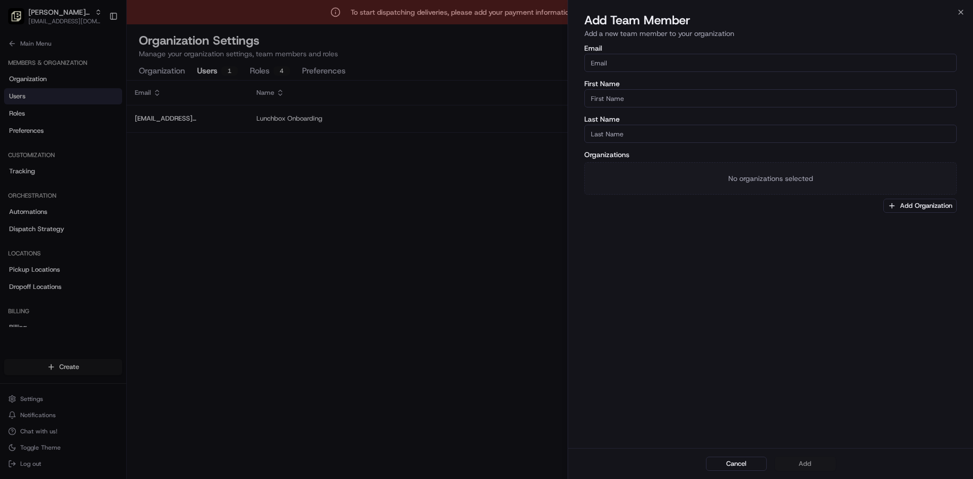
click at [485, 63] on input "Email" at bounding box center [770, 63] width 372 height 18
paste input "[PERSON_NAME][EMAIL_ADDRESS][DOMAIN_NAME]"
type input "[PERSON_NAME][EMAIL_ADDRESS][DOMAIN_NAME]"
type input "[PERSON_NAME]"
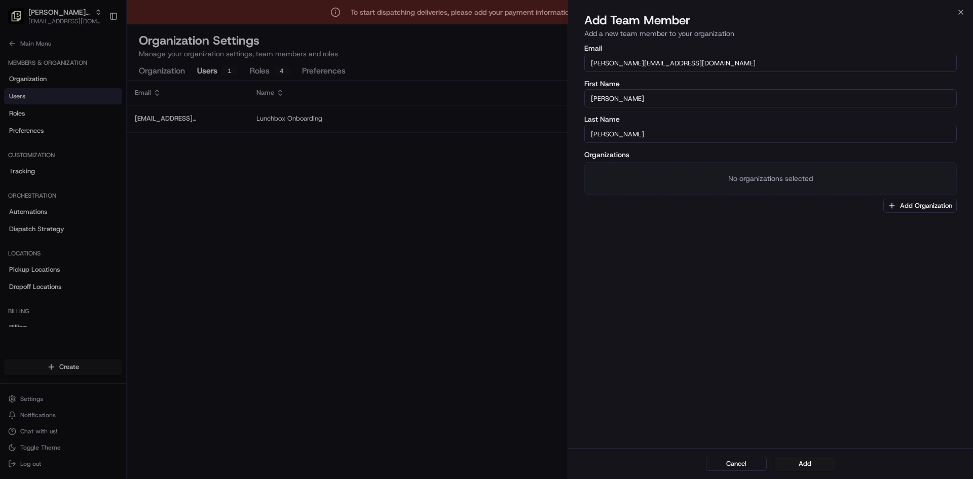
click at [485, 248] on div "Email [PERSON_NAME][EMAIL_ADDRESS][DOMAIN_NAME] First Name [PERSON_NAME] Last N…" at bounding box center [770, 245] width 405 height 405
click at [485, 208] on button "Add Organization" at bounding box center [919, 206] width 73 height 14
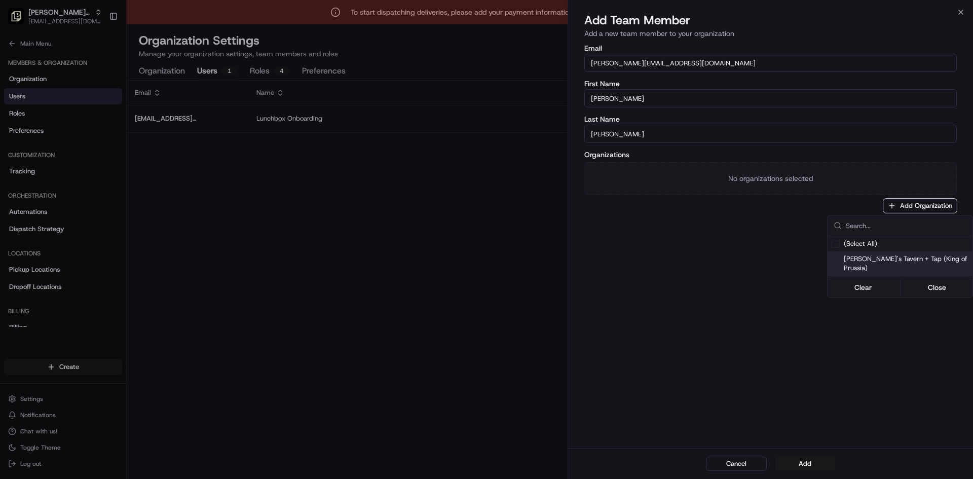
click at [485, 253] on div "[PERSON_NAME]'s Tavern + Tap (King of Prussia)" at bounding box center [899, 263] width 145 height 24
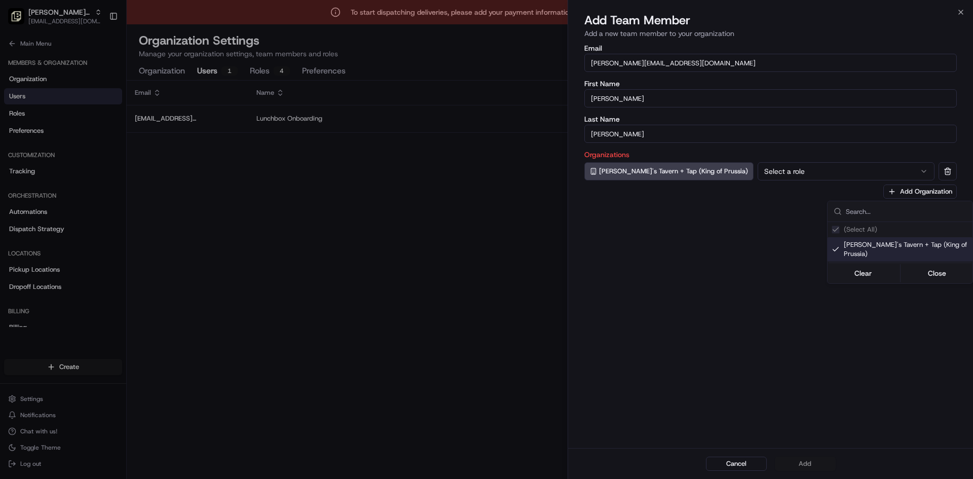
click at [485, 171] on div at bounding box center [486, 239] width 973 height 479
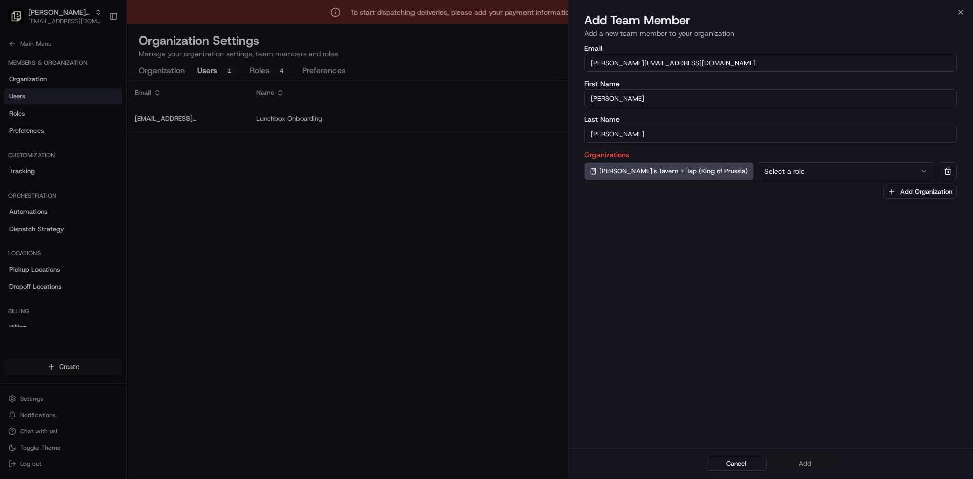
click at [485, 171] on button "Select a role" at bounding box center [846, 171] width 177 height 18
click at [485, 467] on button "Add" at bounding box center [805, 464] width 61 height 14
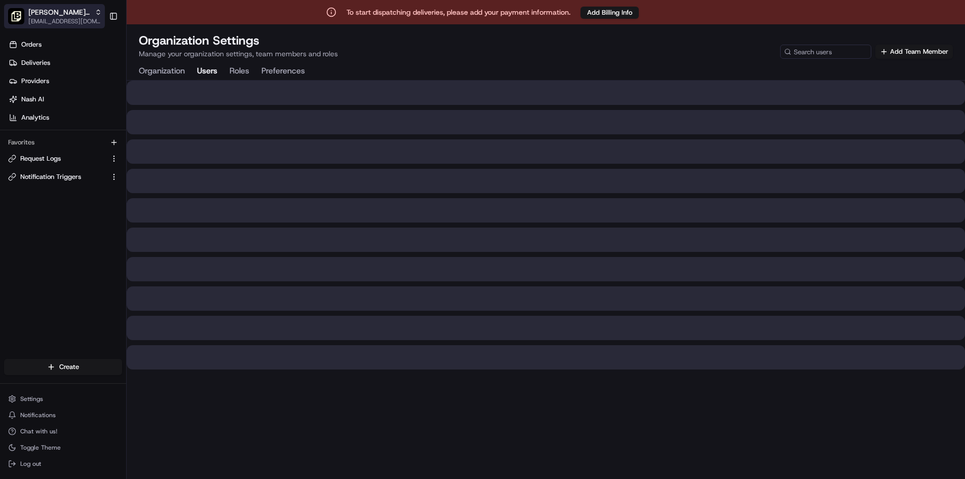
click at [80, 8] on span "[PERSON_NAME]'s Tavern + Tap (King of Prussia)" at bounding box center [59, 12] width 62 height 10
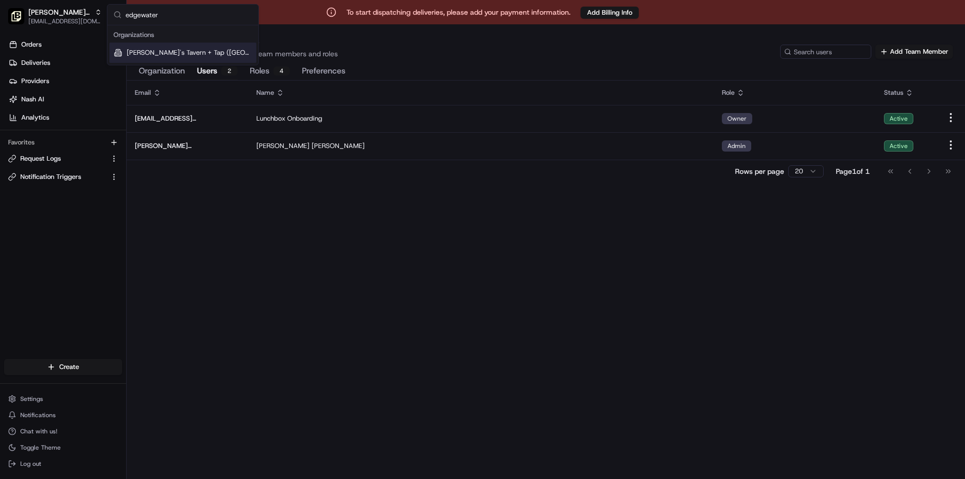
type input "edgewater"
click at [184, 52] on span "Tommy's Tavern + Tap (Edgewater)" at bounding box center [190, 52] width 126 height 9
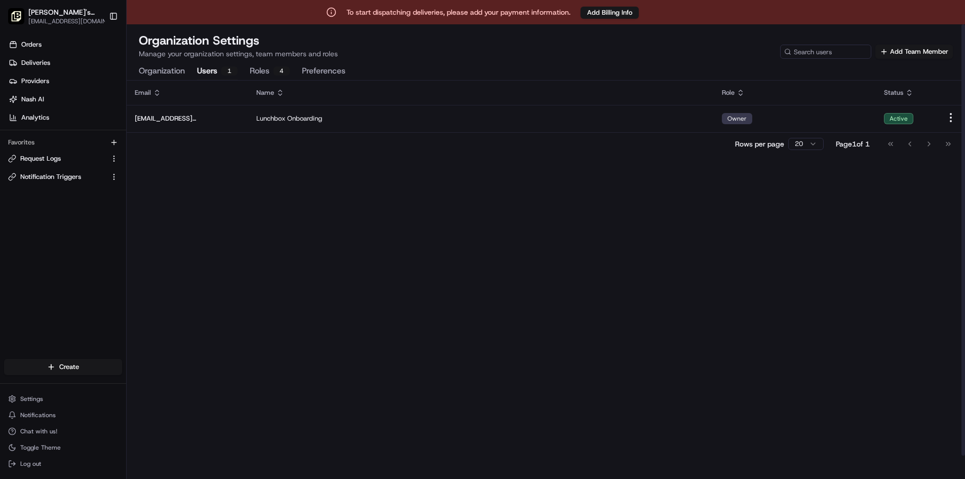
click at [921, 44] on div "Organization Settings Manage your organization settings, team members and roles…" at bounding box center [546, 45] width 814 height 26
click at [916, 49] on button "Add Team Member" at bounding box center [915, 52] width 78 height 14
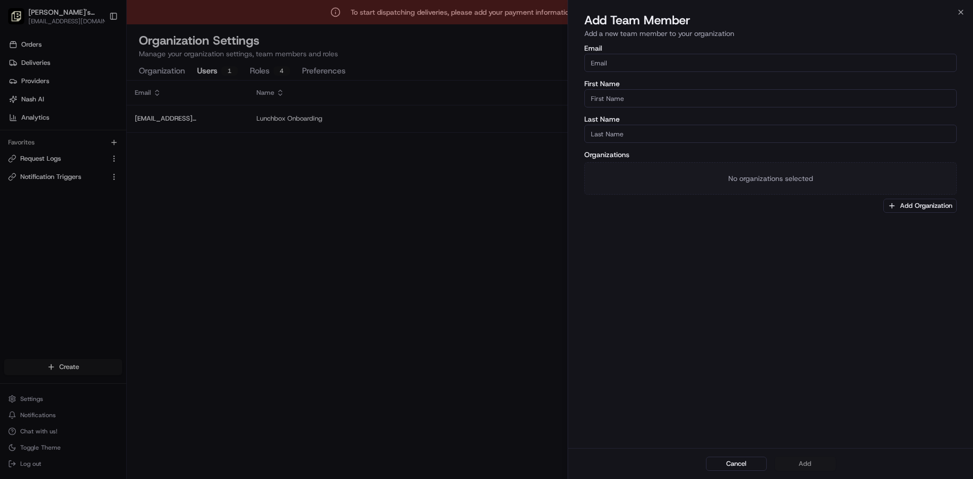
click at [651, 69] on input "Email" at bounding box center [770, 63] width 372 height 18
paste input "[PERSON_NAME][EMAIL_ADDRESS][DOMAIN_NAME]"
type input "[PERSON_NAME][EMAIL_ADDRESS][DOMAIN_NAME]"
type input "[PERSON_NAME]"
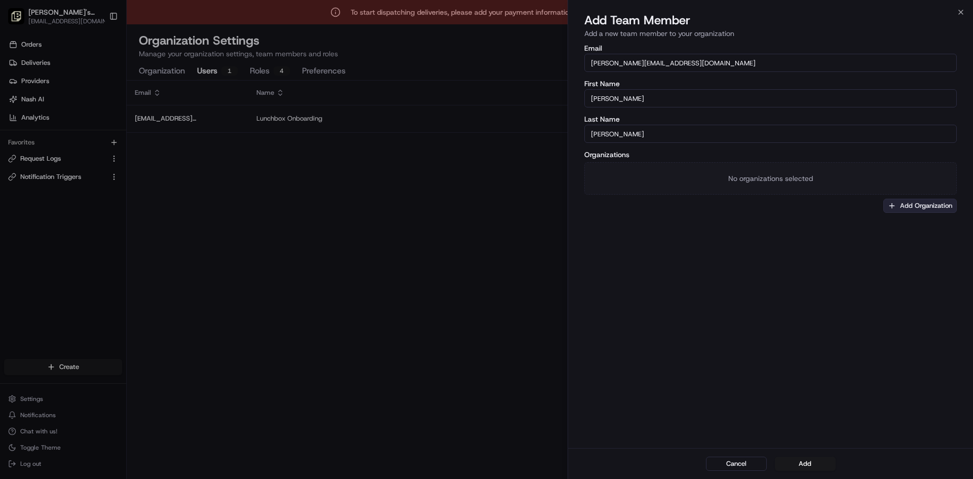
click at [933, 202] on button "Add Organization" at bounding box center [919, 206] width 73 height 14
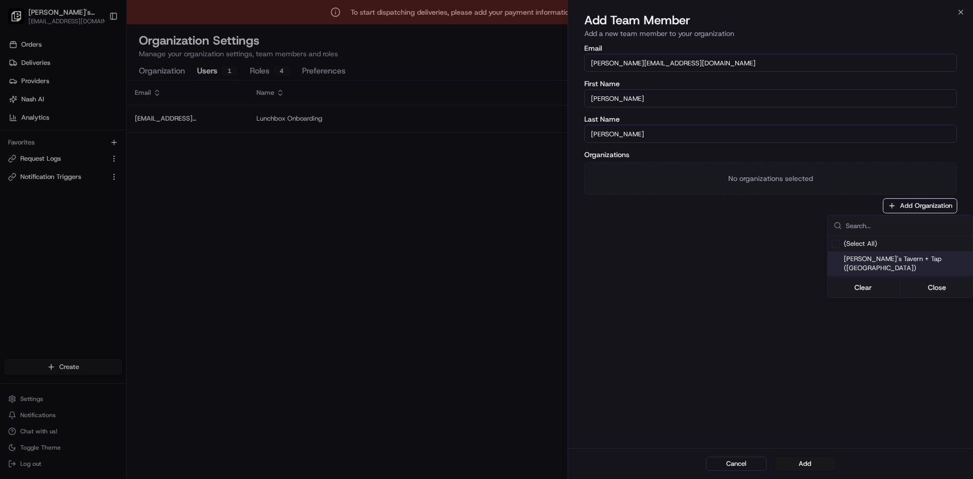
click at [942, 262] on span "Tommy's Tavern + Tap (Edgewater)" at bounding box center [906, 263] width 125 height 18
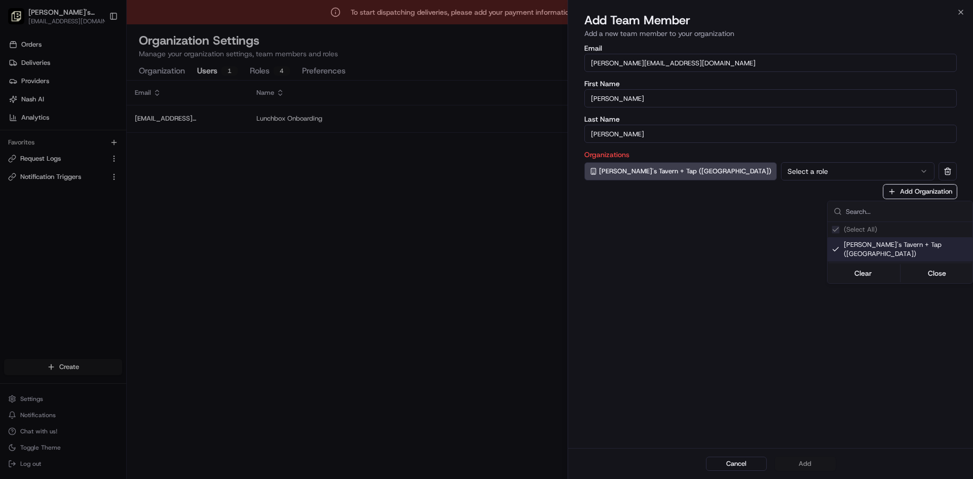
click at [774, 173] on div at bounding box center [486, 239] width 973 height 479
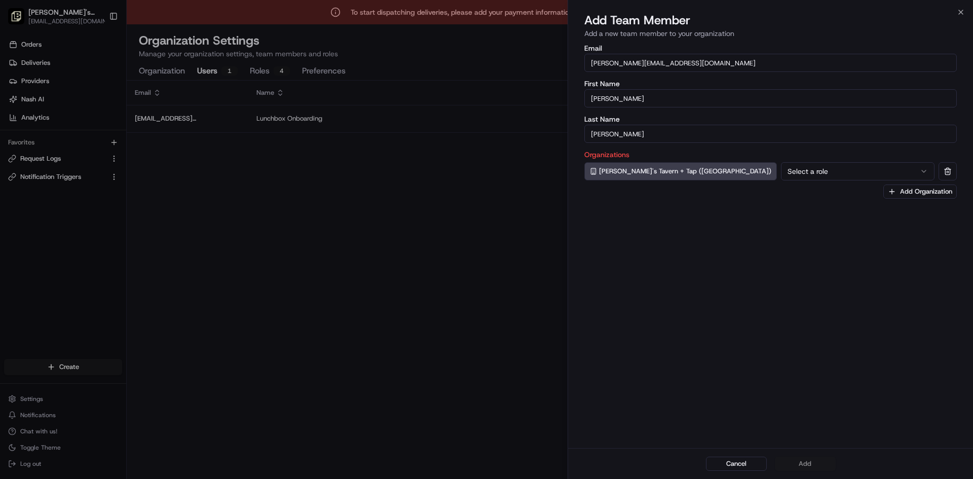
click at [781, 173] on button "Select a role" at bounding box center [858, 171] width 154 height 18
click at [814, 463] on button "Add" at bounding box center [805, 464] width 61 height 14
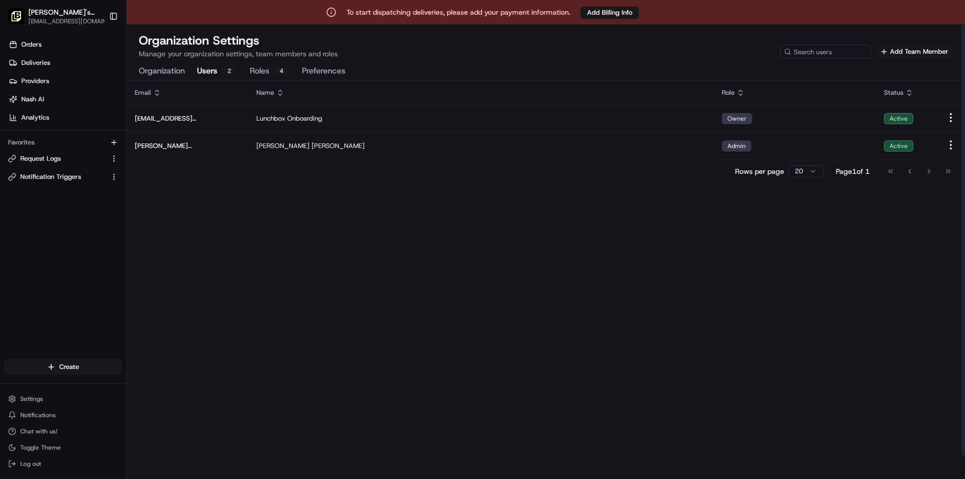
click at [290, 287] on div "Email Name Role Status onboard@lunchbox.io Lunchbox Onboarding Owner Active dan…" at bounding box center [546, 292] width 839 height 423
